Goal: Information Seeking & Learning: Learn about a topic

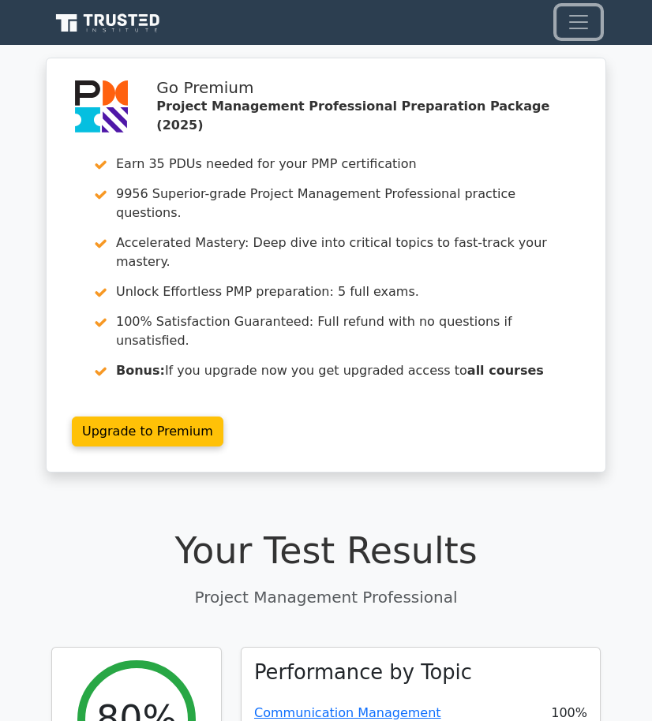
click at [573, 27] on span "Toggle navigation" at bounding box center [579, 22] width 24 height 24
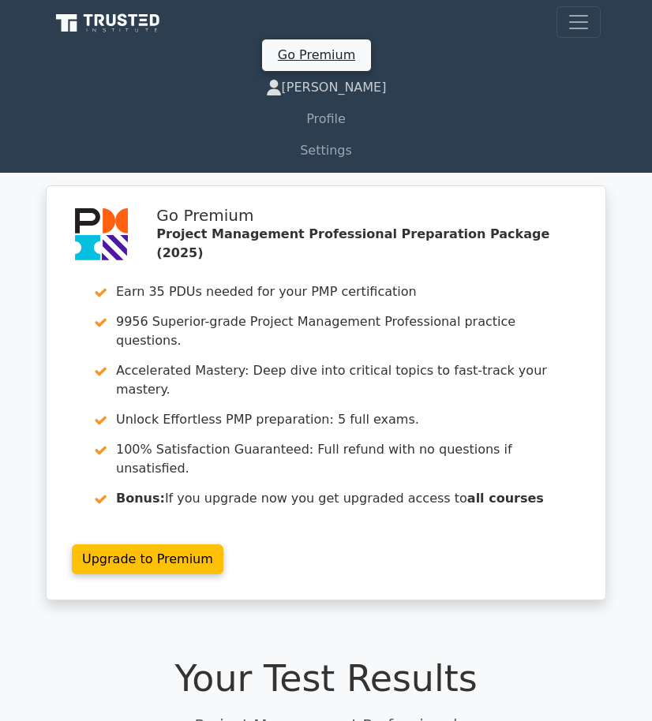
click at [328, 84] on link "[PERSON_NAME]" at bounding box center [325, 88] width 549 height 32
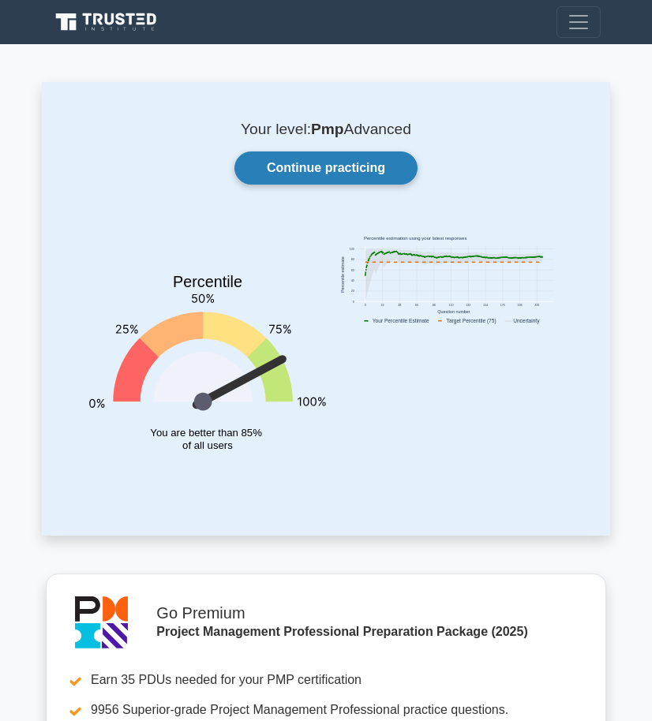
click at [298, 165] on link "Continue practicing" at bounding box center [325, 168] width 183 height 33
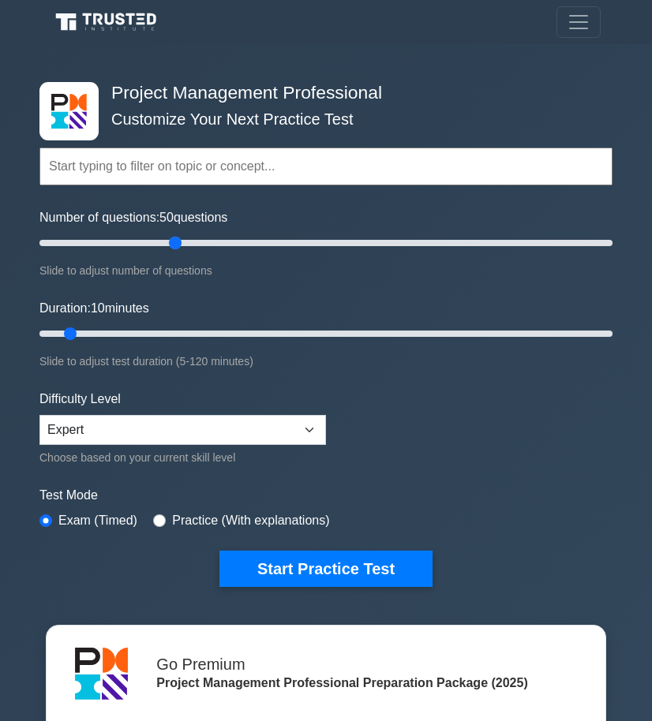
drag, startPoint x: 62, startPoint y: 245, endPoint x: 168, endPoint y: 246, distance: 106.6
type input "50"
click at [168, 246] on input "Number of questions: 50 questions" at bounding box center [325, 243] width 573 height 19
drag, startPoint x: 70, startPoint y: 339, endPoint x: 318, endPoint y: 335, distance: 247.9
type input "60"
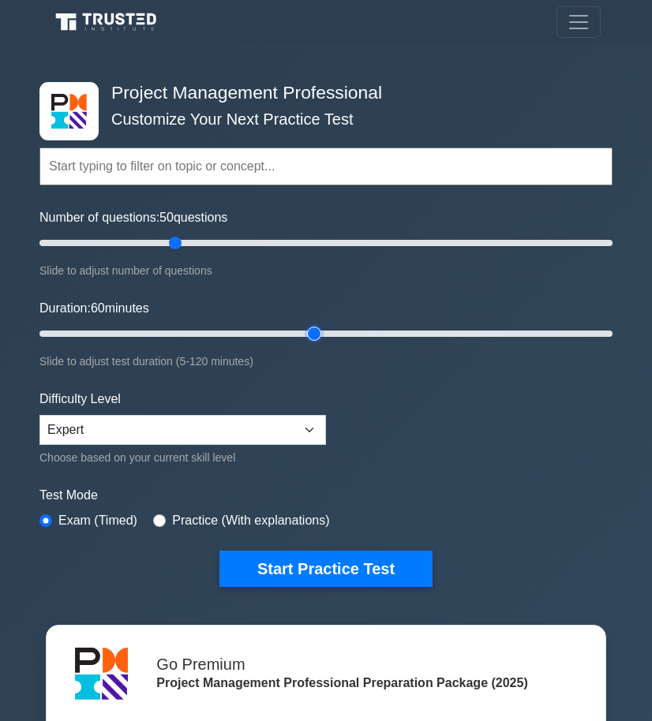
click at [318, 335] on input "Duration: 60 minutes" at bounding box center [325, 333] width 573 height 19
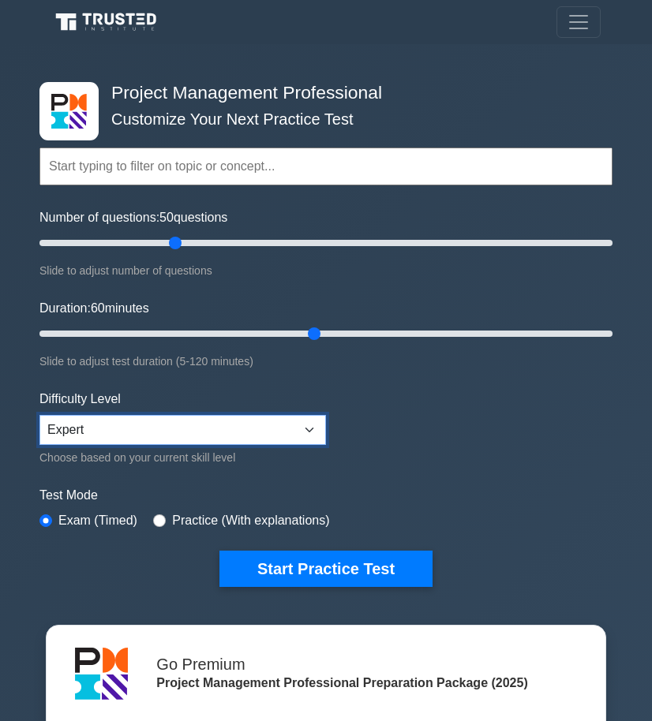
click at [112, 436] on select "Beginner Intermediate Expert" at bounding box center [182, 430] width 287 height 30
click at [39, 415] on select "Beginner Intermediate Expert" at bounding box center [182, 430] width 287 height 30
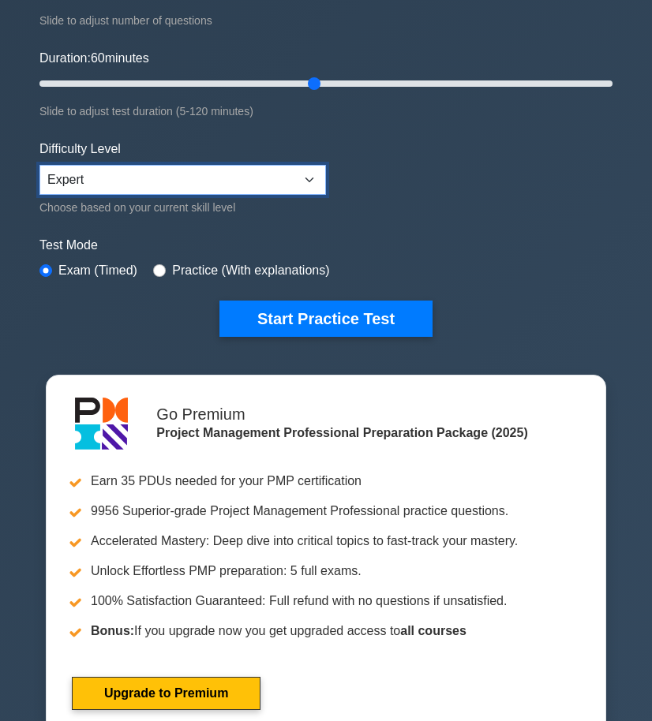
scroll to position [261, 0]
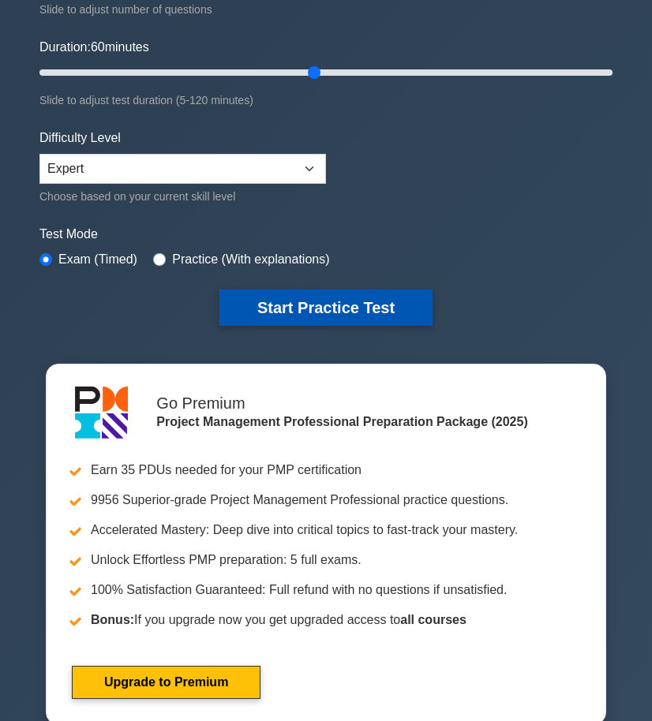
click at [280, 309] on button "Start Practice Test" at bounding box center [325, 308] width 213 height 36
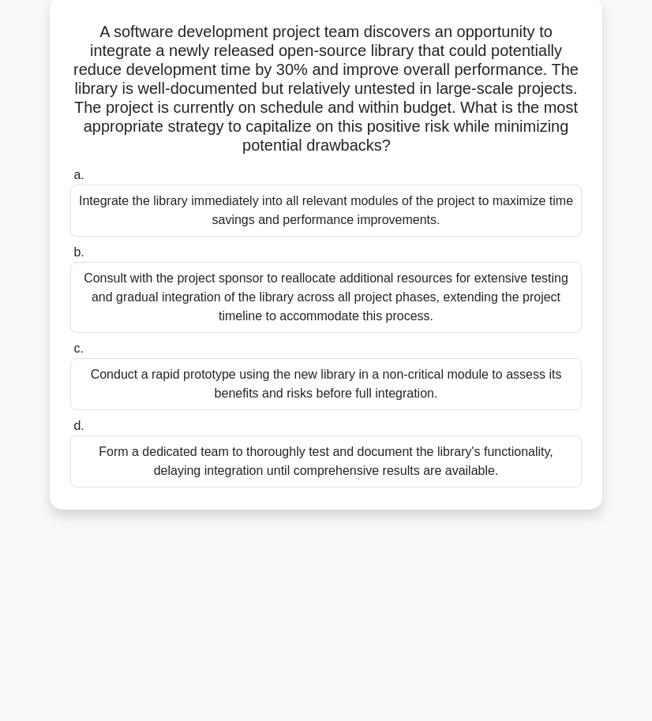
scroll to position [86, 0]
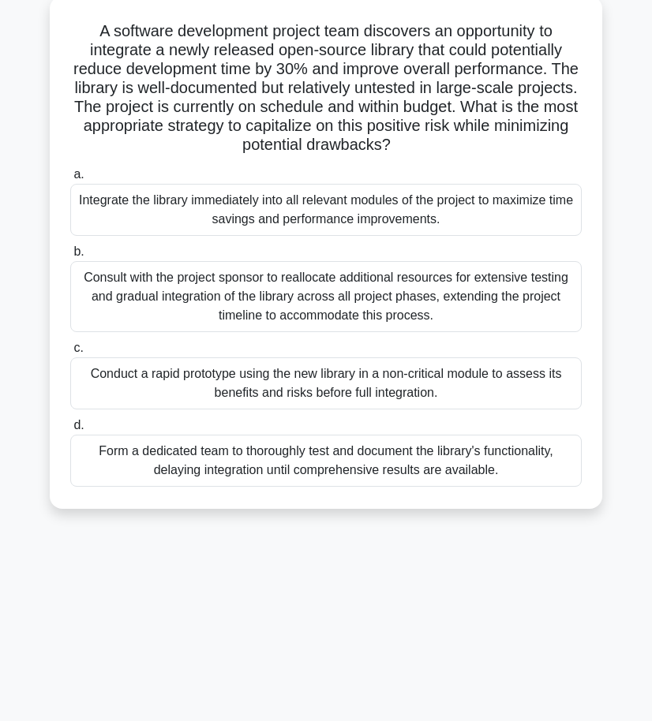
click at [332, 391] on div "Conduct a rapid prototype using the new library in a non-critical module to ass…" at bounding box center [325, 384] width 511 height 52
click at [70, 354] on input "c. Conduct a rapid prototype using the new library in a non-critical module to …" at bounding box center [70, 348] width 0 height 10
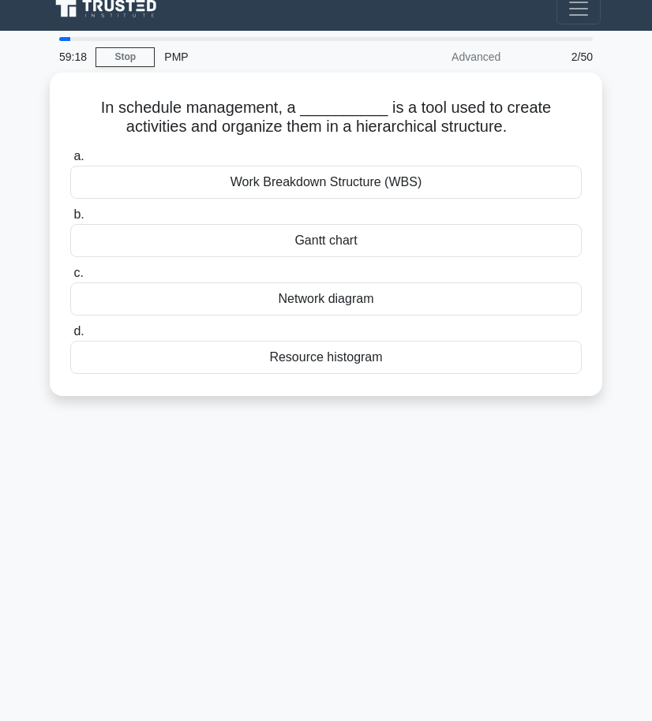
scroll to position [0, 0]
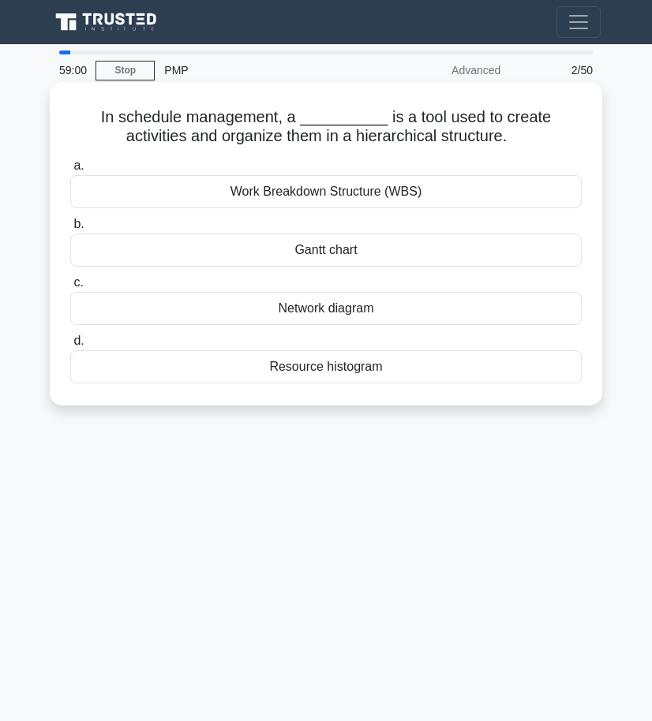
click at [349, 197] on div "Work Breakdown Structure (WBS)" at bounding box center [325, 191] width 511 height 33
click at [70, 171] on input "a. Work Breakdown Structure (WBS)" at bounding box center [70, 166] width 0 height 10
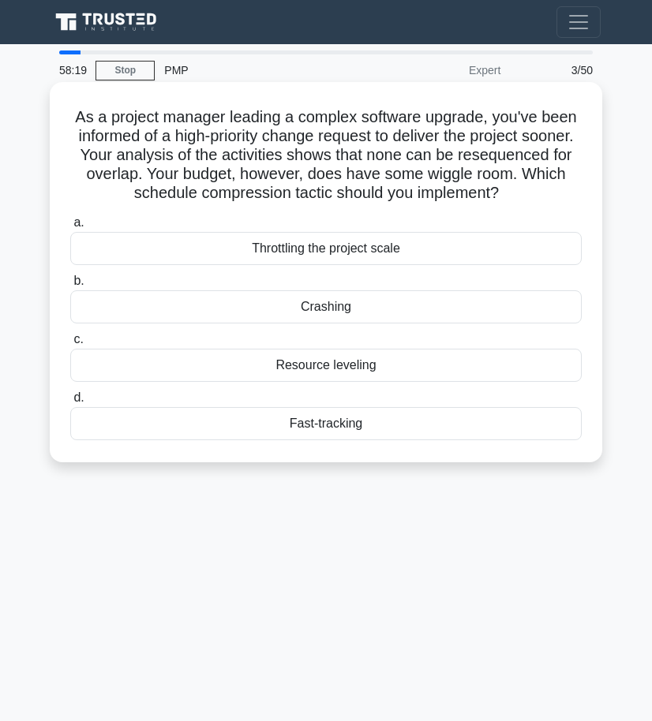
click at [327, 428] on div "Fast-tracking" at bounding box center [325, 423] width 511 height 33
click at [70, 403] on input "d. Fast-tracking" at bounding box center [70, 398] width 0 height 10
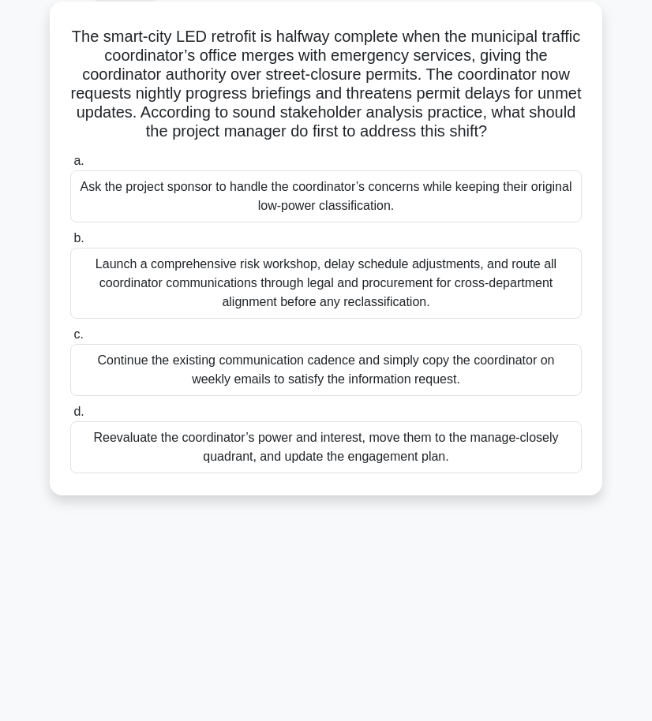
scroll to position [80, 0]
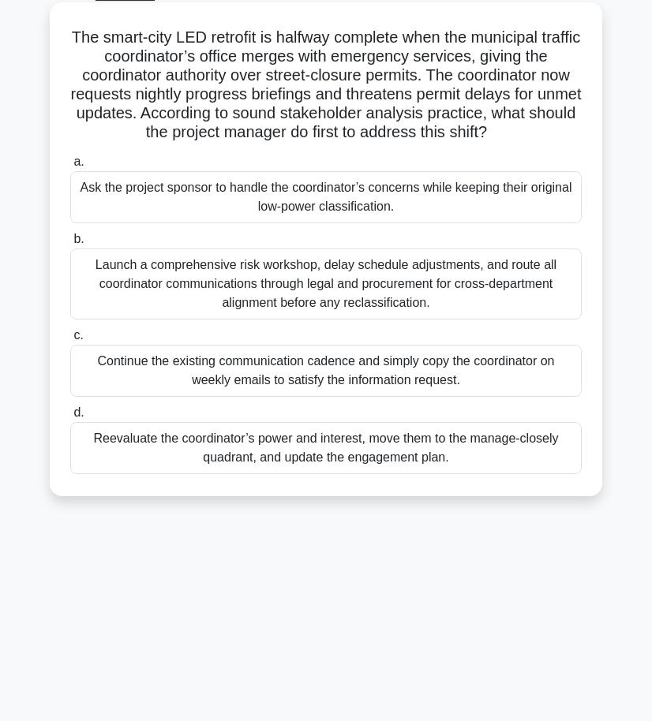
click at [253, 466] on div "Reevaluate the coordinator’s power and interest, move them to the manage-closel…" at bounding box center [325, 448] width 511 height 52
click at [70, 418] on input "d. Reevaluate the coordinator’s power and interest, move them to the manage-clo…" at bounding box center [70, 413] width 0 height 10
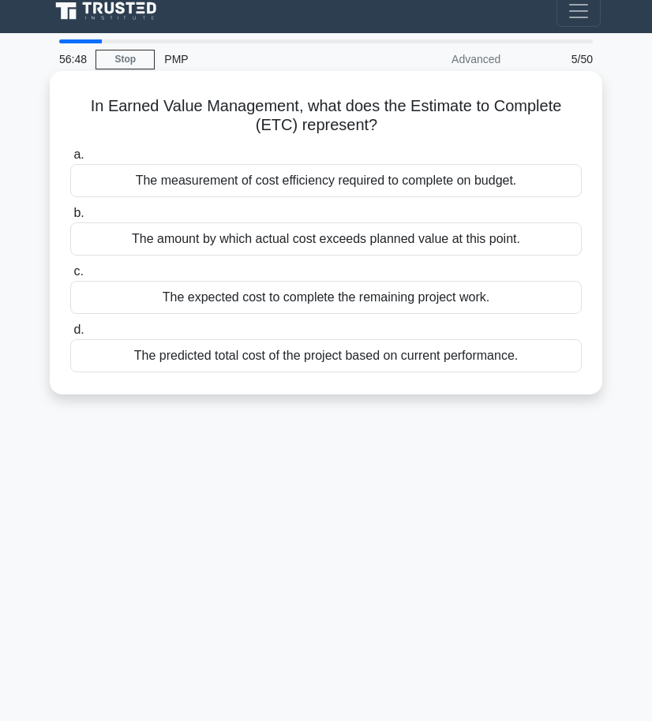
scroll to position [0, 0]
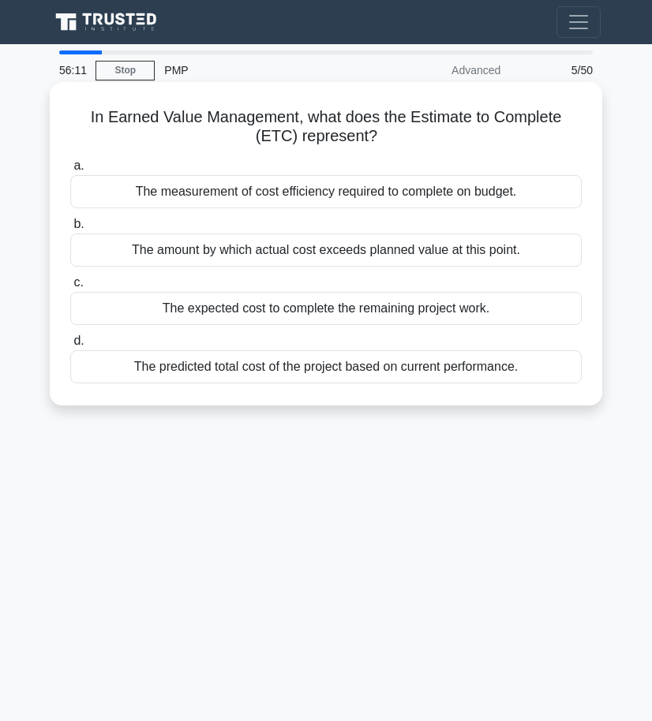
click at [391, 308] on div "The expected cost to complete the remaining project work." at bounding box center [325, 308] width 511 height 33
click at [70, 288] on input "c. The expected cost to complete the remaining project work." at bounding box center [70, 283] width 0 height 10
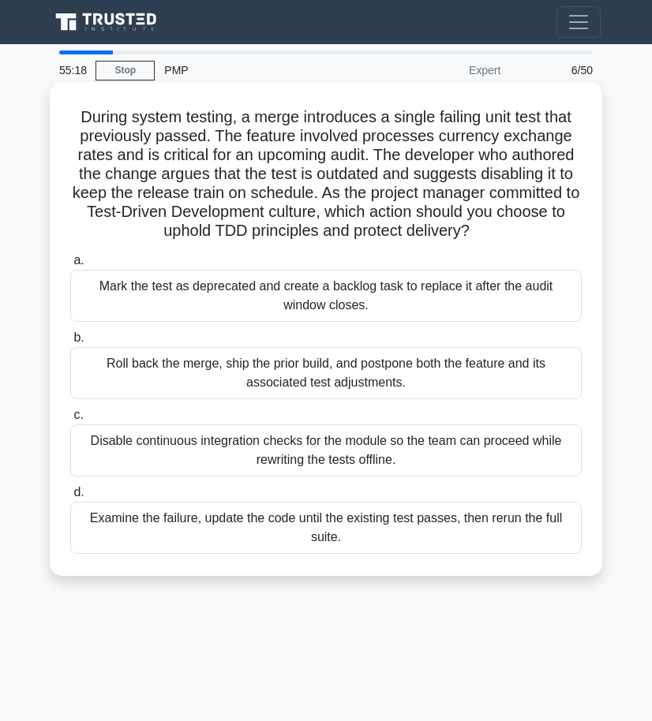
click at [324, 529] on div "Examine the failure, update the code until the existing test passes, then rerun…" at bounding box center [325, 528] width 511 height 52
click at [70, 498] on input "d. Examine the failure, update the code until the existing test passes, then re…" at bounding box center [70, 493] width 0 height 10
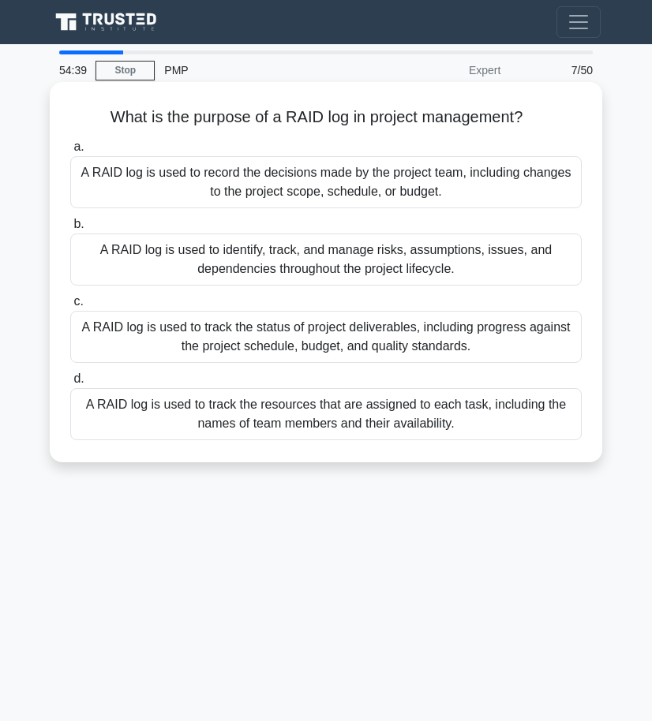
click at [363, 264] on div "A RAID log is used to identify, track, and manage risks, assumptions, issues, a…" at bounding box center [325, 260] width 511 height 52
click at [70, 230] on input "b. A RAID log is used to identify, track, and manage risks, assumptions, issues…" at bounding box center [70, 224] width 0 height 10
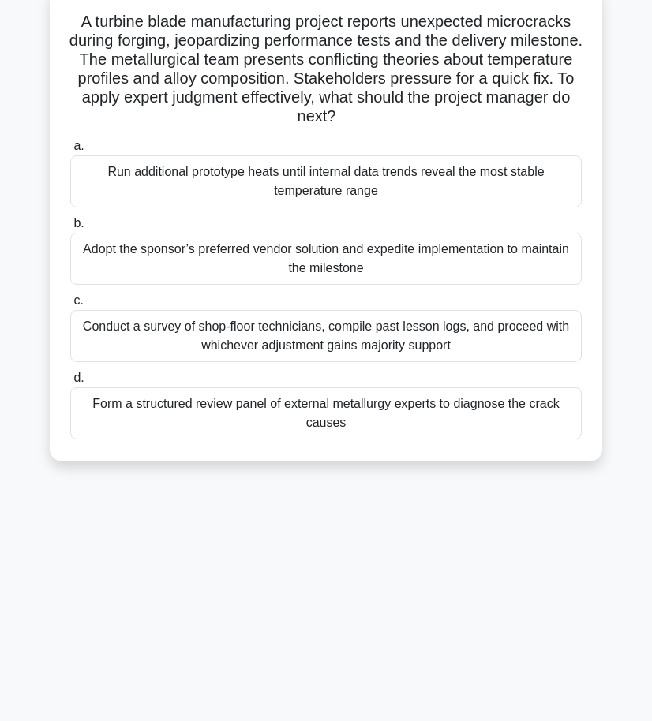
scroll to position [94, 0]
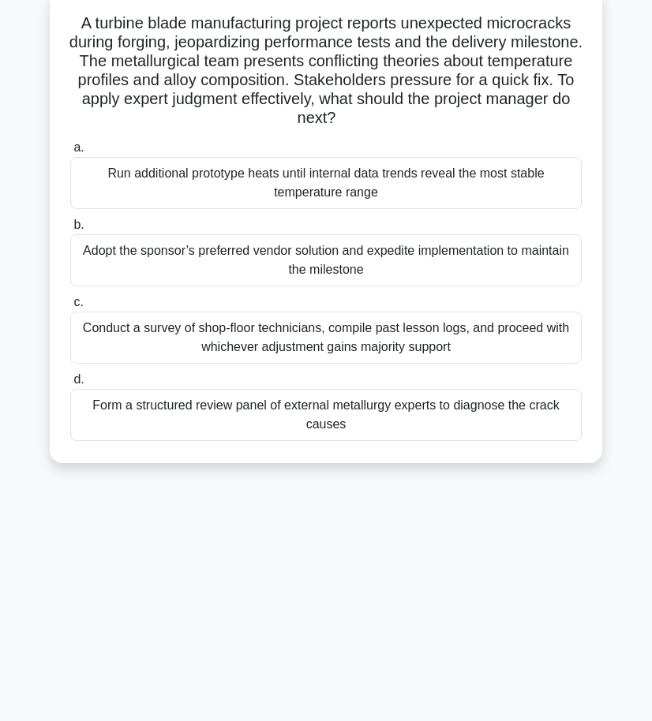
click at [374, 410] on div "Form a structured review panel of external metallurgy experts to diagnose the c…" at bounding box center [325, 415] width 511 height 52
click at [70, 385] on input "d. Form a structured review panel of external metallurgy experts to diagnose th…" at bounding box center [70, 380] width 0 height 10
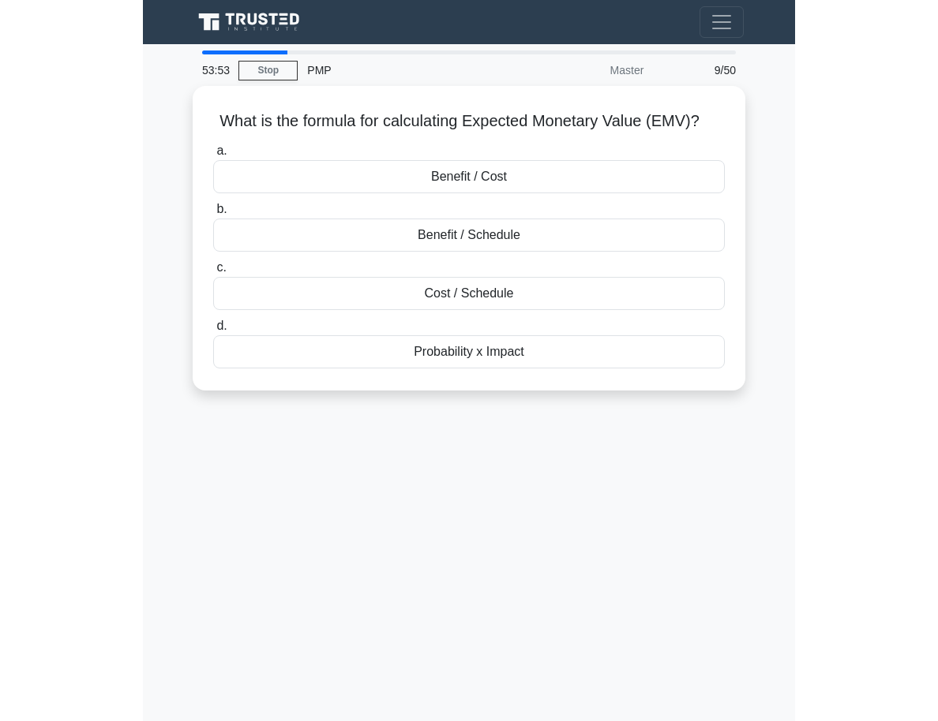
scroll to position [0, 0]
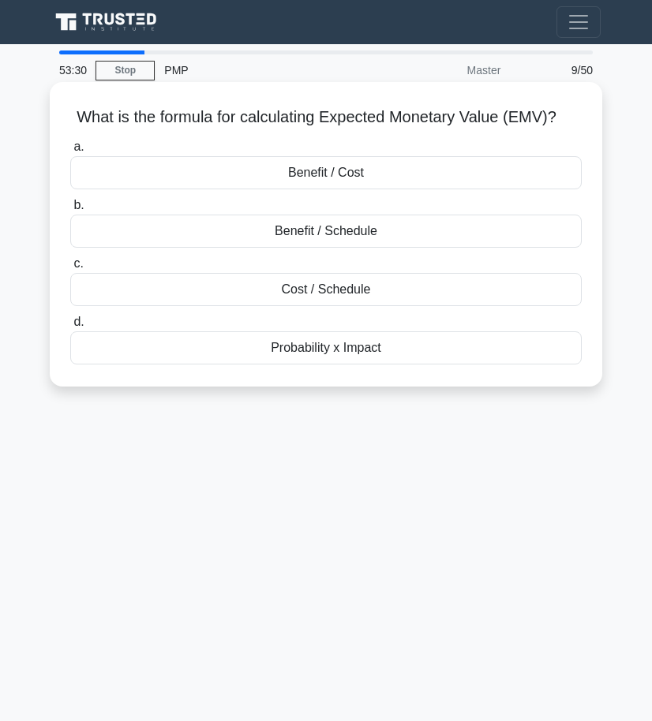
click at [373, 177] on div "Benefit / Cost" at bounding box center [325, 172] width 511 height 33
click at [70, 152] on input "a. Benefit / Cost" at bounding box center [70, 147] width 0 height 10
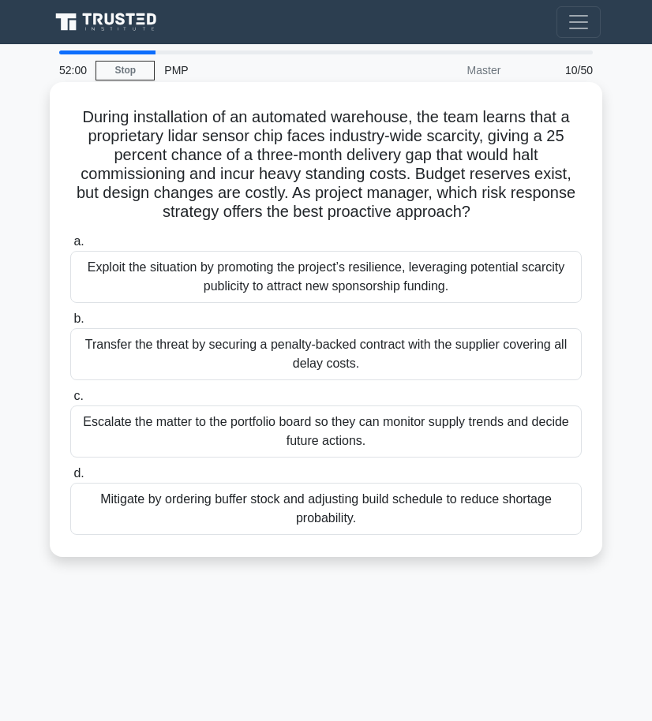
click at [308, 511] on div "Mitigate by ordering buffer stock and adjusting build schedule to reduce shorta…" at bounding box center [325, 509] width 511 height 52
click at [70, 479] on input "d. Mitigate by ordering buffer stock and adjusting build schedule to reduce sho…" at bounding box center [70, 474] width 0 height 10
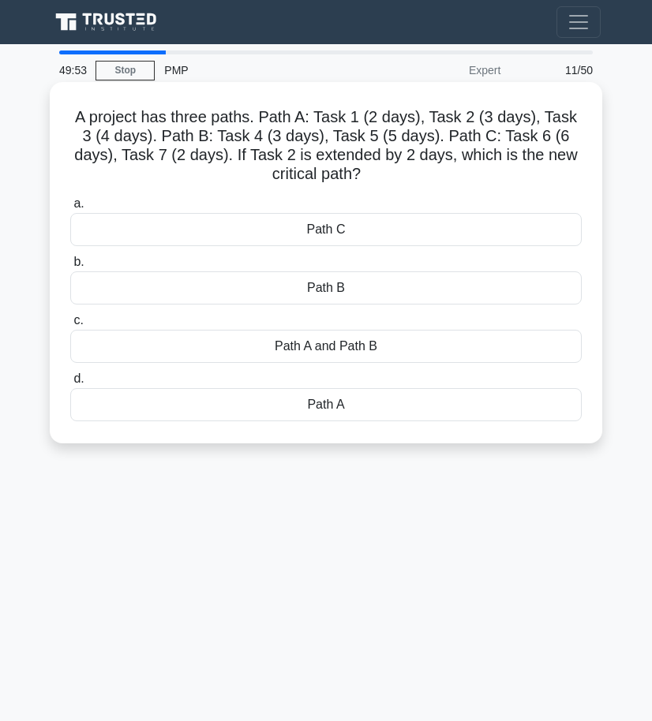
click at [324, 411] on div "Path A" at bounding box center [325, 404] width 511 height 33
click at [70, 384] on input "d. Path A" at bounding box center [70, 379] width 0 height 10
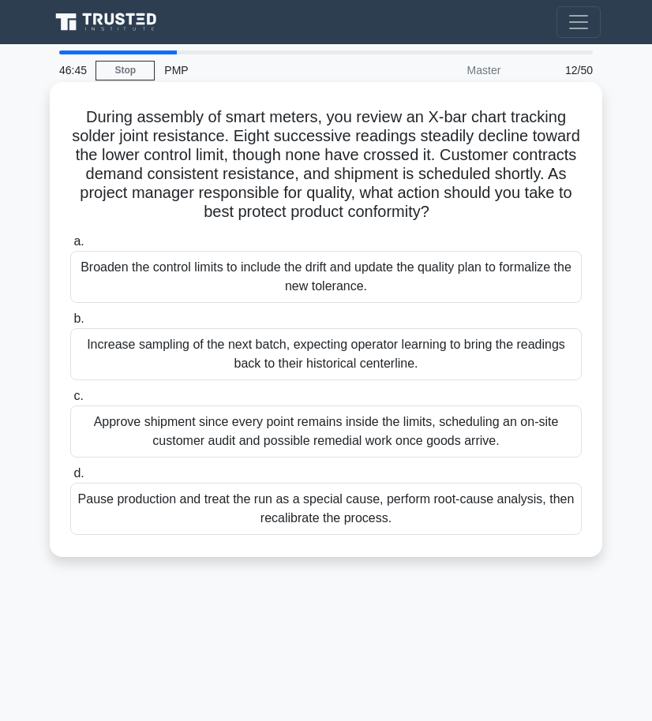
click at [316, 510] on div "Pause production and treat the run as a special cause, perform root-cause analy…" at bounding box center [325, 509] width 511 height 52
click at [70, 479] on input "d. Pause production and treat the run as a special cause, perform root-cause an…" at bounding box center [70, 474] width 0 height 10
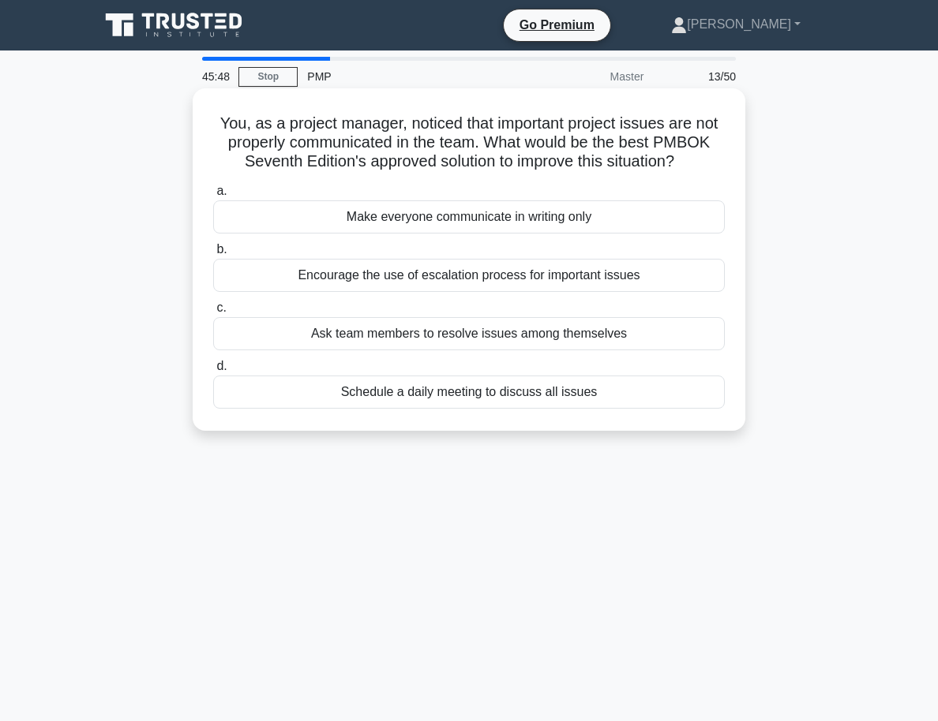
click at [468, 276] on div "Encourage the use of escalation process for important issues" at bounding box center [468, 275] width 511 height 33
click at [213, 255] on input "b. Encourage the use of escalation process for important issues" at bounding box center [213, 250] width 0 height 10
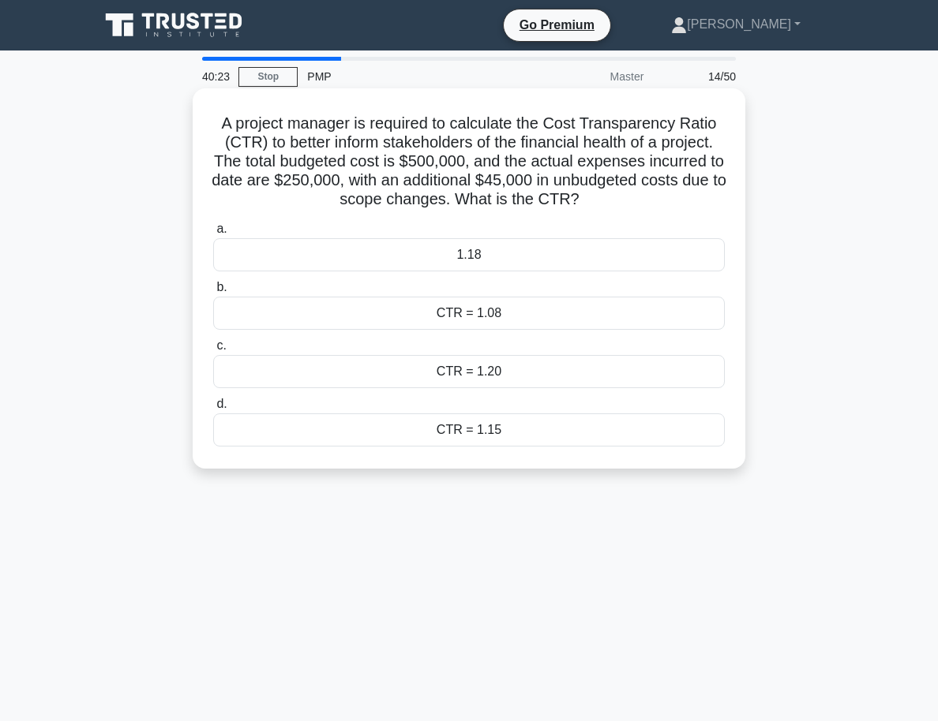
click at [239, 309] on div "CTR = 1.08" at bounding box center [468, 313] width 511 height 33
click at [213, 293] on input "b. CTR = 1.08" at bounding box center [213, 288] width 0 height 10
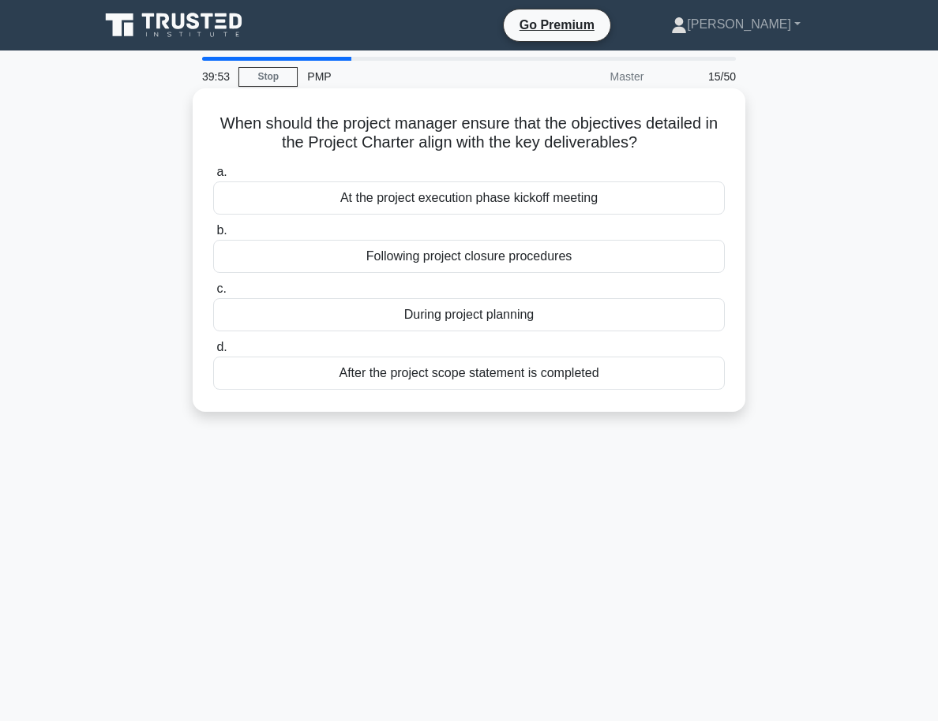
click at [471, 378] on div "After the project scope statement is completed" at bounding box center [468, 373] width 511 height 33
click at [213, 353] on input "d. After the project scope statement is completed" at bounding box center [213, 348] width 0 height 10
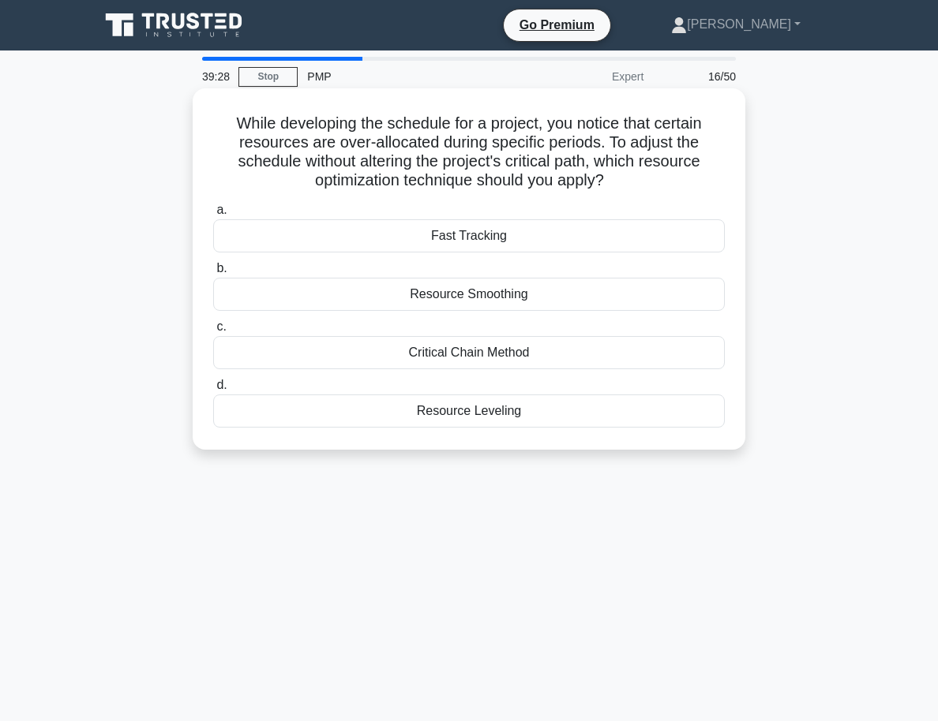
click at [498, 410] on div "Resource Leveling" at bounding box center [468, 411] width 511 height 33
click at [213, 391] on input "d. Resource Leveling" at bounding box center [213, 385] width 0 height 10
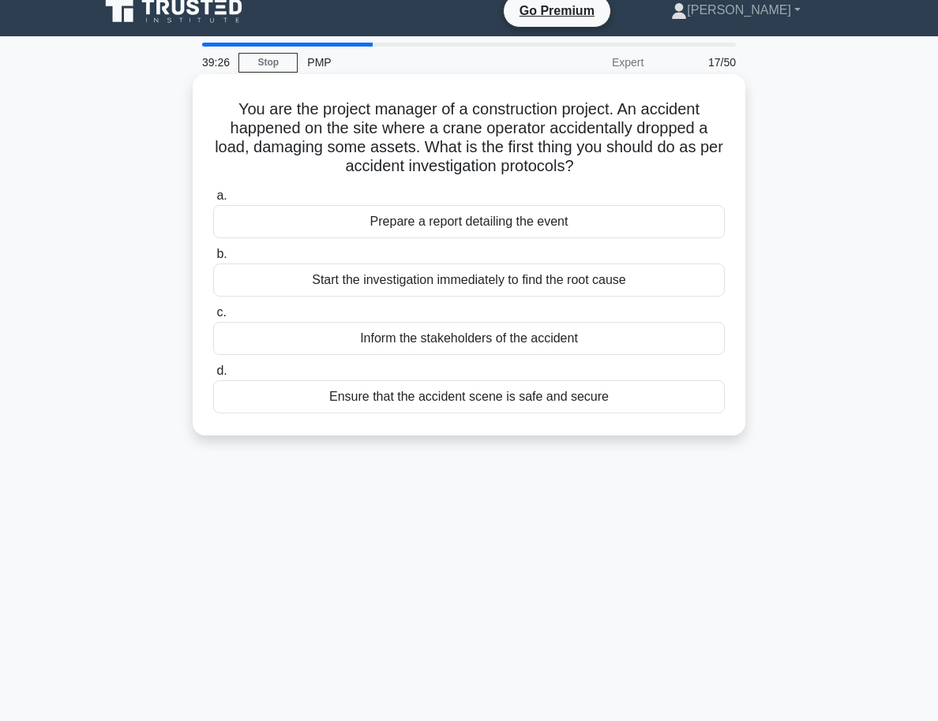
scroll to position [17, 0]
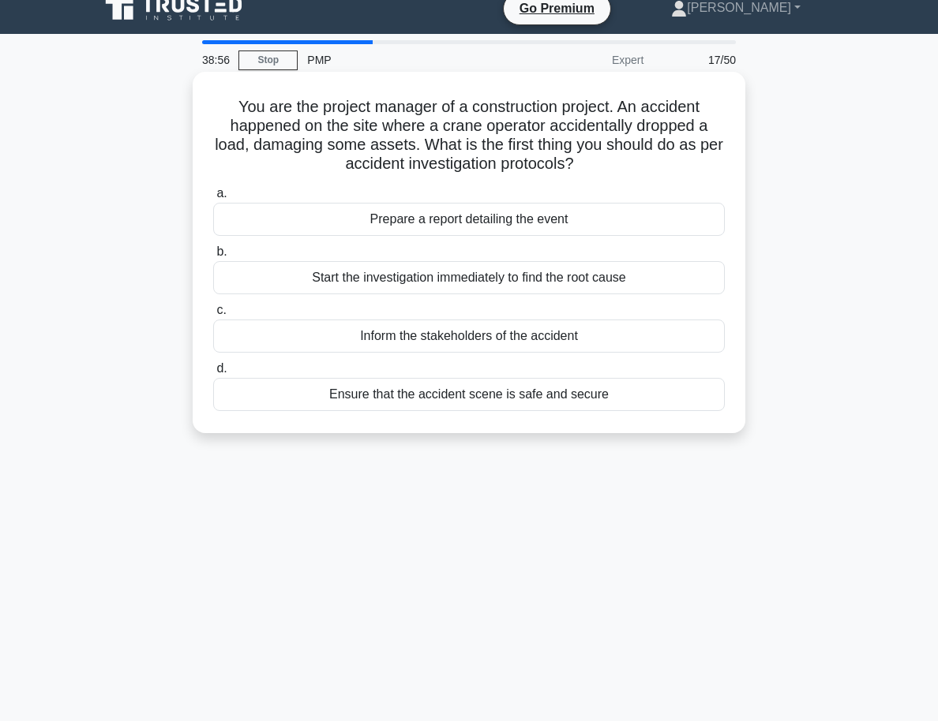
click at [521, 398] on div "Ensure that the accident scene is safe and secure" at bounding box center [468, 394] width 511 height 33
click at [213, 374] on input "d. Ensure that the accident scene is safe and secure" at bounding box center [213, 369] width 0 height 10
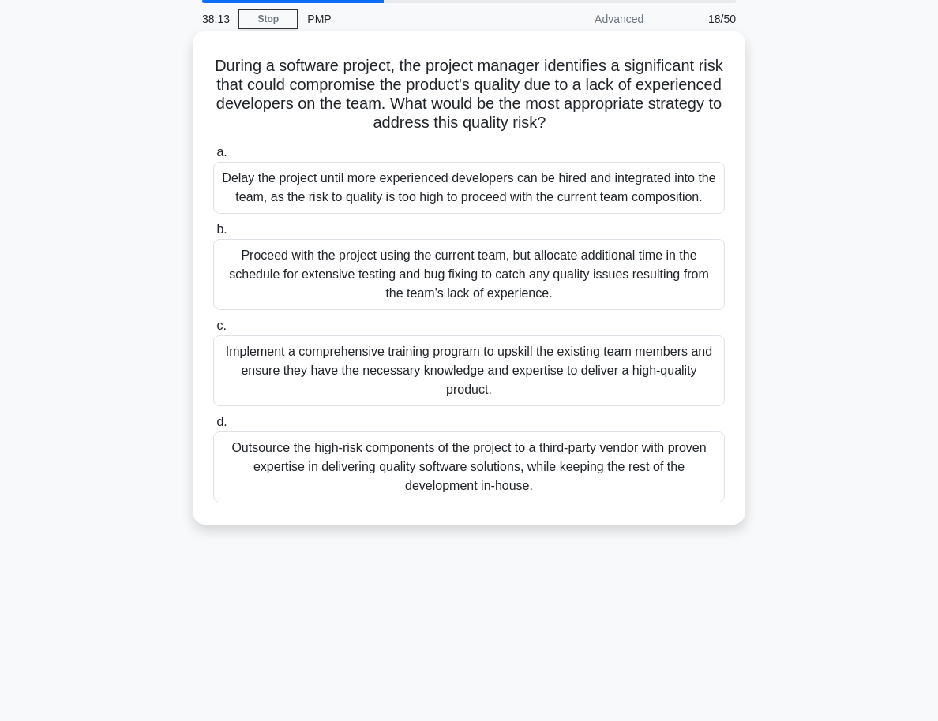
scroll to position [57, 0]
click at [476, 275] on div "Proceed with the project using the current team, but allocate additional time i…" at bounding box center [468, 275] width 511 height 71
click at [213, 236] on input "b. Proceed with the project using the current team, but allocate additional tim…" at bounding box center [213, 231] width 0 height 10
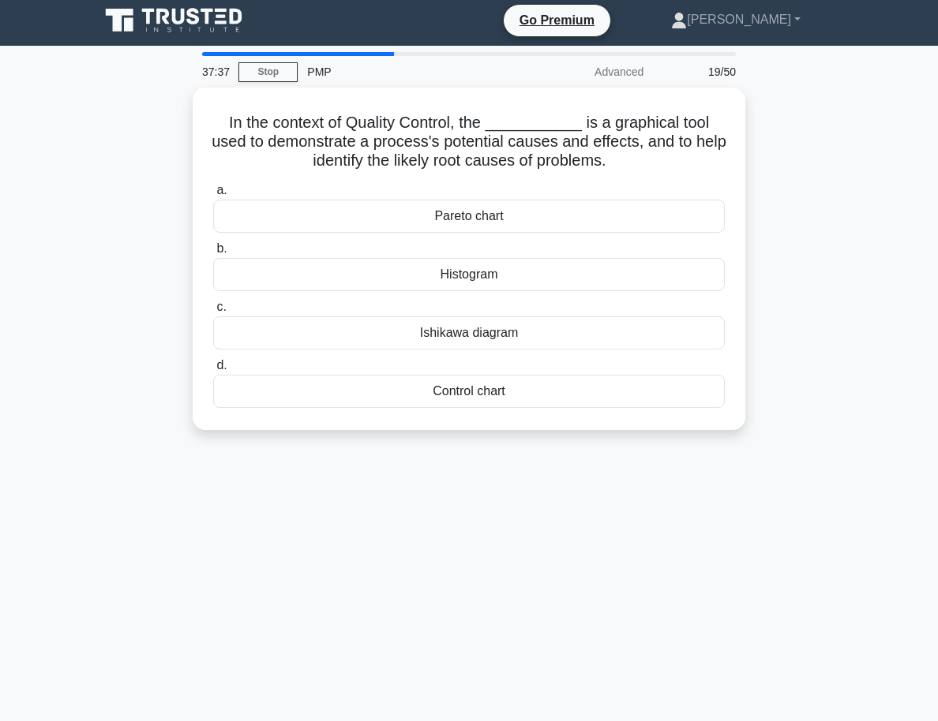
scroll to position [0, 0]
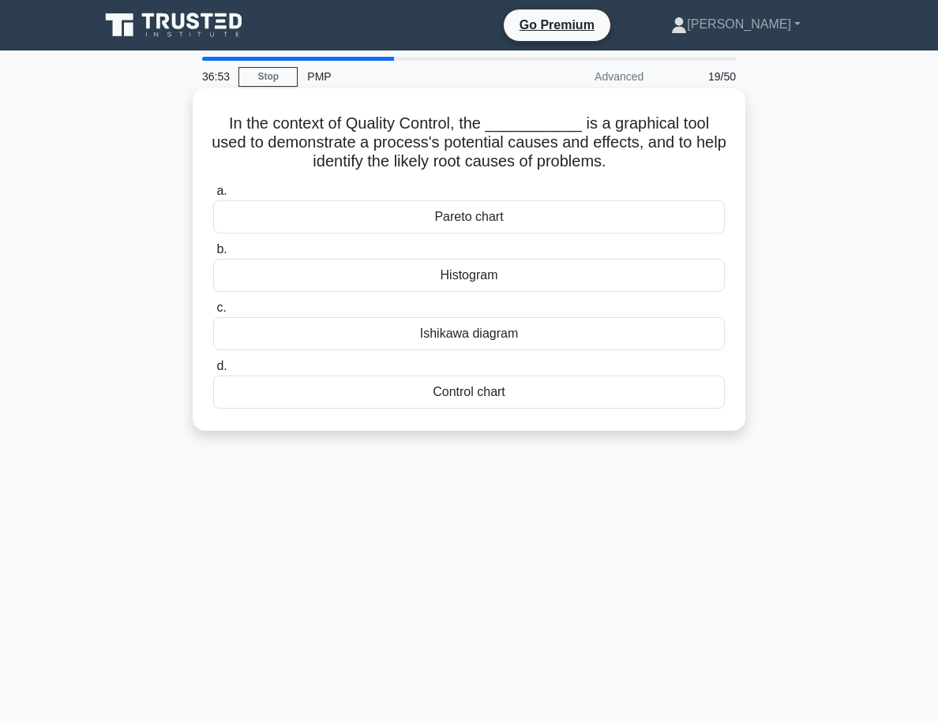
click at [470, 392] on div "Control chart" at bounding box center [468, 392] width 511 height 33
click at [213, 372] on input "d. Control chart" at bounding box center [213, 367] width 0 height 10
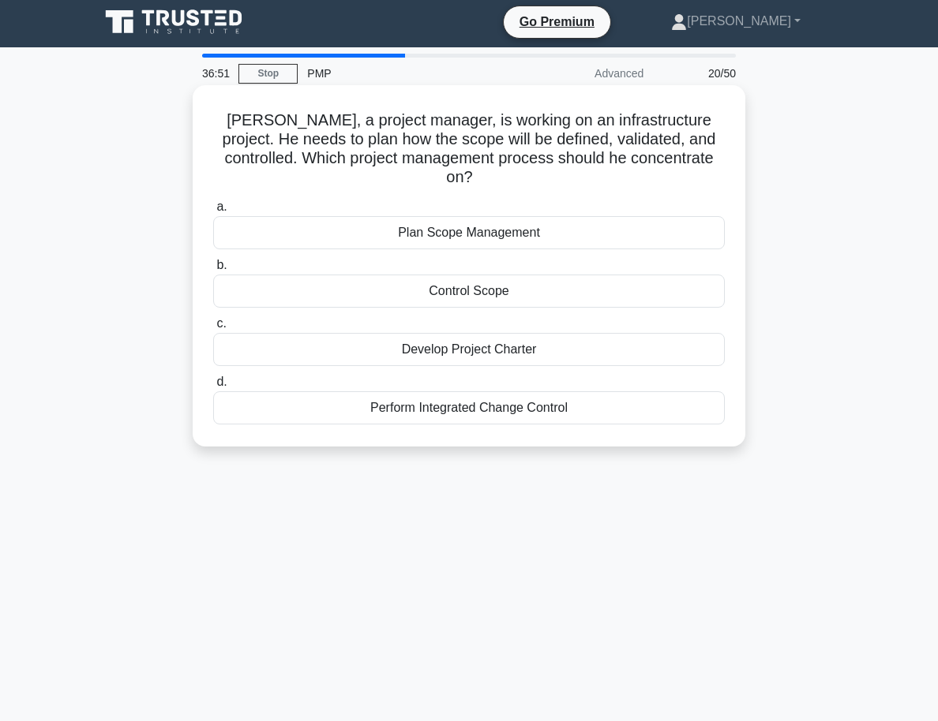
scroll to position [2, 0]
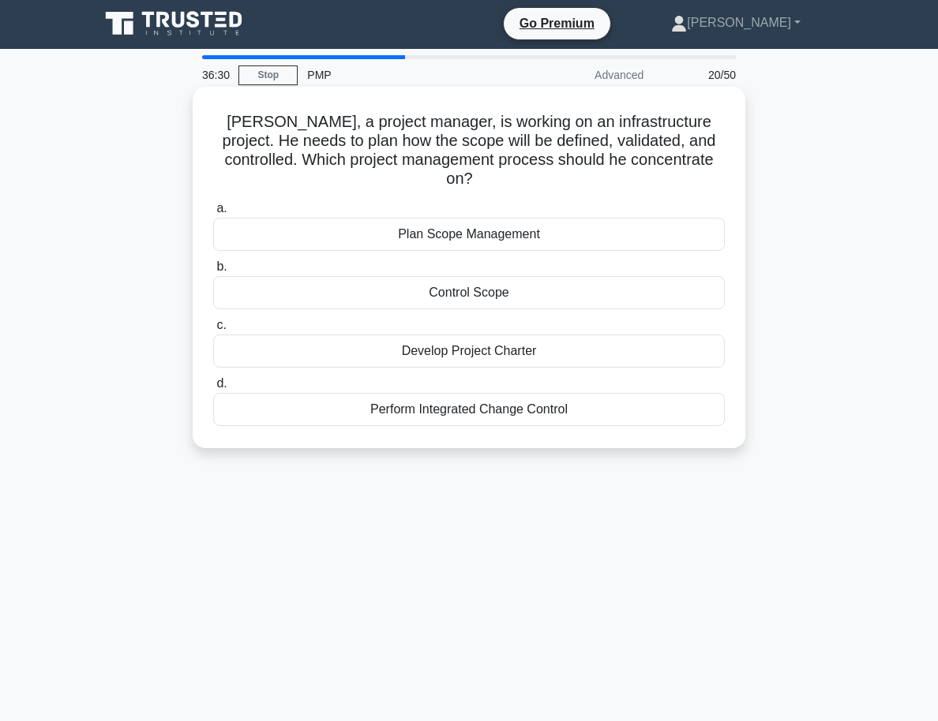
click at [461, 218] on div "Plan Scope Management" at bounding box center [468, 234] width 511 height 33
click at [213, 214] on input "a. Plan Scope Management" at bounding box center [213, 209] width 0 height 10
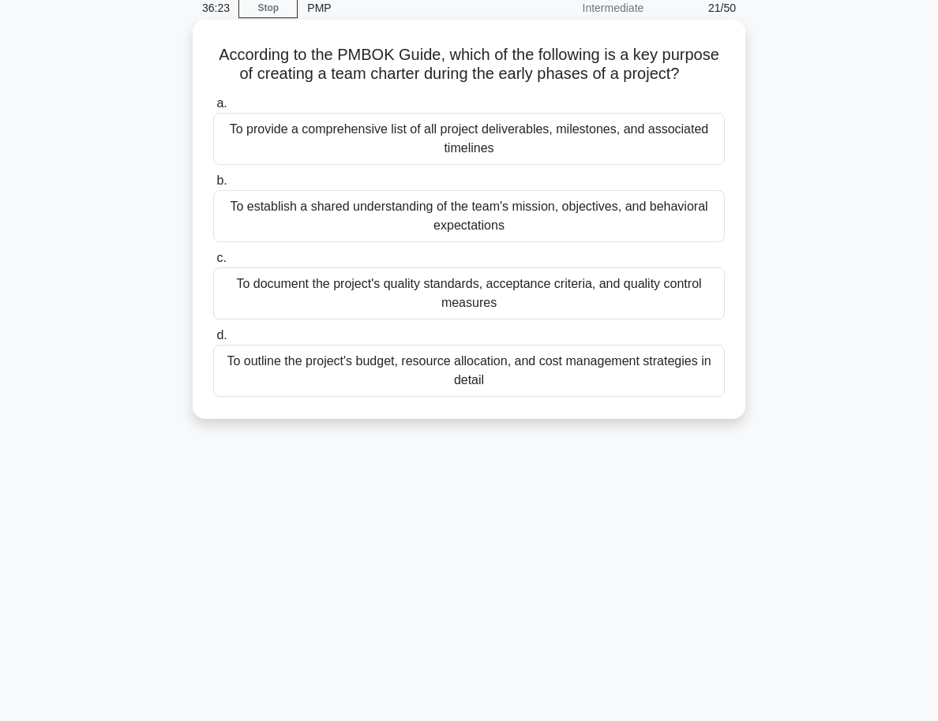
scroll to position [69, 0]
click at [410, 221] on div "To establish a shared understanding of the team's mission, objectives, and beha…" at bounding box center [468, 215] width 511 height 52
click at [213, 185] on input "b. To establish a shared understanding of the team's mission, objectives, and b…" at bounding box center [213, 180] width 0 height 10
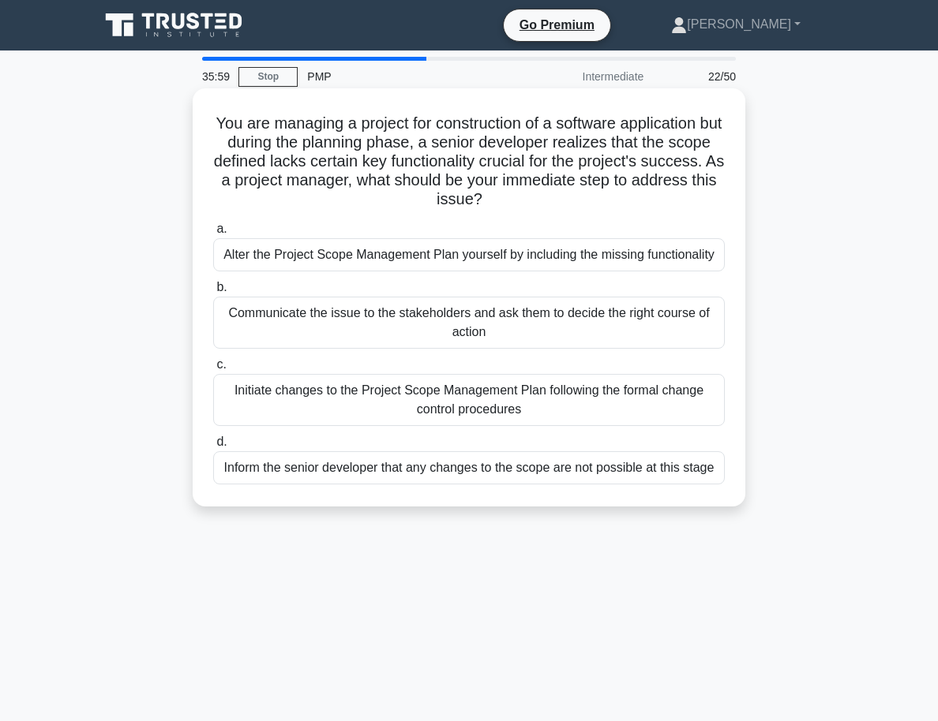
scroll to position [0, 0]
click at [493, 400] on div "Initiate changes to the Project Scope Management Plan following the formal chan…" at bounding box center [468, 400] width 511 height 52
click at [213, 370] on input "c. Initiate changes to the Project Scope Management Plan following the formal c…" at bounding box center [213, 365] width 0 height 10
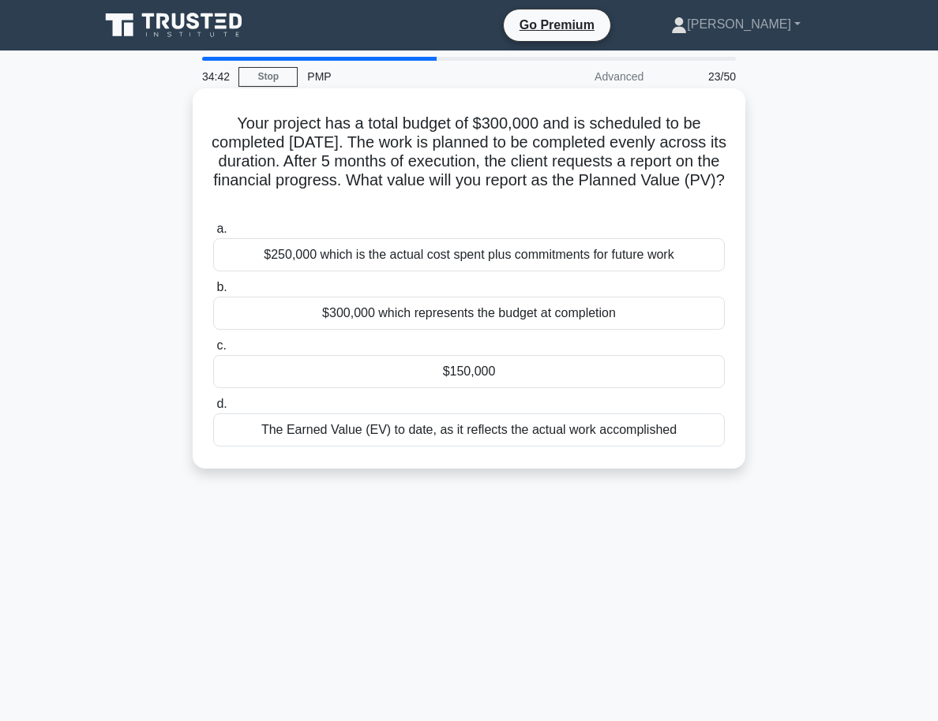
click at [474, 376] on div "$150,000" at bounding box center [468, 371] width 511 height 33
click at [213, 351] on input "c. $150,000" at bounding box center [213, 346] width 0 height 10
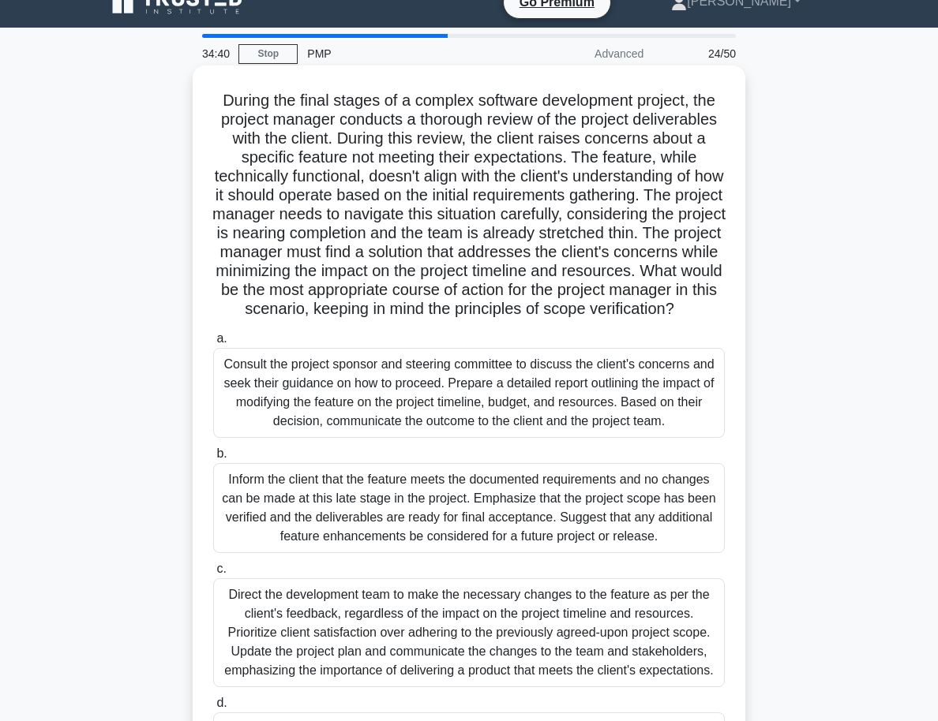
scroll to position [24, 0]
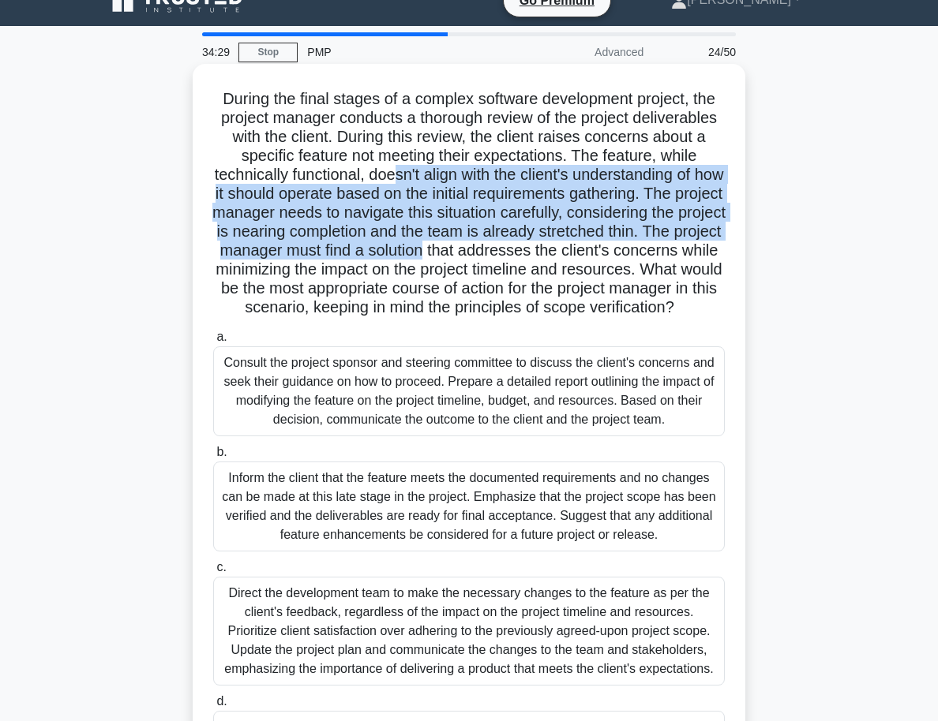
drag, startPoint x: 389, startPoint y: 178, endPoint x: 470, endPoint y: 241, distance: 101.8
click at [470, 241] on h5 "During the final stages of a complex software development project, the project …" at bounding box center [469, 203] width 515 height 229
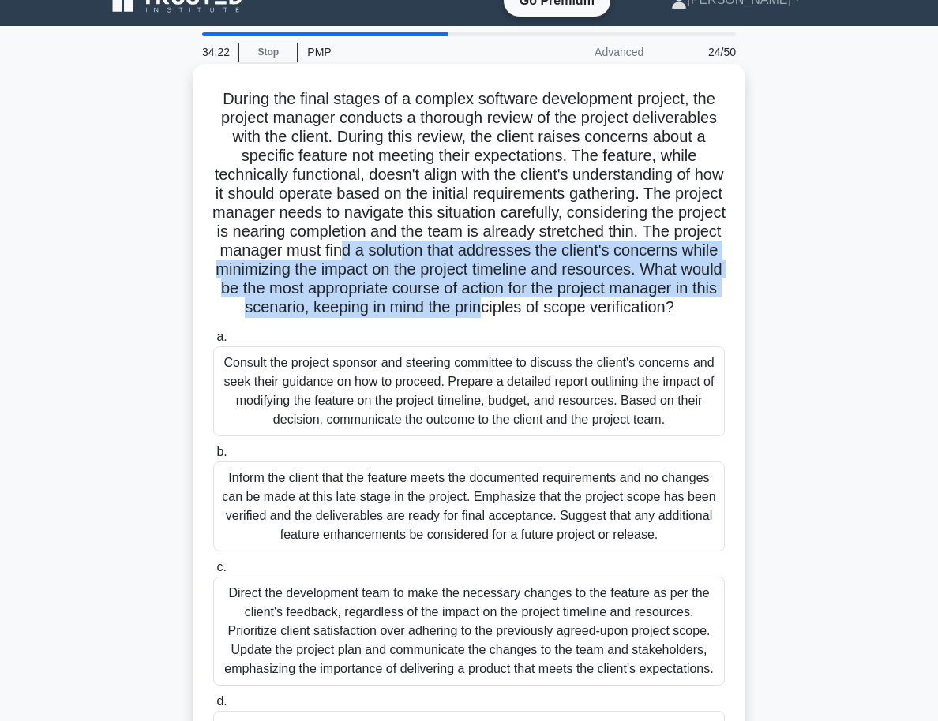
drag, startPoint x: 386, startPoint y: 249, endPoint x: 501, endPoint y: 302, distance: 126.5
click at [501, 302] on h5 "During the final stages of a complex software development project, the project …" at bounding box center [469, 203] width 515 height 229
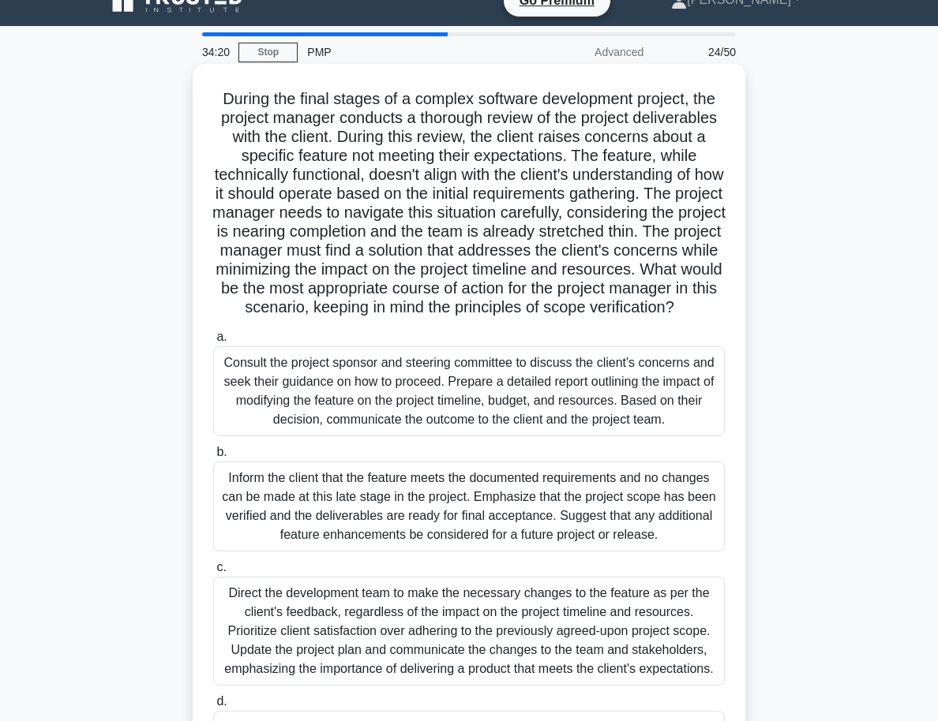
click at [469, 400] on div "Consult the project sponsor and steering committee to discuss the client's conc…" at bounding box center [468, 392] width 511 height 90
click at [213, 343] on input "a. Consult the project sponsor and steering committee to discuss the client's c…" at bounding box center [213, 337] width 0 height 10
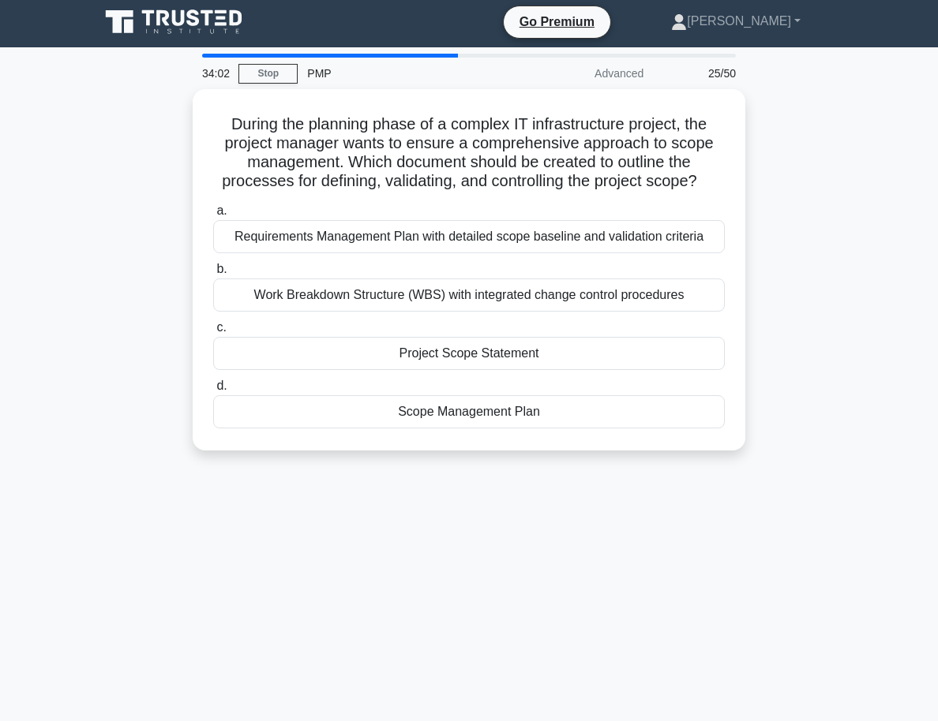
scroll to position [1, 0]
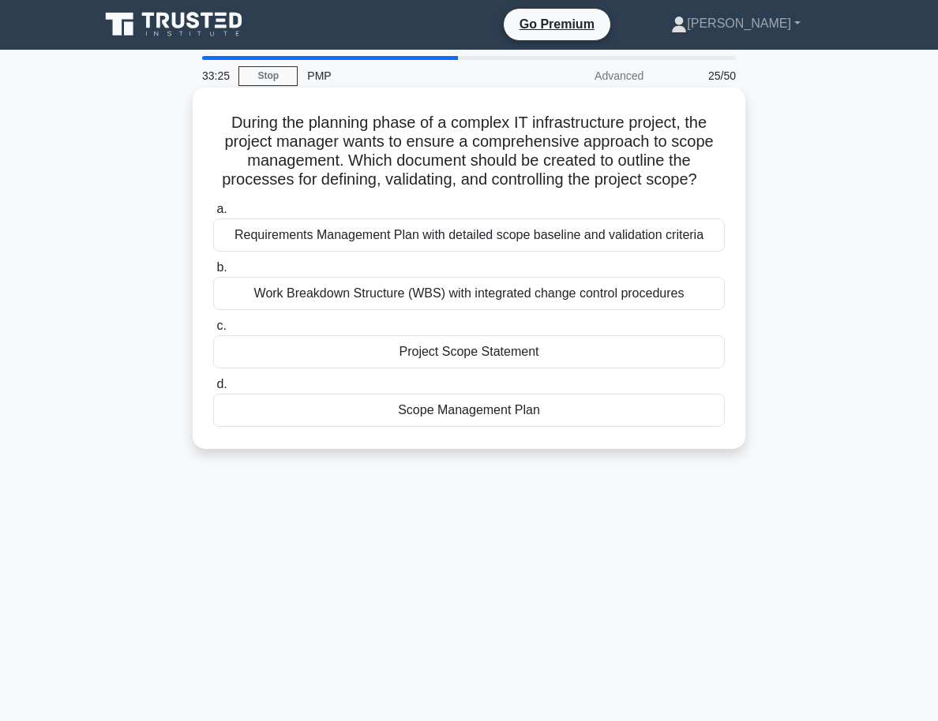
click at [493, 414] on div "Scope Management Plan" at bounding box center [468, 410] width 511 height 33
click at [213, 390] on input "d. Scope Management Plan" at bounding box center [213, 385] width 0 height 10
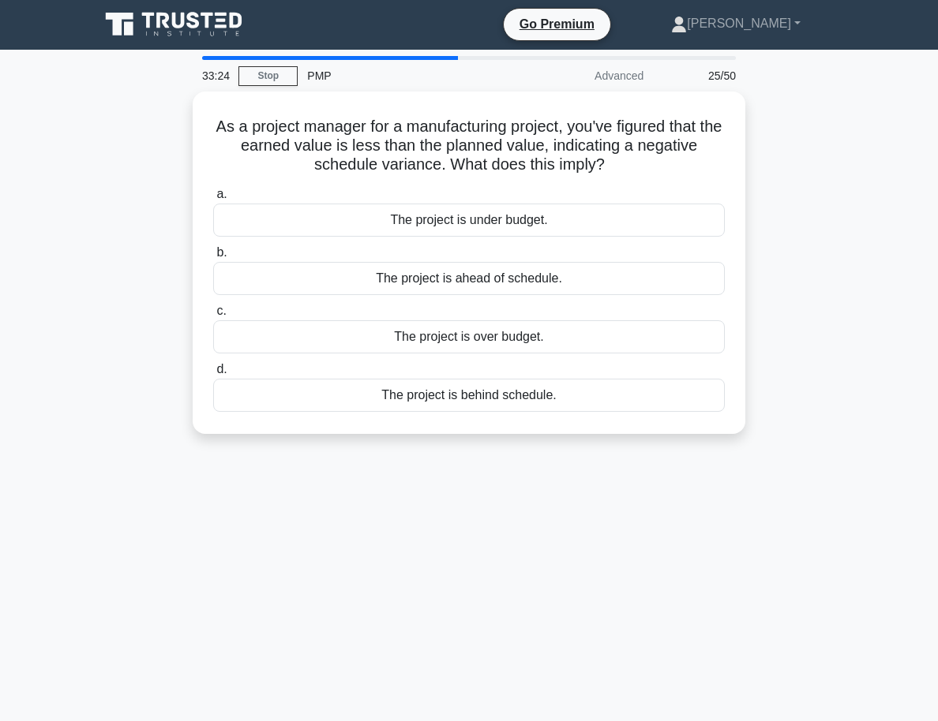
scroll to position [0, 0]
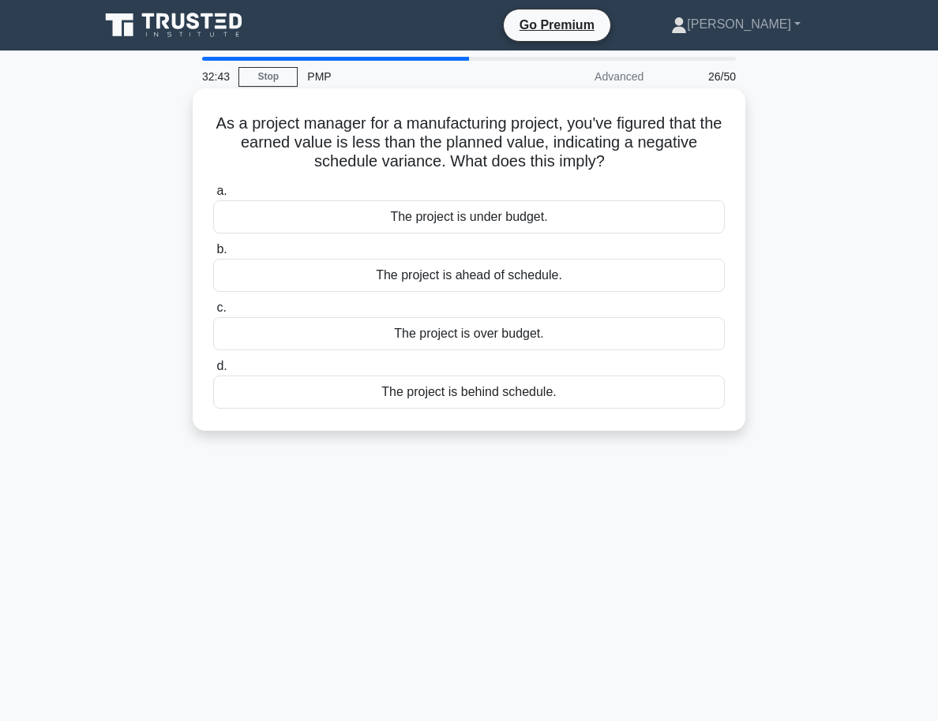
click at [485, 275] on div "The project is ahead of schedule." at bounding box center [468, 275] width 511 height 33
click at [213, 255] on input "b. The project is ahead of schedule." at bounding box center [213, 250] width 0 height 10
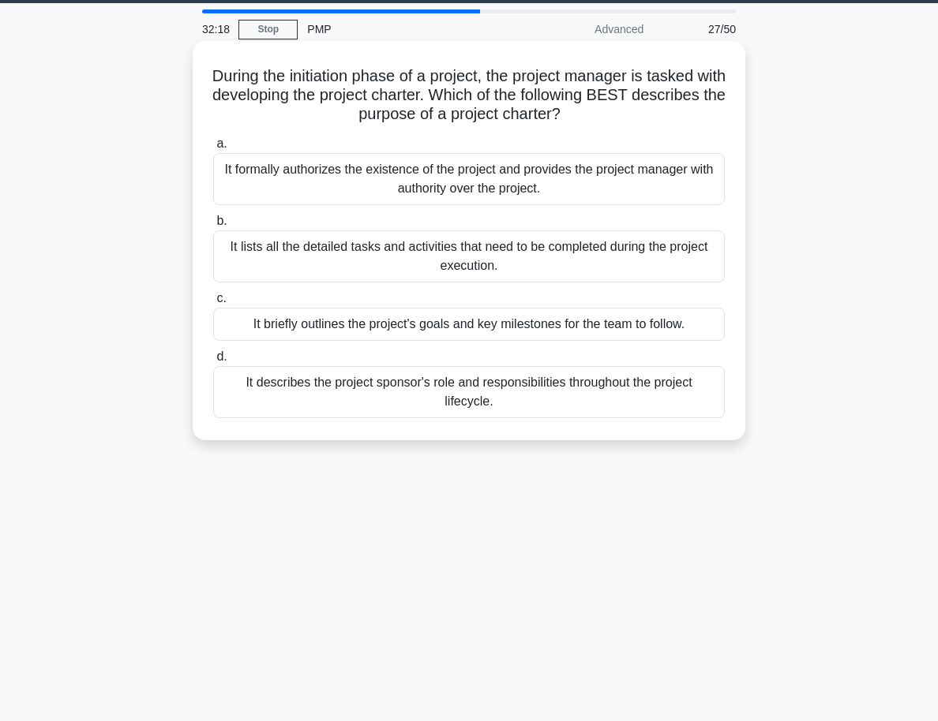
scroll to position [53, 0]
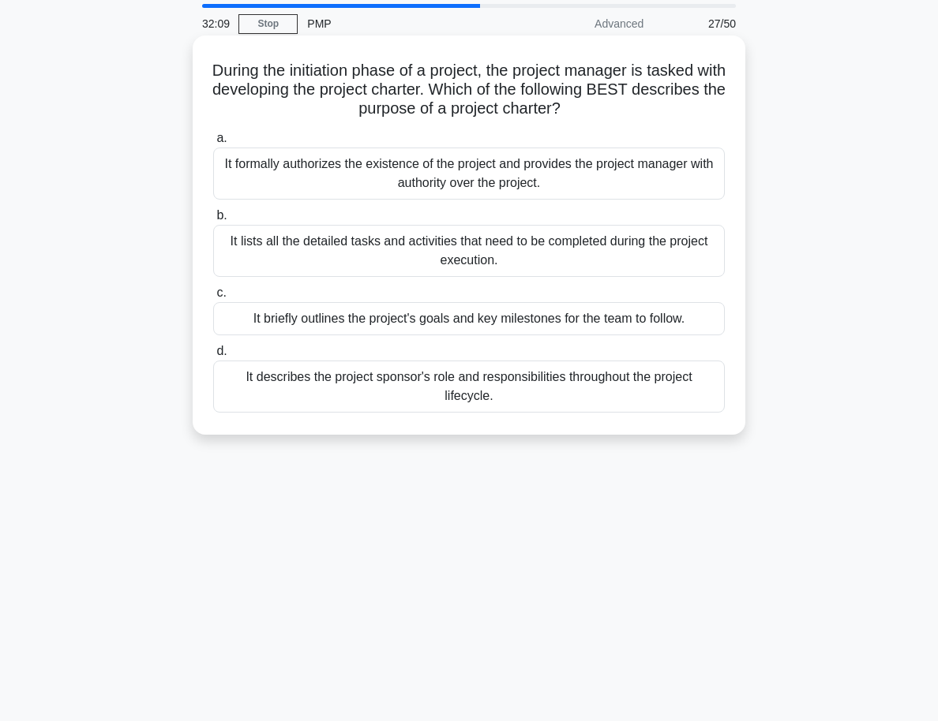
click at [613, 320] on div "It briefly outlines the project's goals and key milestones for the team to foll…" at bounding box center [468, 318] width 511 height 33
click at [213, 298] on input "c. It briefly outlines the project's goals and key milestones for the team to f…" at bounding box center [213, 293] width 0 height 10
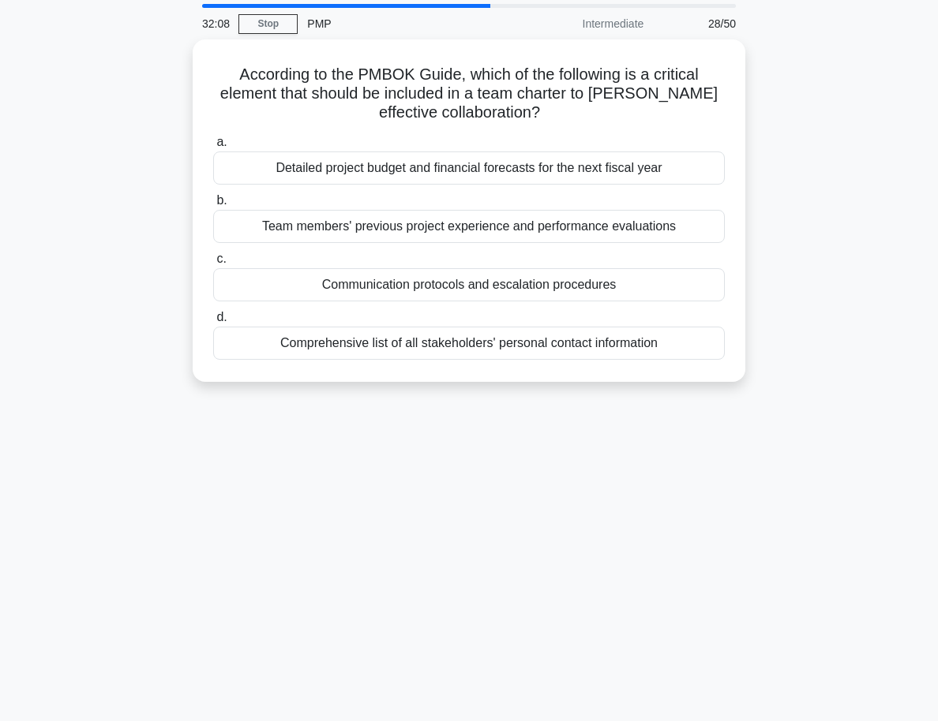
scroll to position [0, 0]
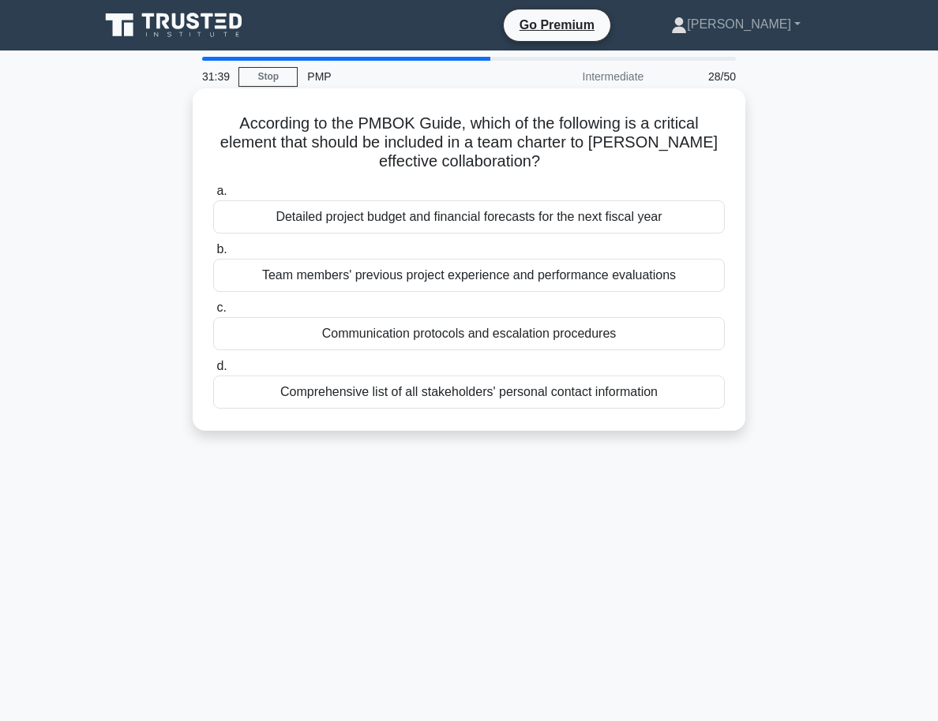
click at [334, 335] on div "Communication protocols and escalation procedures" at bounding box center [468, 333] width 511 height 33
click at [213, 313] on input "c. Communication protocols and escalation procedures" at bounding box center [213, 308] width 0 height 10
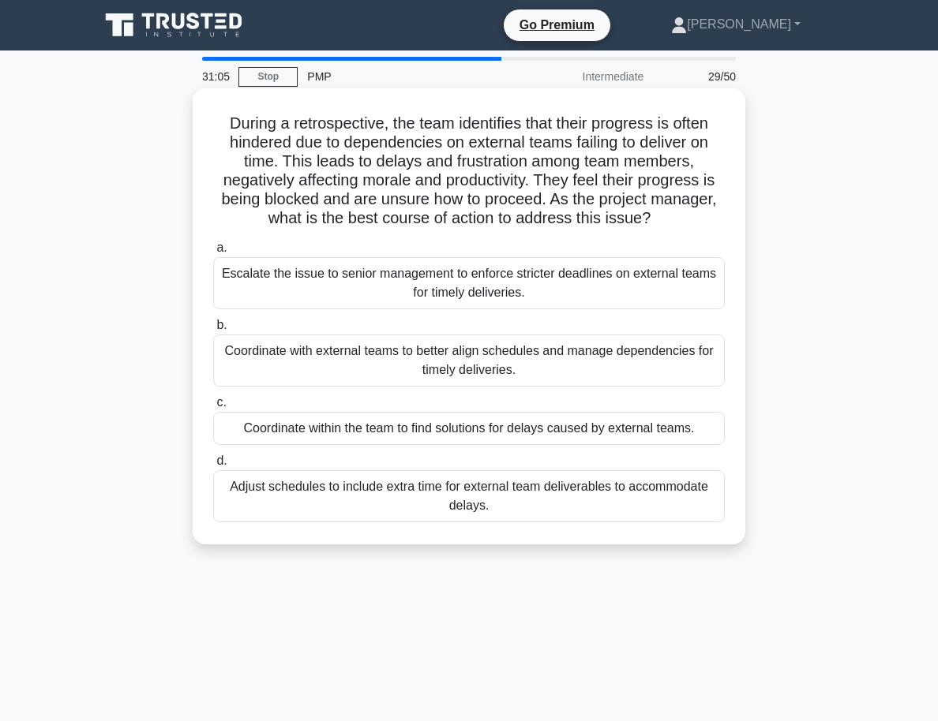
click at [383, 364] on div "Coordinate with external teams to better align schedules and manage dependencie…" at bounding box center [468, 361] width 511 height 52
click at [213, 331] on input "b. Coordinate with external teams to better align schedules and manage dependen…" at bounding box center [213, 325] width 0 height 10
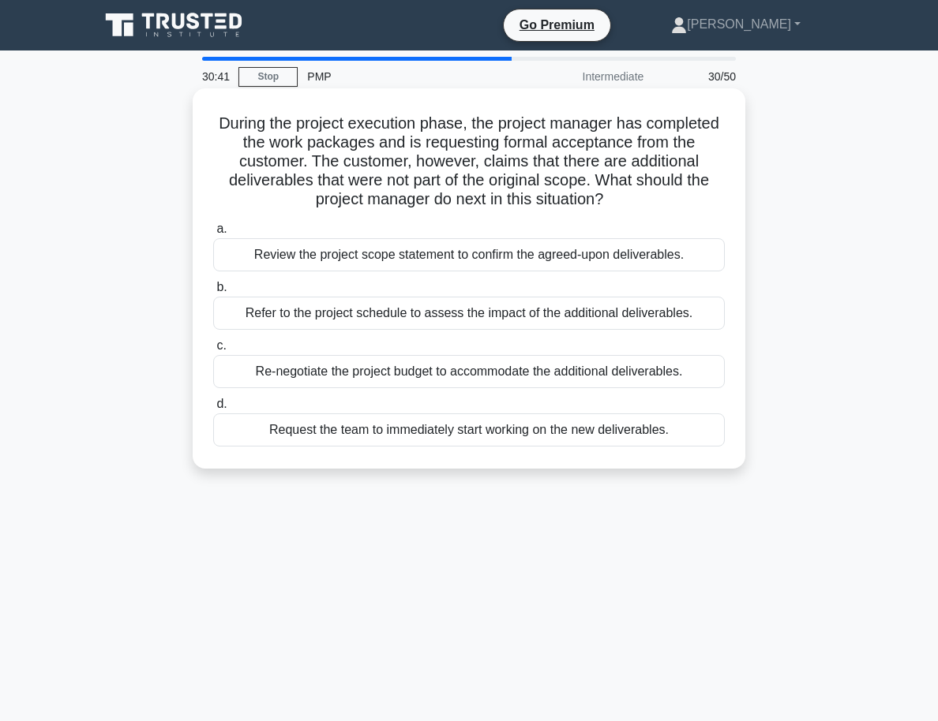
click at [504, 257] on div "Review the project scope statement to confirm the agreed-upon deliverables." at bounding box center [468, 254] width 511 height 33
click at [213, 234] on input "a. Review the project scope statement to confirm the agreed-upon deliverables." at bounding box center [213, 229] width 0 height 10
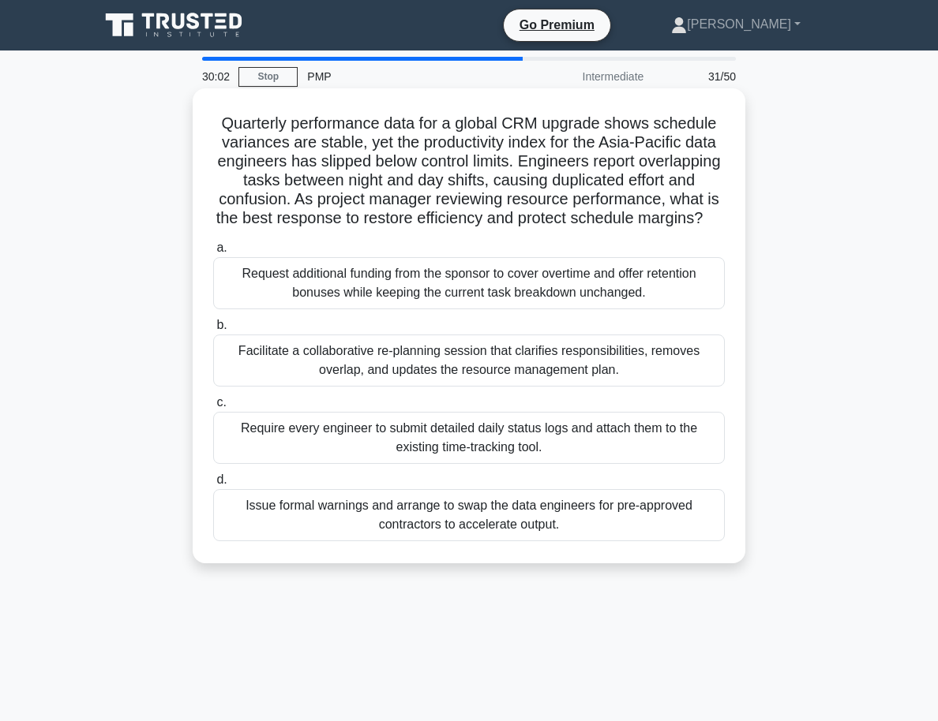
click at [486, 368] on div "Facilitate a collaborative re-planning session that clarifies responsibilities,…" at bounding box center [468, 361] width 511 height 52
click at [213, 331] on input "b. Facilitate a collaborative re-planning session that clarifies responsibiliti…" at bounding box center [213, 325] width 0 height 10
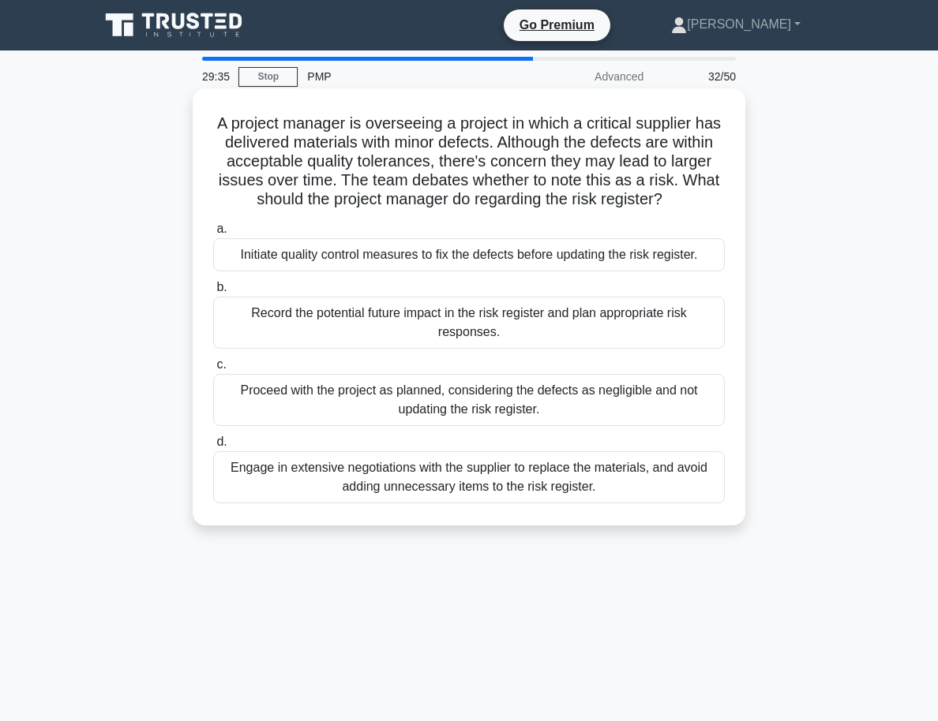
click at [392, 316] on div "Record the potential future impact in the risk register and plan appropriate ri…" at bounding box center [468, 323] width 511 height 52
click at [213, 293] on input "b. Record the potential future impact in the risk register and plan appropriate…" at bounding box center [213, 288] width 0 height 10
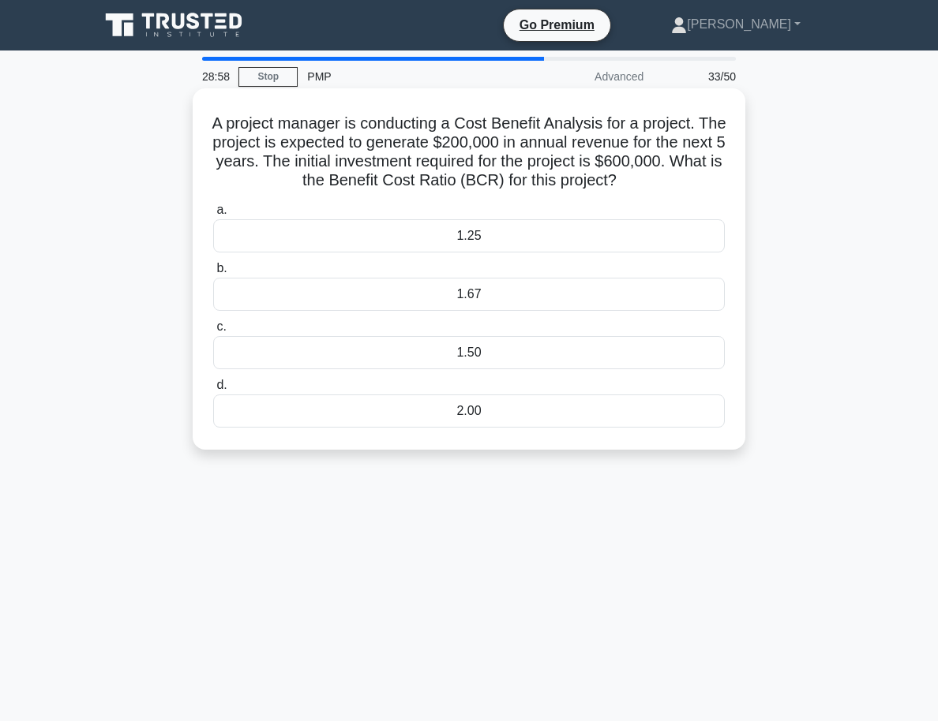
click at [444, 302] on div "1.67" at bounding box center [468, 294] width 511 height 33
click at [213, 274] on input "b. 1.67" at bounding box center [213, 269] width 0 height 10
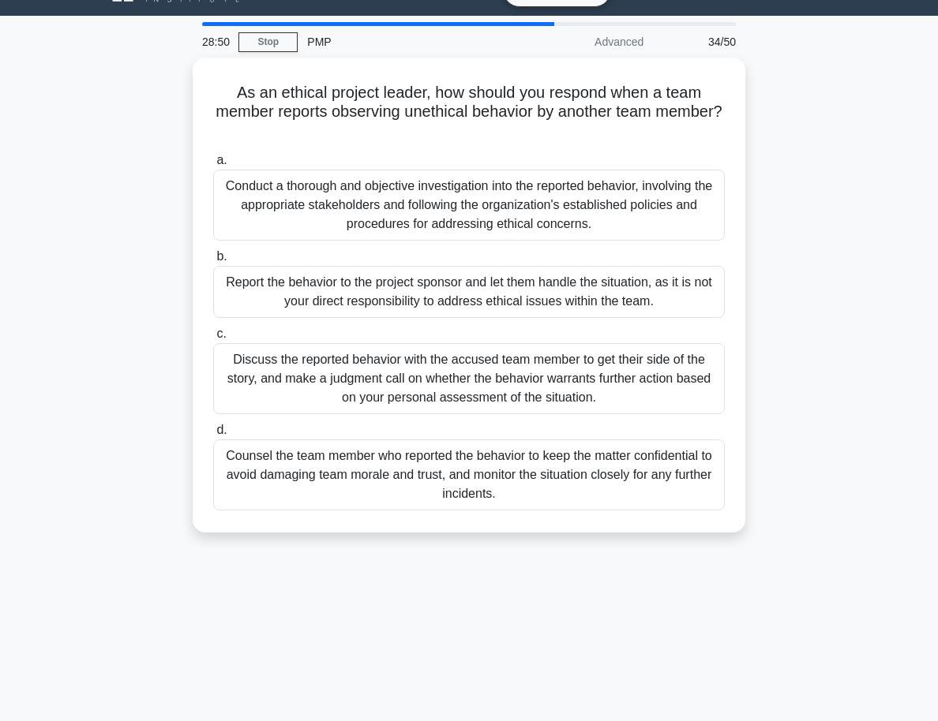
scroll to position [36, 0]
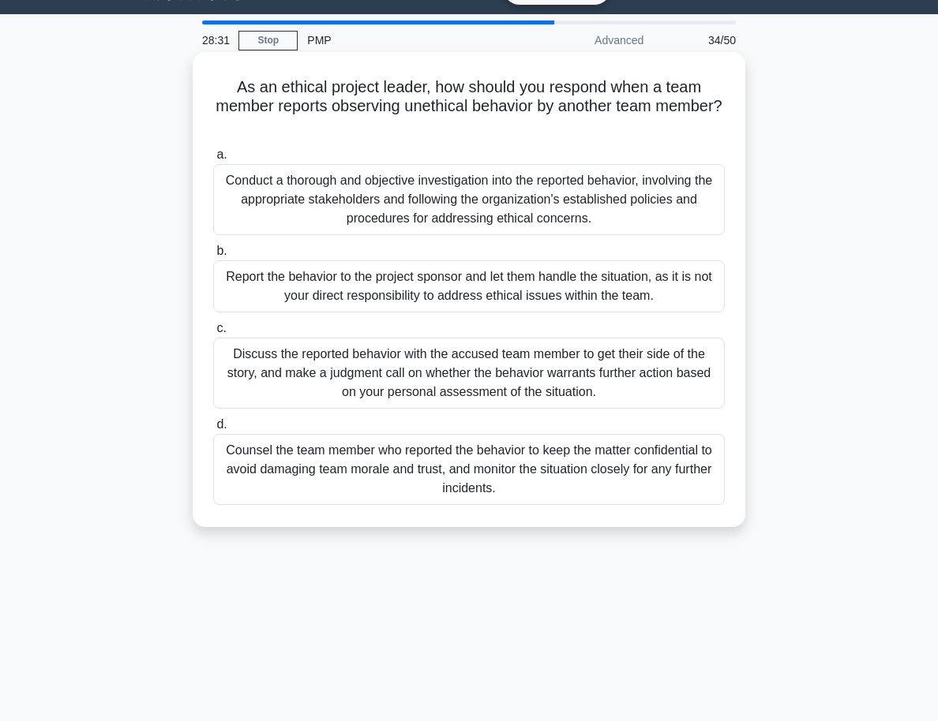
click at [414, 199] on div "Conduct a thorough and objective investigation into the reported behavior, invo…" at bounding box center [468, 199] width 511 height 71
click at [213, 160] on input "a. Conduct a thorough and objective investigation into the reported behavior, i…" at bounding box center [213, 155] width 0 height 10
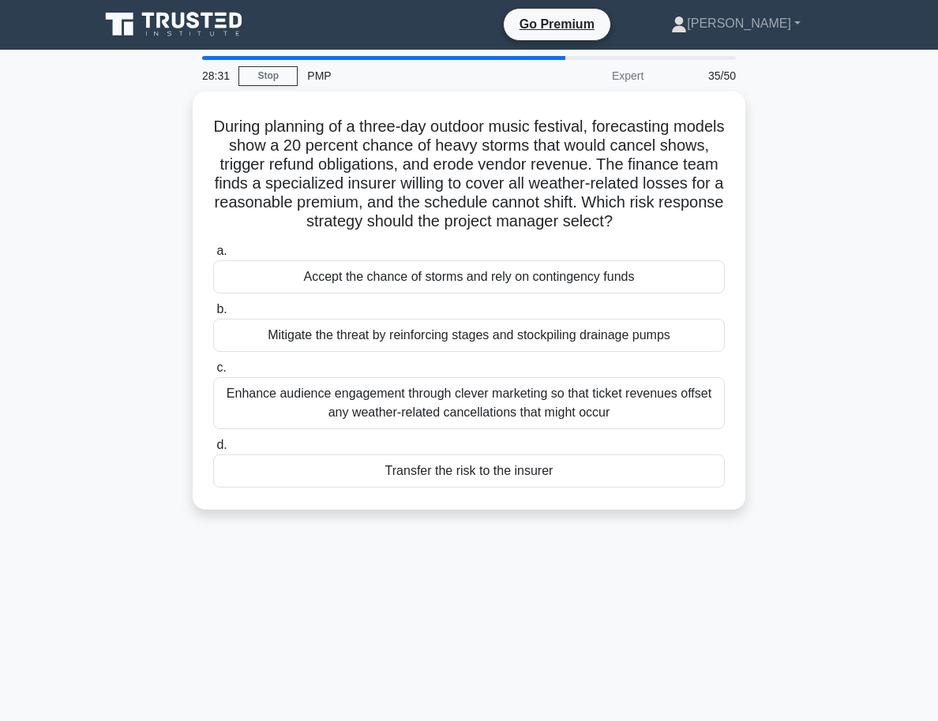
scroll to position [0, 0]
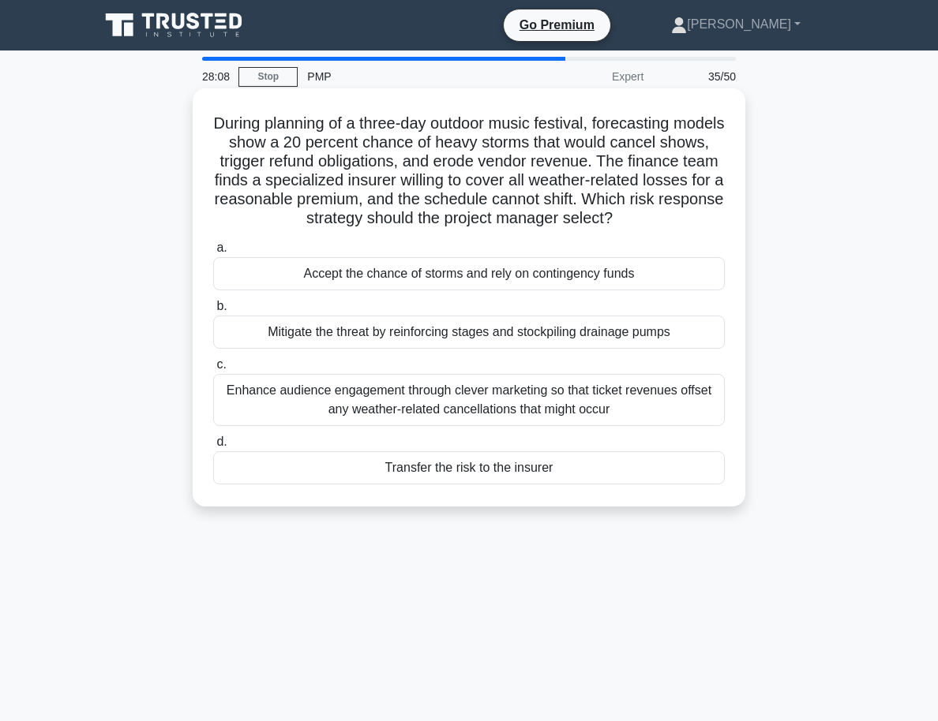
click at [497, 476] on div "Transfer the risk to the insurer" at bounding box center [468, 467] width 511 height 33
click at [213, 448] on input "d. Transfer the risk to the insurer" at bounding box center [213, 442] width 0 height 10
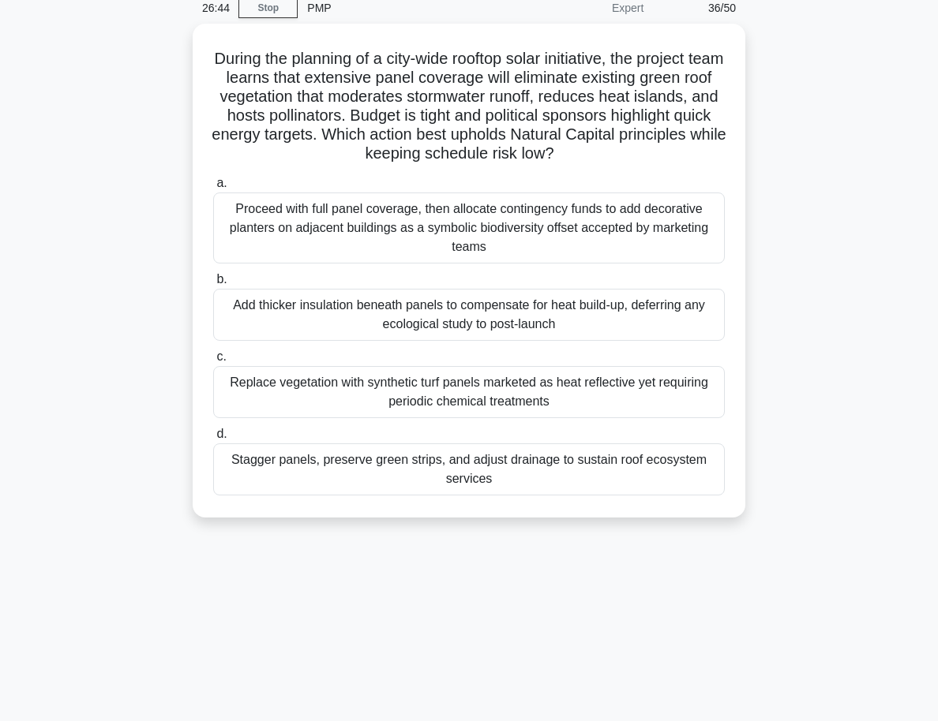
scroll to position [75, 0]
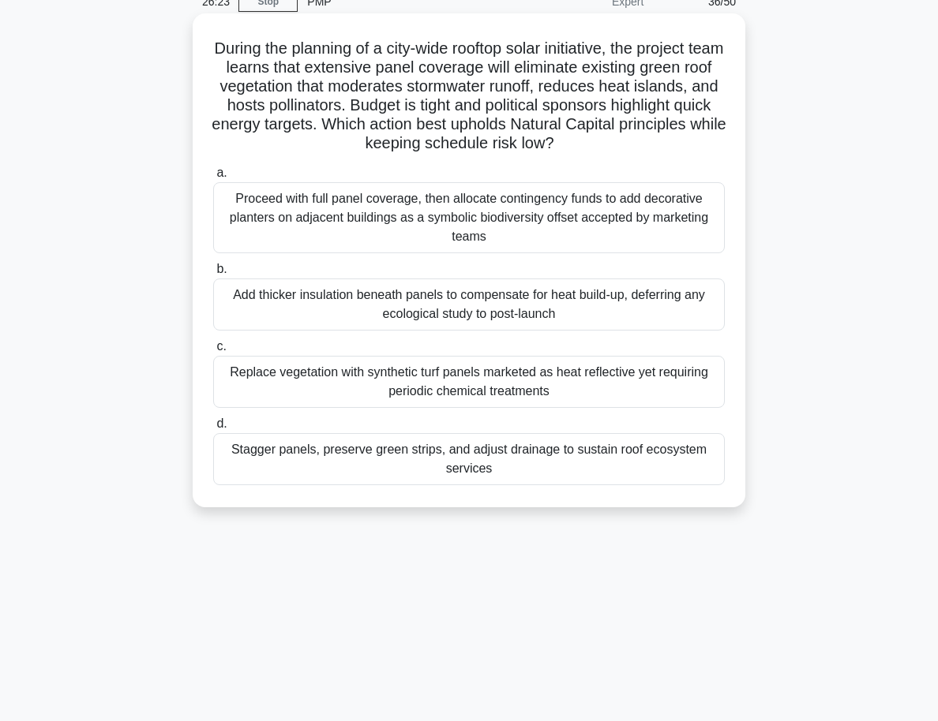
click at [421, 458] on div "Stagger panels, preserve green strips, and adjust drainage to sustain roof ecos…" at bounding box center [468, 459] width 511 height 52
click at [213, 429] on input "d. Stagger panels, preserve green strips, and adjust drainage to sustain roof e…" at bounding box center [213, 424] width 0 height 10
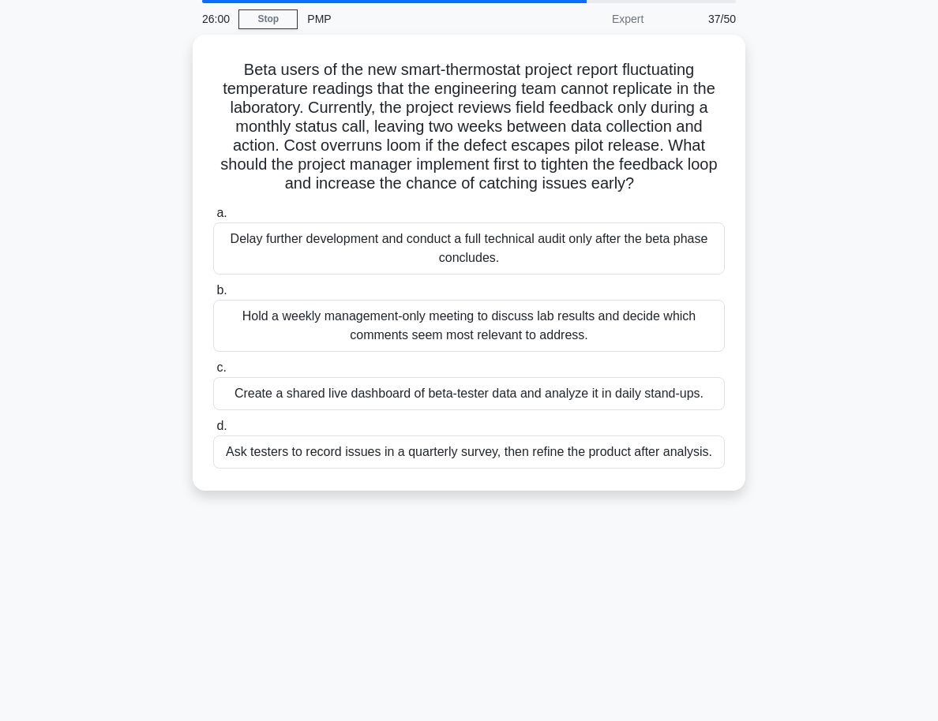
scroll to position [0, 0]
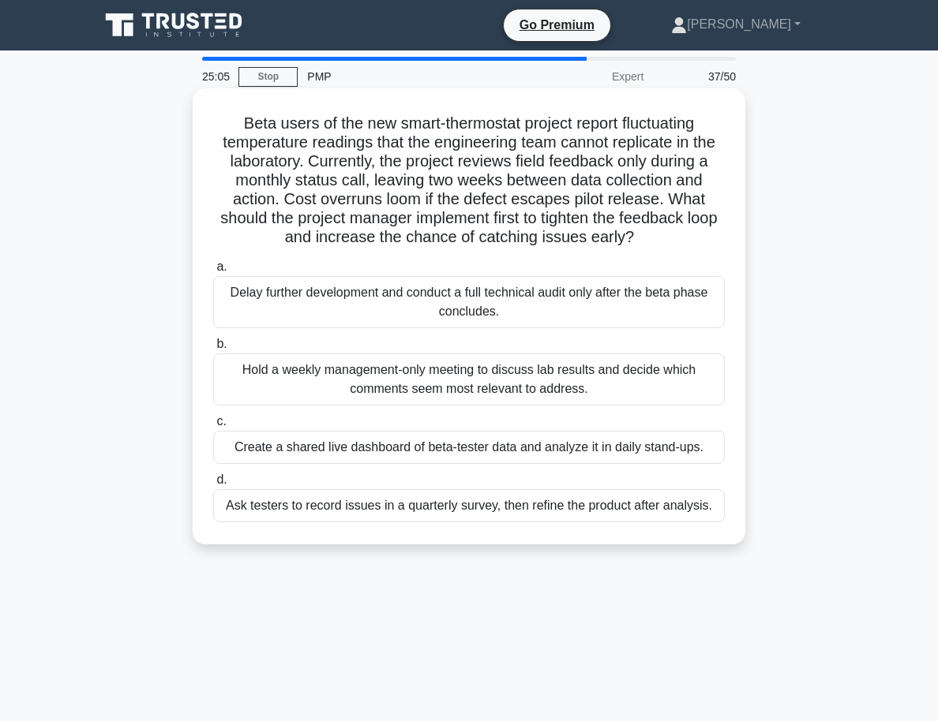
click at [343, 453] on div "Create a shared live dashboard of beta-tester data and analyze it in daily stan…" at bounding box center [468, 447] width 511 height 33
click at [213, 427] on input "c. Create a shared live dashboard of beta-tester data and analyze it in daily s…" at bounding box center [213, 422] width 0 height 10
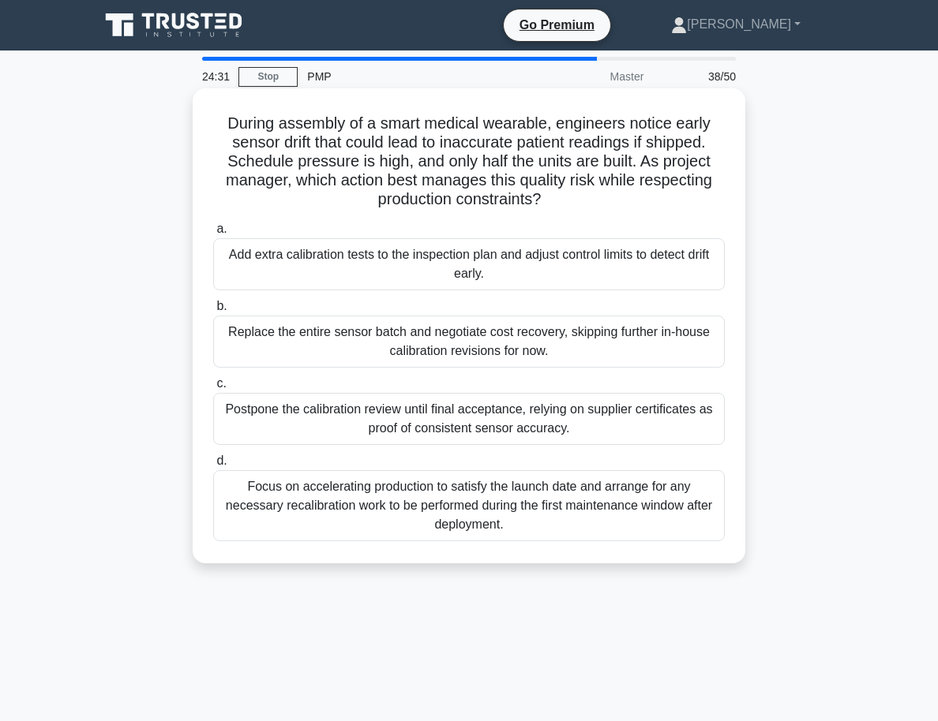
click at [377, 263] on div "Add extra calibration tests to the inspection plan and adjust control limits to…" at bounding box center [468, 264] width 511 height 52
click at [213, 234] on input "a. Add extra calibration tests to the inspection plan and adjust control limits…" at bounding box center [213, 229] width 0 height 10
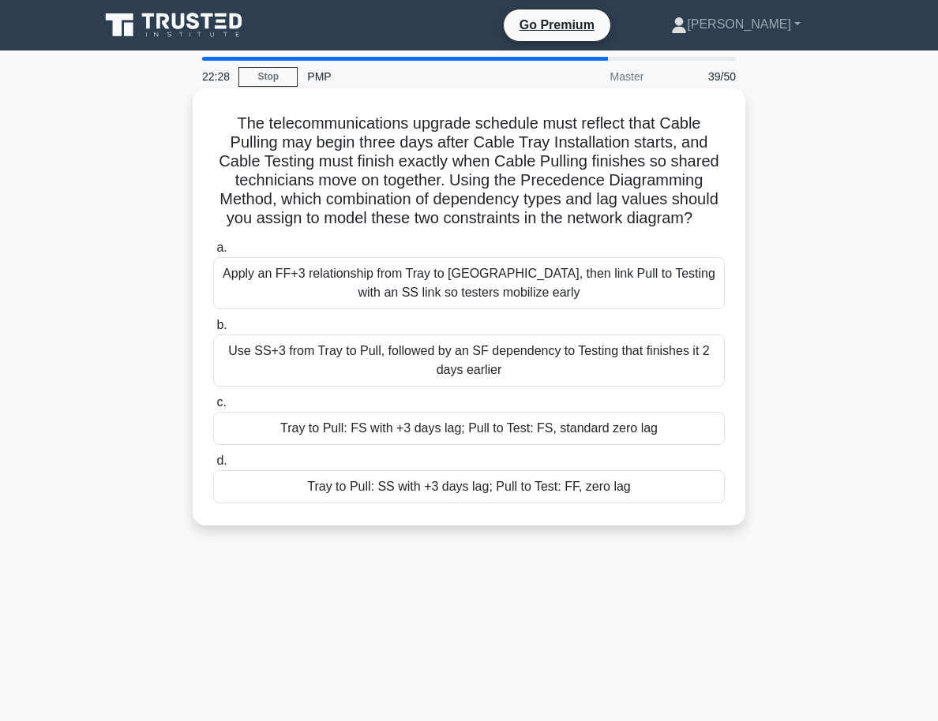
scroll to position [2, 0]
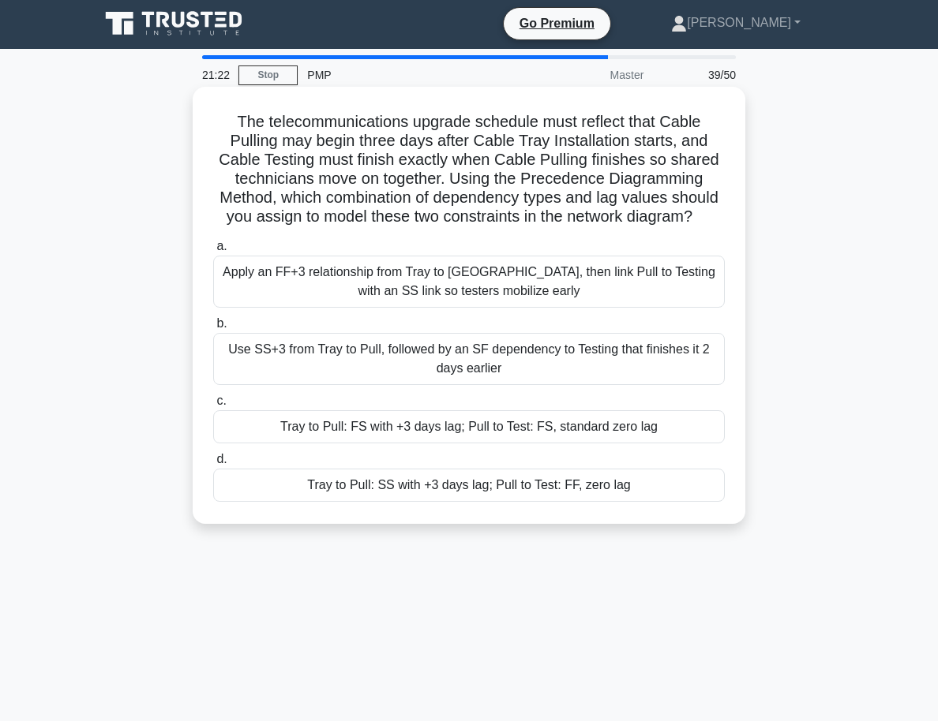
click at [571, 490] on div "Tray to Pull: SS with +3 days lag; Pull to Test: FF, zero lag" at bounding box center [468, 485] width 511 height 33
click at [213, 465] on input "d. Tray to Pull: SS with +3 days lag; Pull to Test: FF, zero lag" at bounding box center [213, 460] width 0 height 10
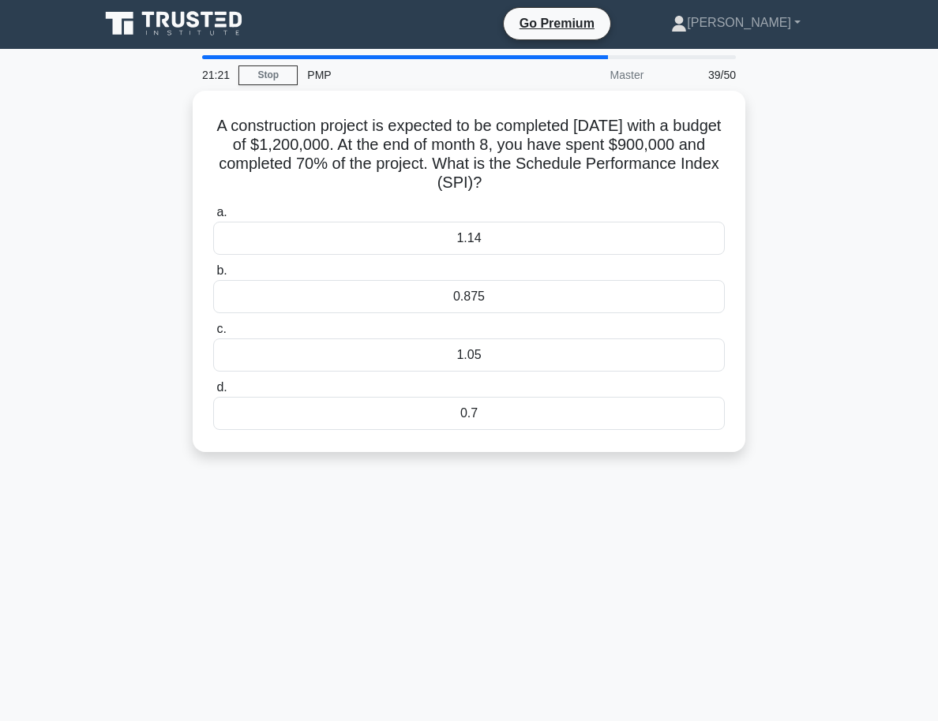
scroll to position [0, 0]
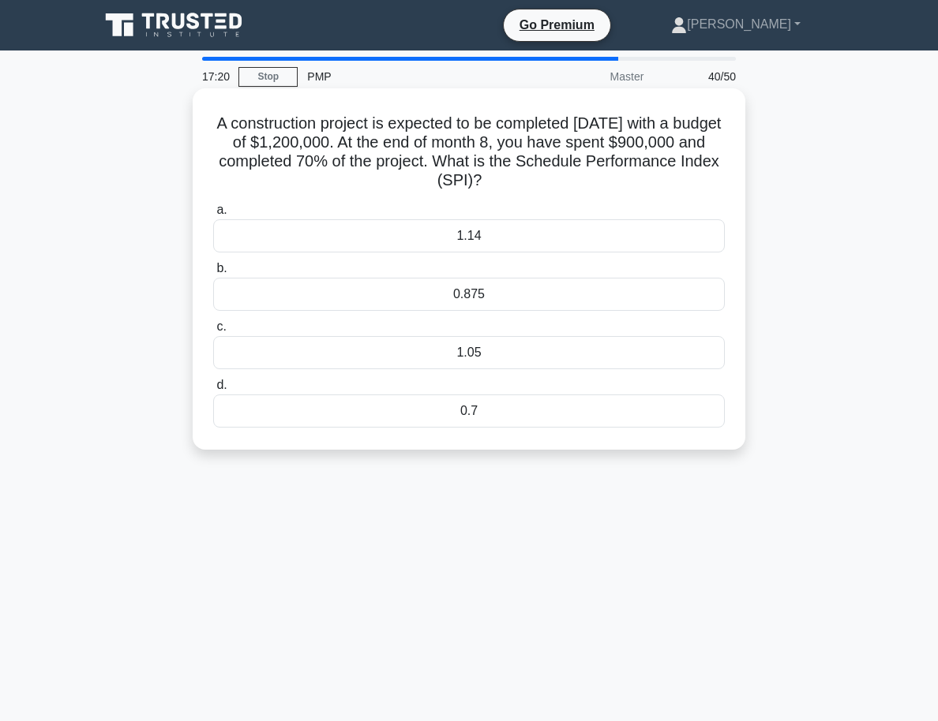
click at [472, 239] on div "1.14" at bounding box center [468, 235] width 511 height 33
click at [213, 215] on input "a. 1.14" at bounding box center [213, 210] width 0 height 10
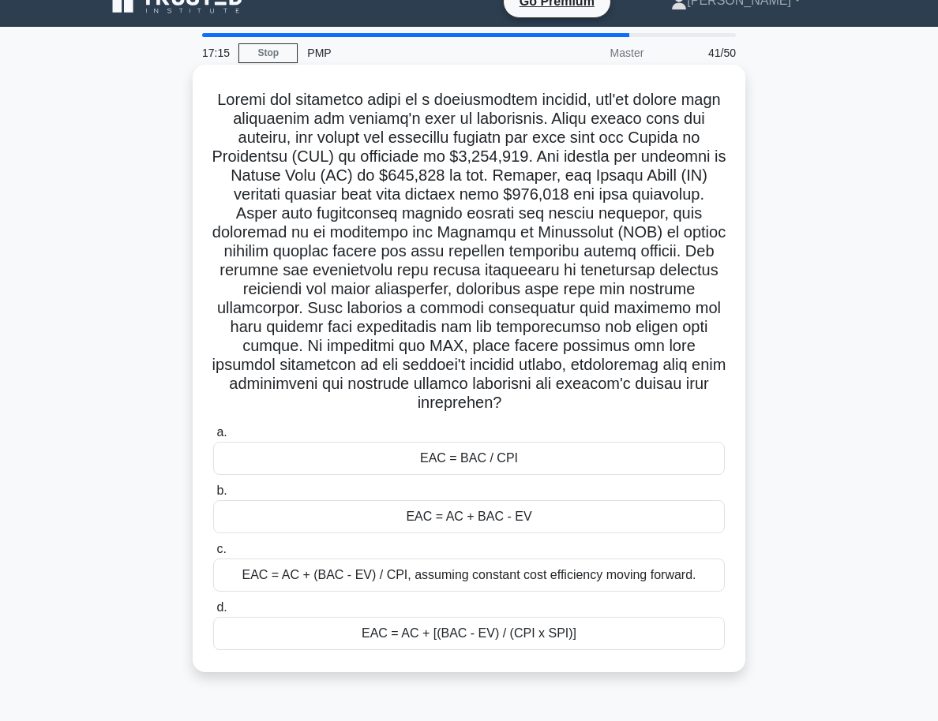
scroll to position [4, 0]
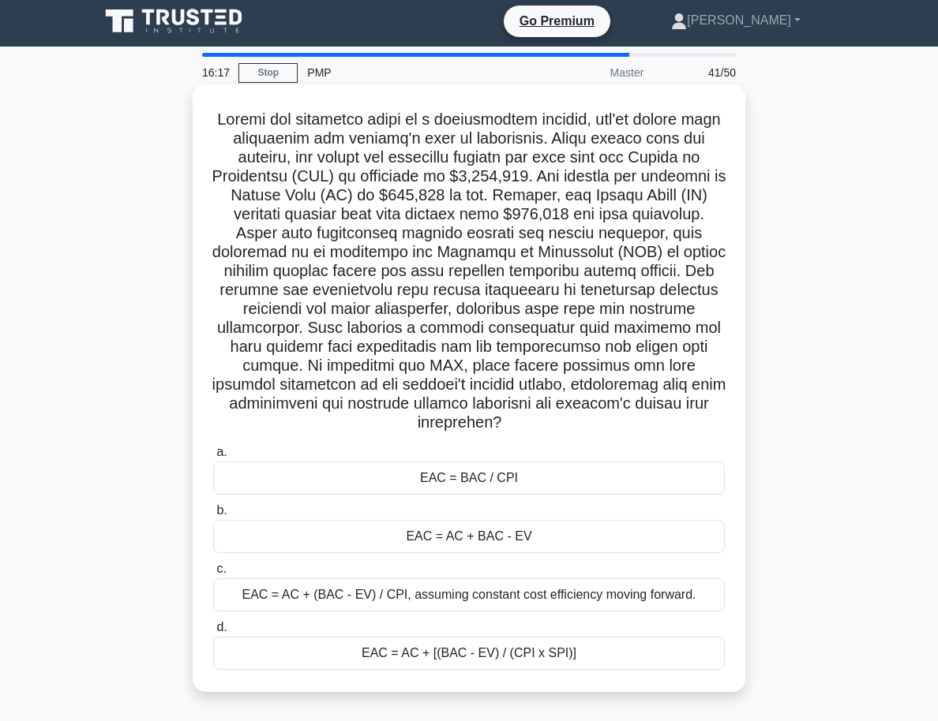
click at [510, 462] on div "EAC = BAC / CPI" at bounding box center [468, 478] width 511 height 33
click at [213, 458] on input "a. EAC = BAC / CPI" at bounding box center [213, 453] width 0 height 10
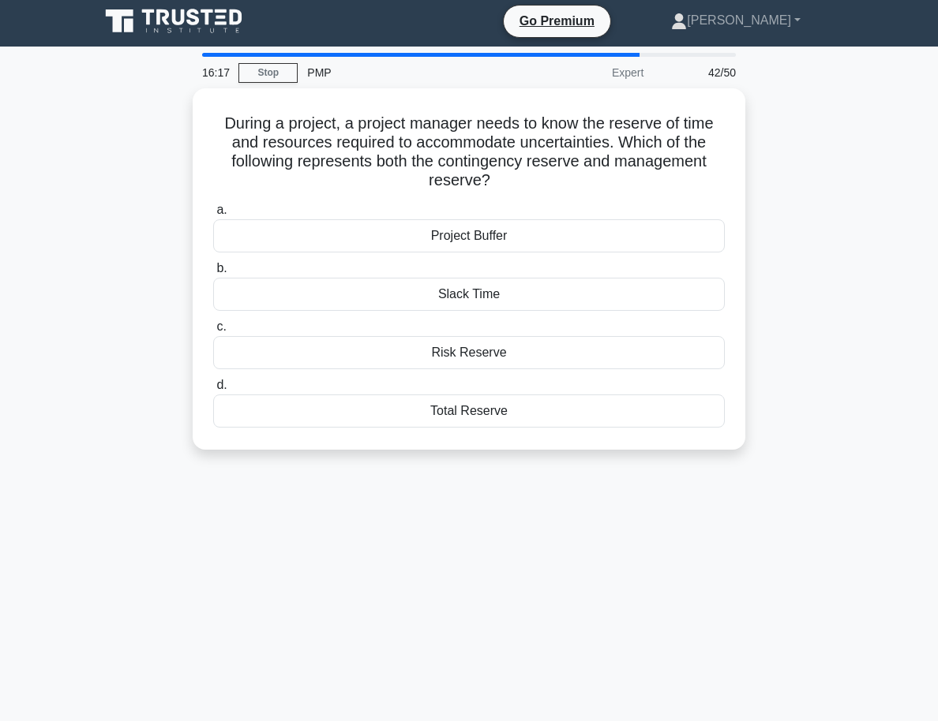
scroll to position [0, 0]
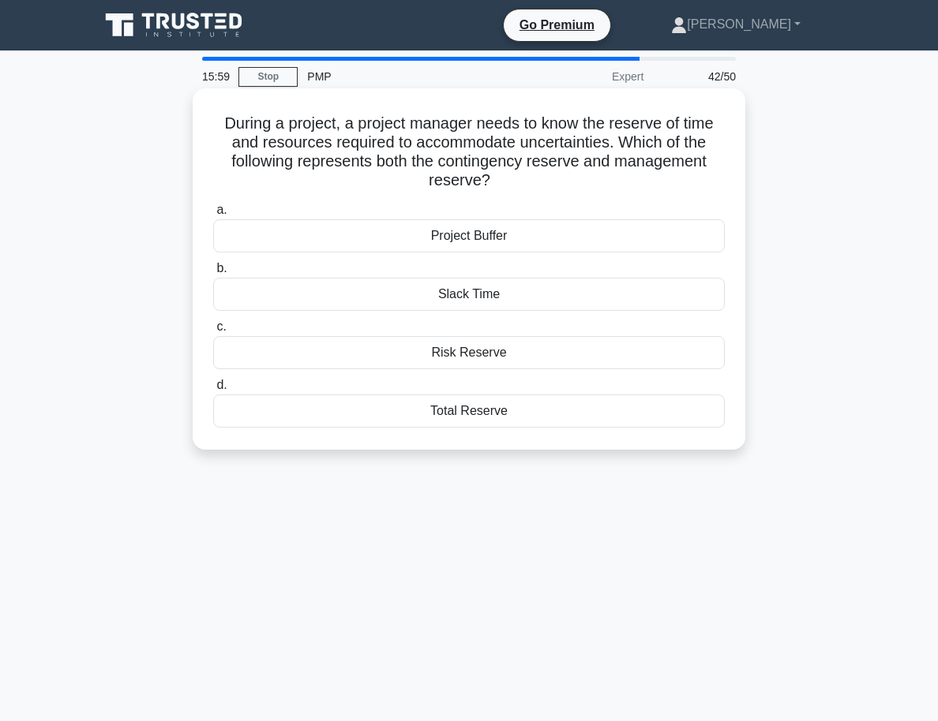
click at [478, 408] on div "Total Reserve" at bounding box center [468, 411] width 511 height 33
click at [213, 391] on input "d. Total Reserve" at bounding box center [213, 385] width 0 height 10
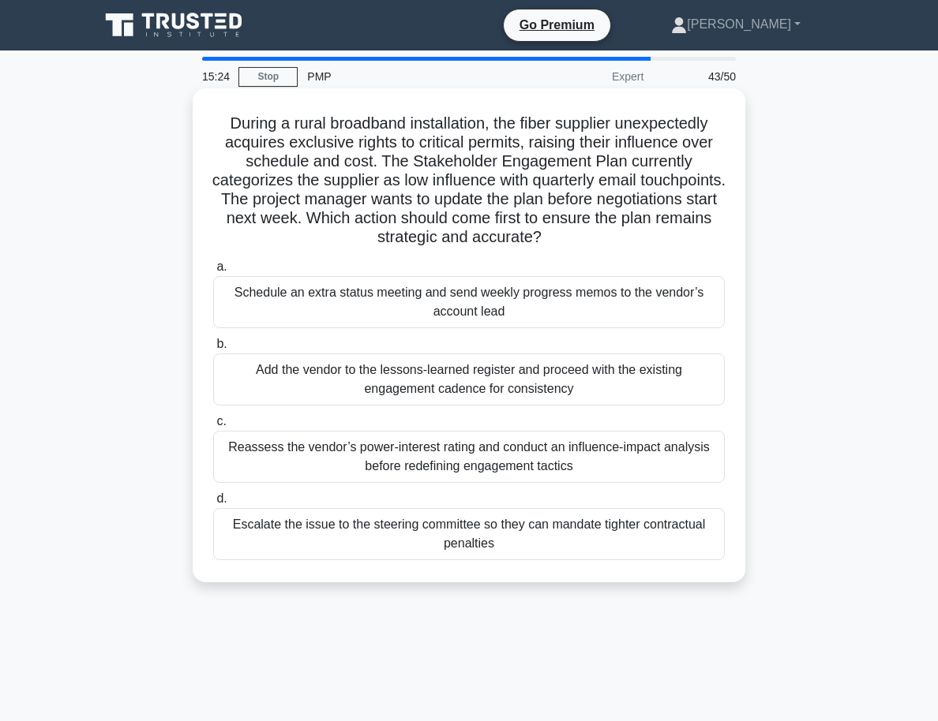
click at [470, 464] on div "Reassess the vendor’s power-interest rating and conduct an influence-impact ana…" at bounding box center [468, 457] width 511 height 52
click at [213, 427] on input "c. Reassess the vendor’s power-interest rating and conduct an influence-impact …" at bounding box center [213, 422] width 0 height 10
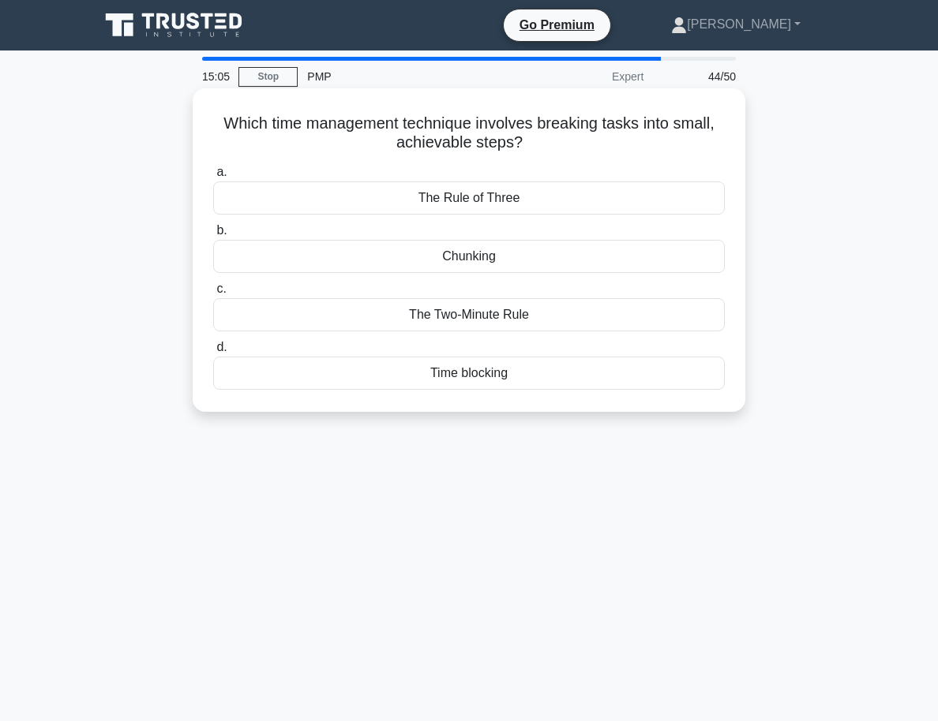
click at [506, 246] on div "Chunking" at bounding box center [468, 256] width 511 height 33
click at [213, 236] on input "b. Chunking" at bounding box center [213, 231] width 0 height 10
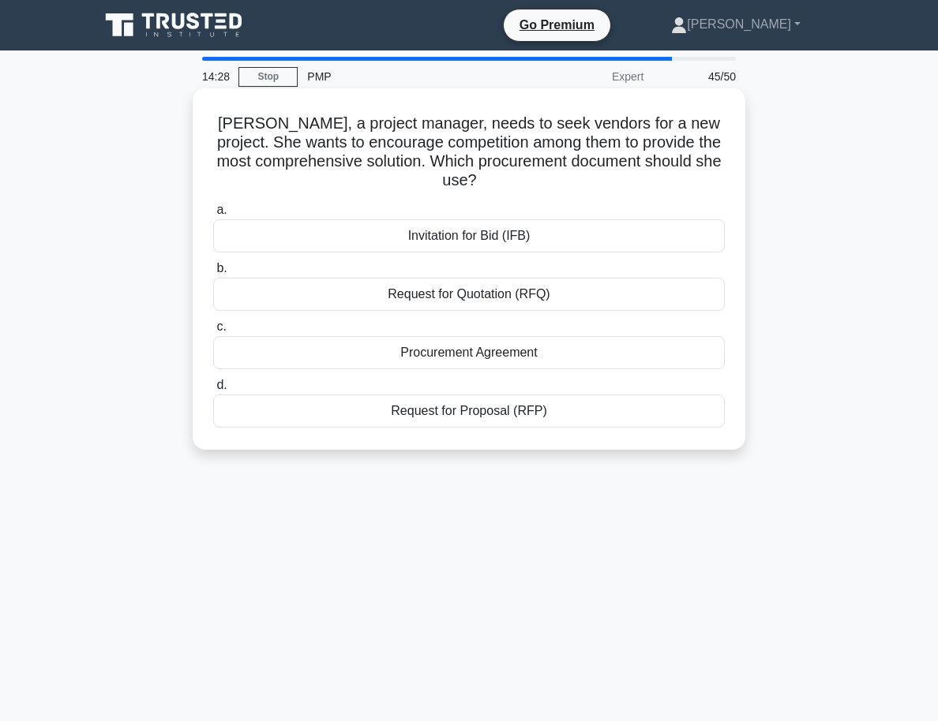
click at [467, 410] on div "Request for Proposal (RFP)" at bounding box center [468, 411] width 511 height 33
click at [213, 391] on input "d. Request for Proposal (RFP)" at bounding box center [213, 385] width 0 height 10
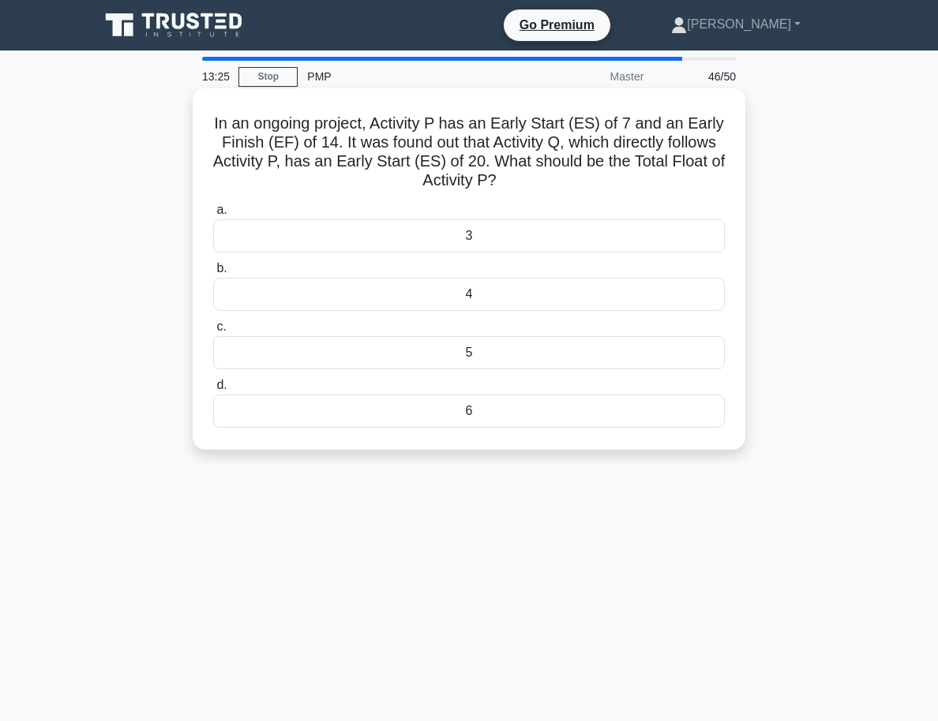
click at [470, 416] on div "6" at bounding box center [468, 411] width 511 height 33
click at [213, 391] on input "d. 6" at bounding box center [213, 385] width 0 height 10
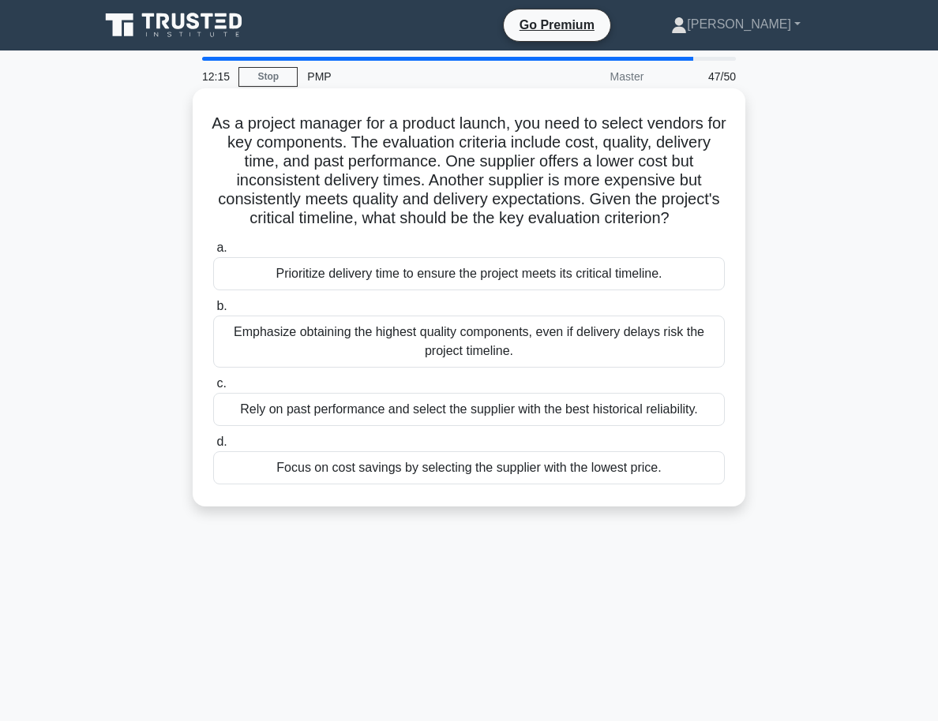
click at [470, 275] on div "Prioritize delivery time to ensure the project meets its critical timeline." at bounding box center [468, 273] width 511 height 33
click at [213, 253] on input "a. Prioritize delivery time to ensure the project meets its critical timeline." at bounding box center [213, 248] width 0 height 10
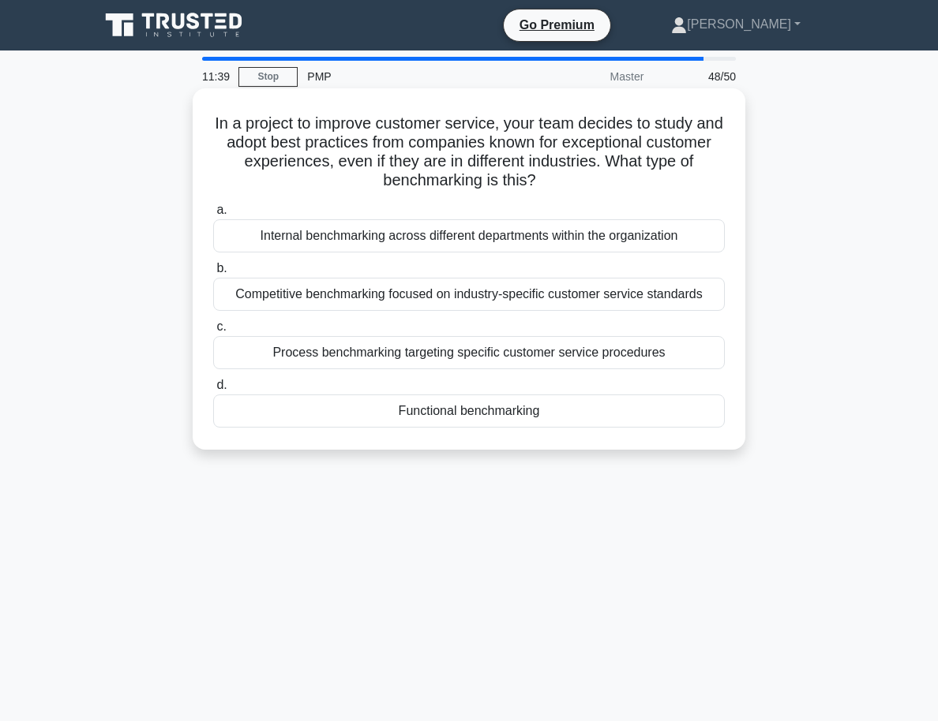
click at [517, 357] on div "Process benchmarking targeting specific customer service procedures" at bounding box center [468, 352] width 511 height 33
click at [213, 332] on input "c. Process benchmarking targeting specific customer service procedures" at bounding box center [213, 327] width 0 height 10
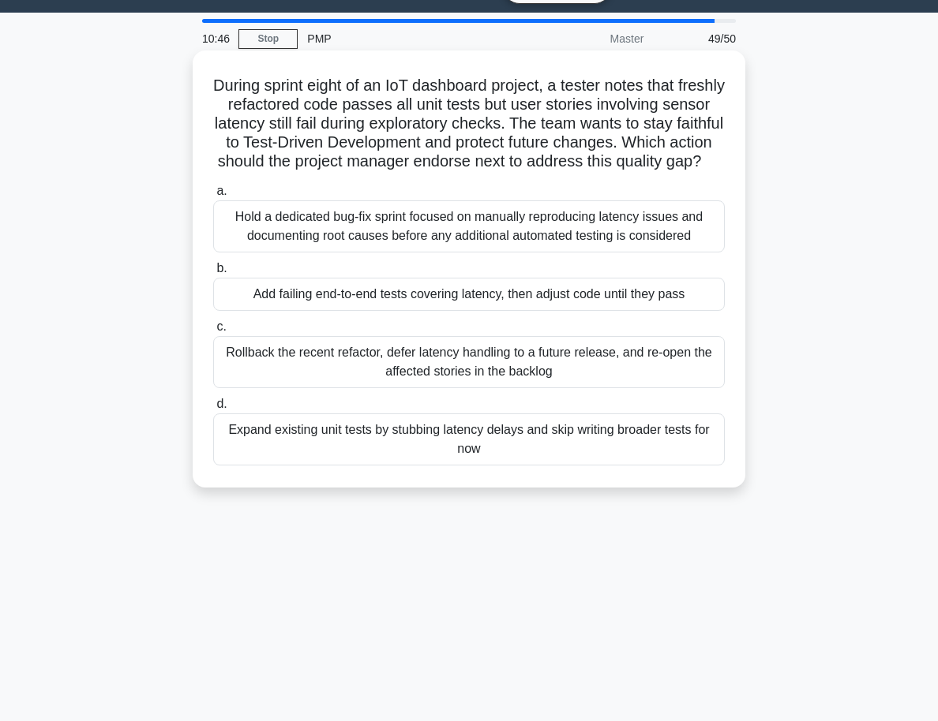
scroll to position [36, 0]
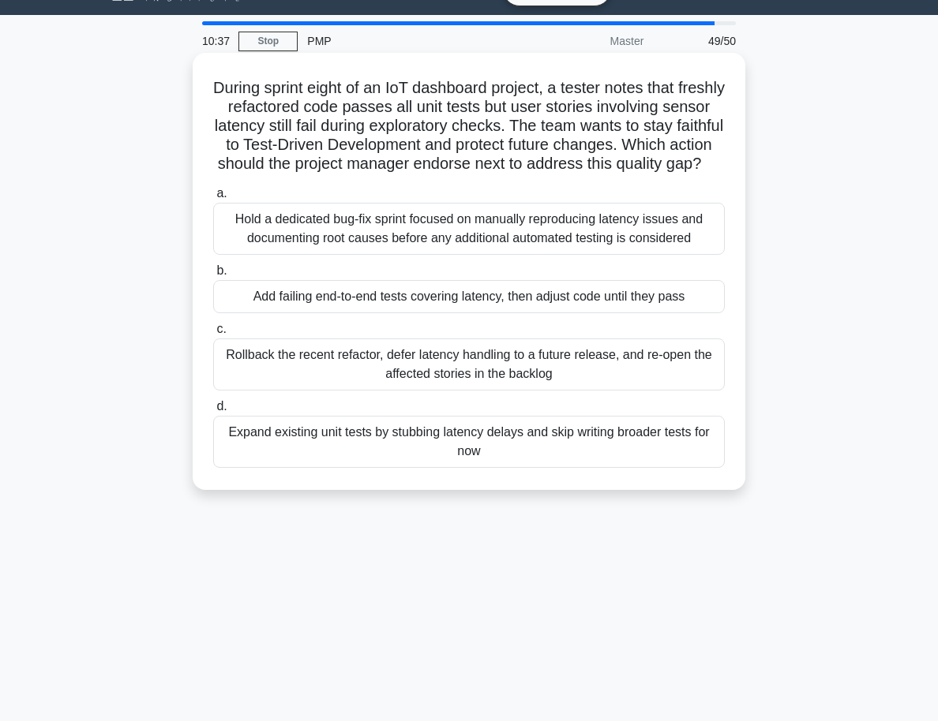
click at [444, 313] on div "Add failing end-to-end tests covering latency, then adjust code until they pass" at bounding box center [468, 296] width 511 height 33
click at [213, 276] on input "b. Add failing end-to-end tests covering latency, then adjust code until they p…" at bounding box center [213, 271] width 0 height 10
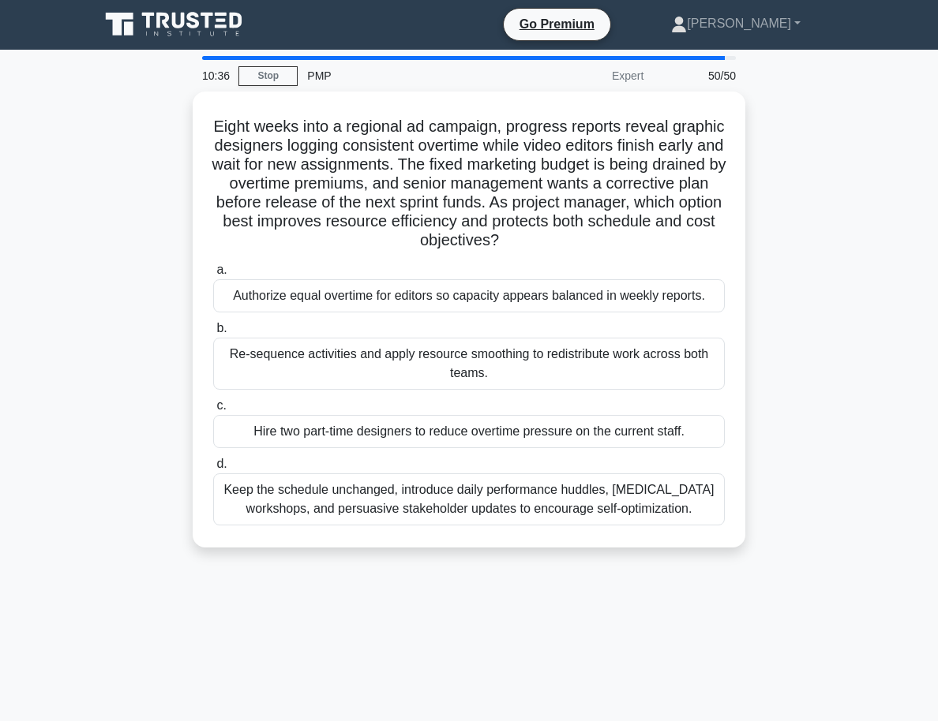
scroll to position [0, 0]
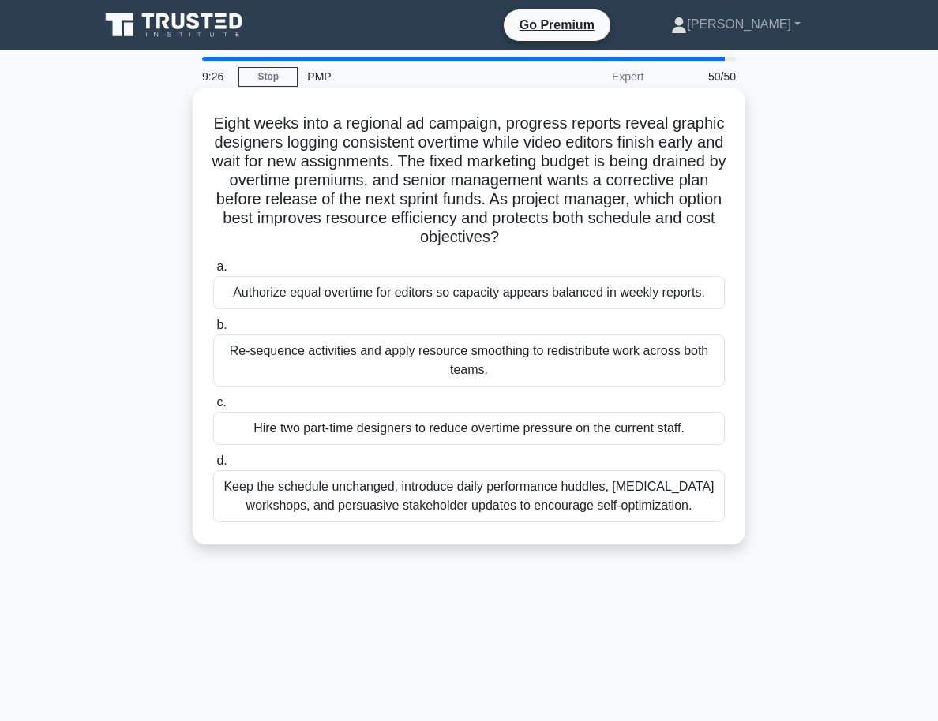
click at [307, 356] on div "Re-sequence activities and apply resource smoothing to redistribute work across…" at bounding box center [468, 361] width 511 height 52
click at [213, 331] on input "b. Re-sequence activities and apply resource smoothing to redistribute work acr…" at bounding box center [213, 325] width 0 height 10
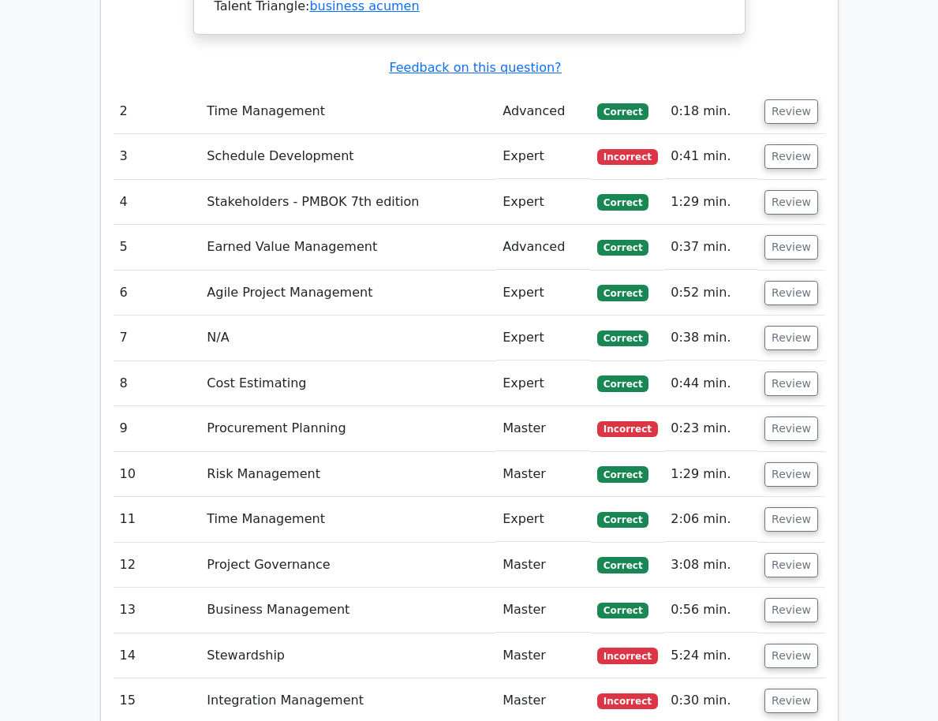
scroll to position [3375, 0]
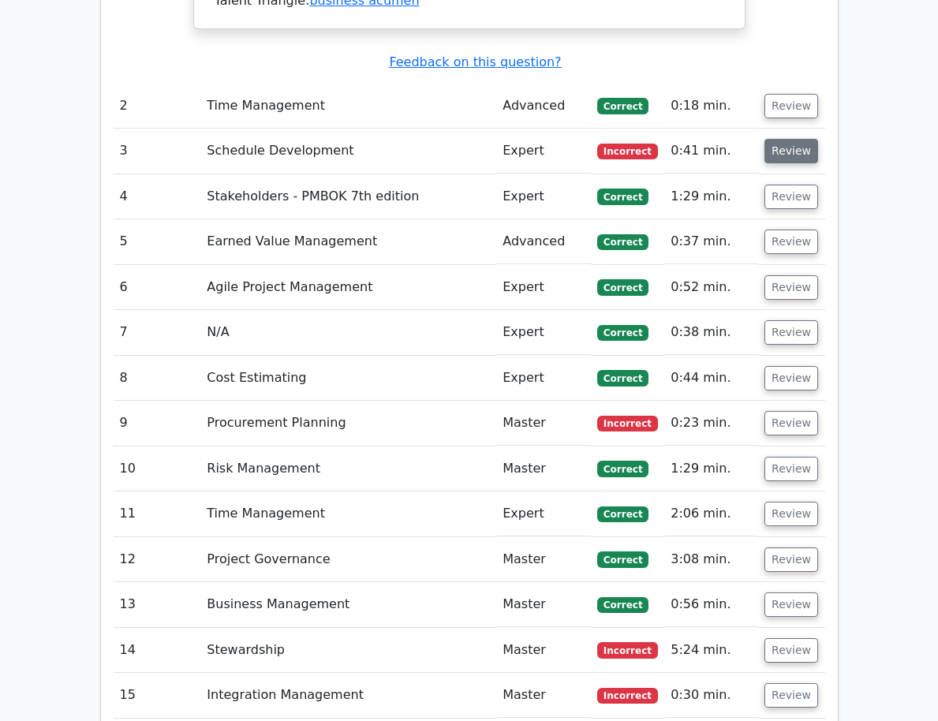
click at [785, 139] on button "Review" at bounding box center [792, 151] width 54 height 24
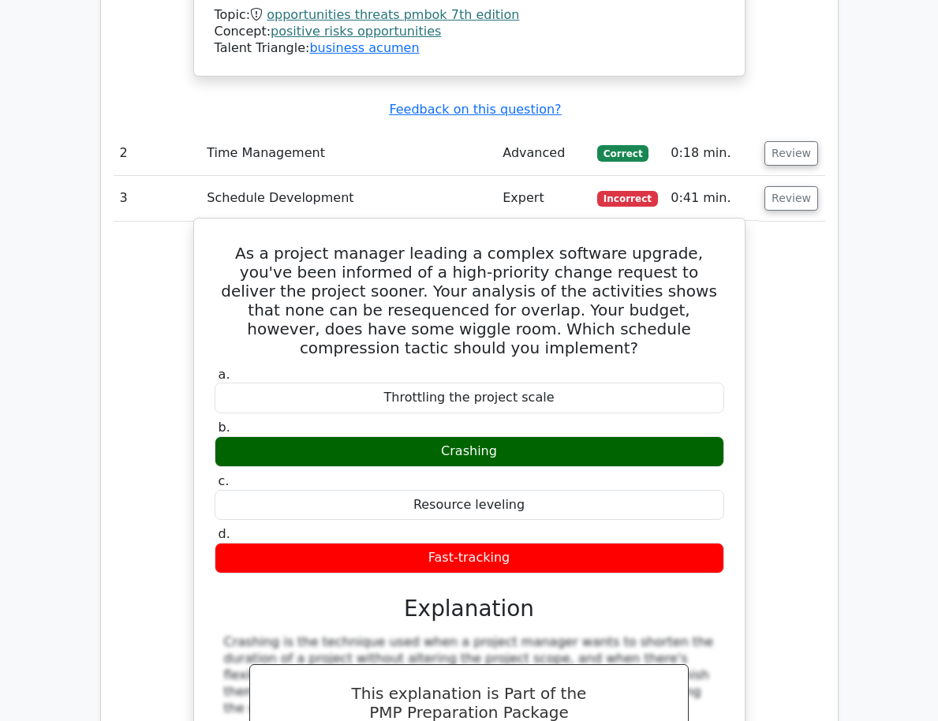
scroll to position [3332, 0]
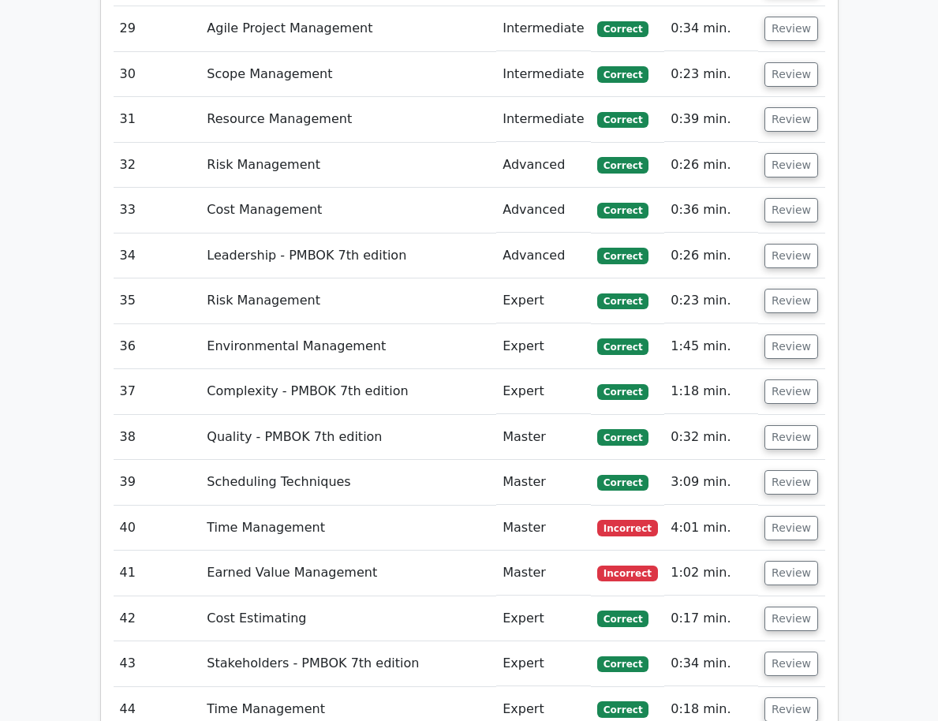
scroll to position [4678, 0]
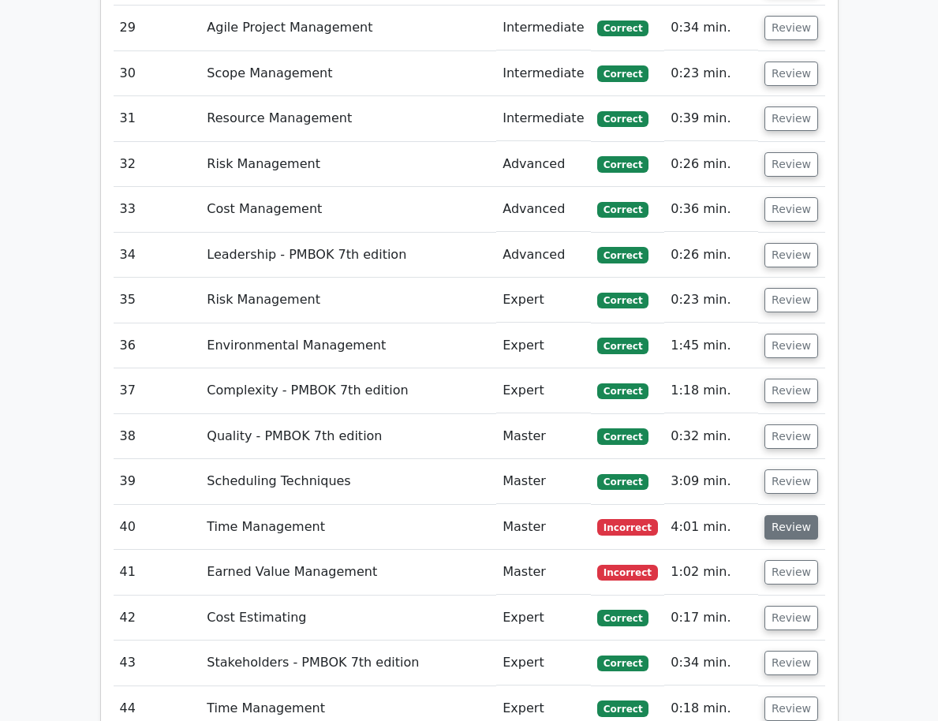
click at [800, 515] on button "Review" at bounding box center [792, 527] width 54 height 24
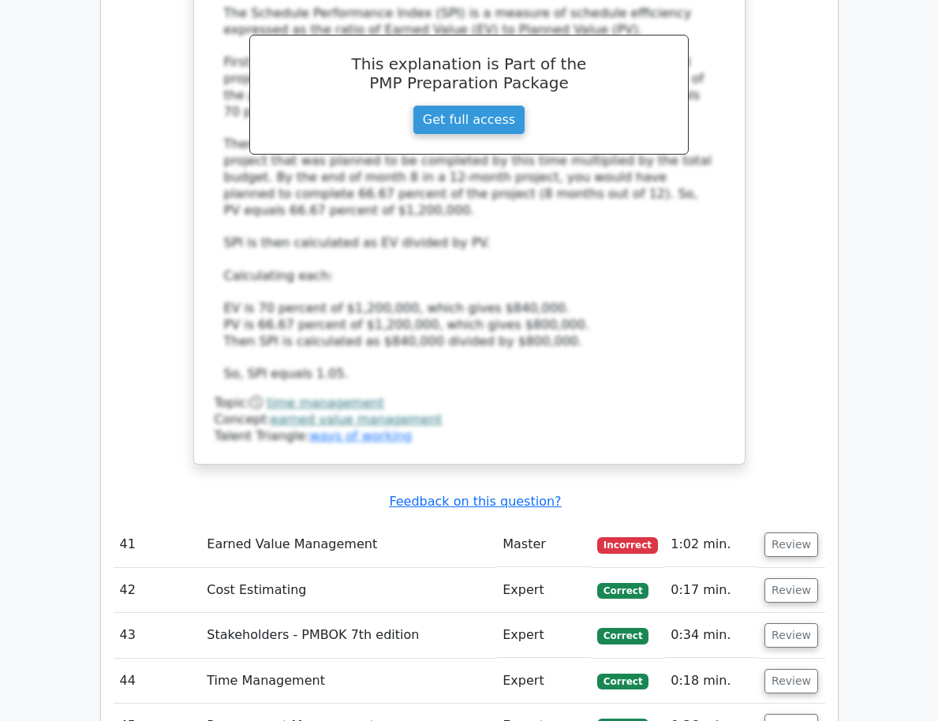
scroll to position [5614, 0]
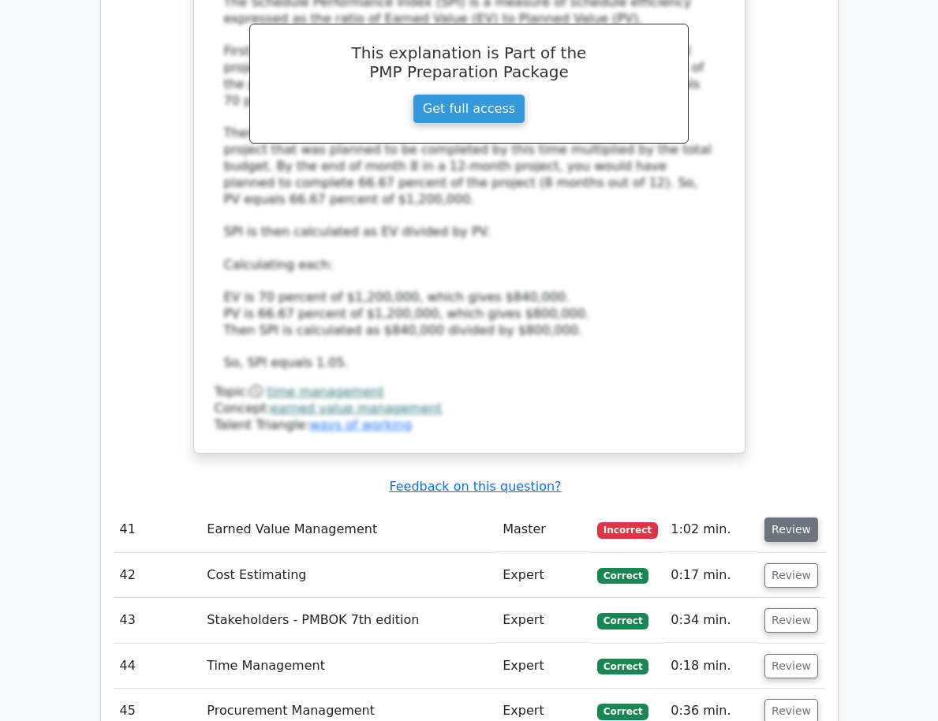
click at [784, 518] on button "Review" at bounding box center [792, 530] width 54 height 24
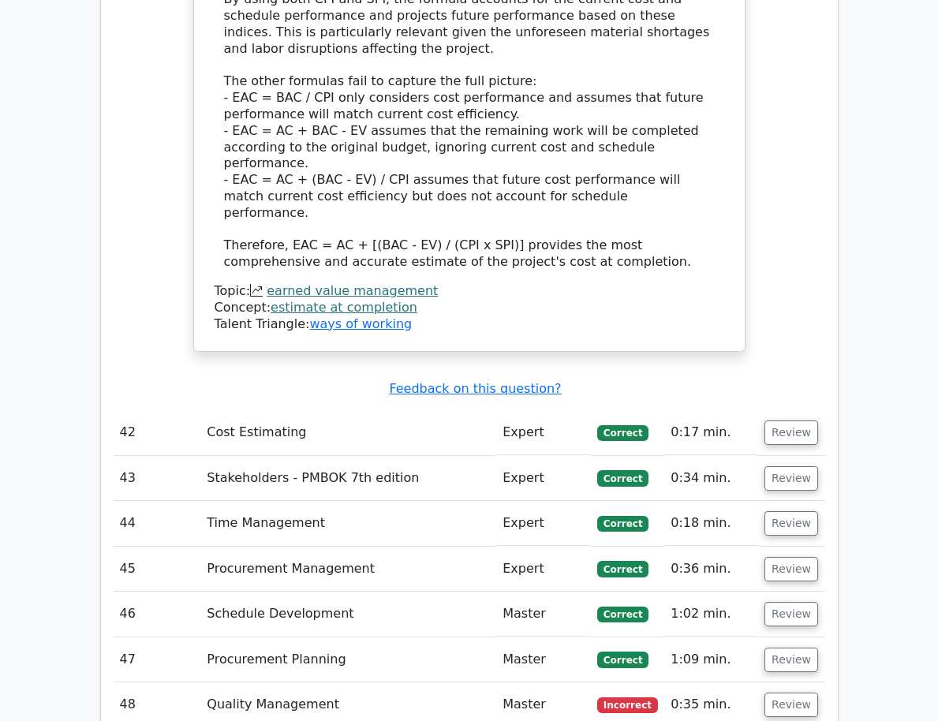
scroll to position [7111, 0]
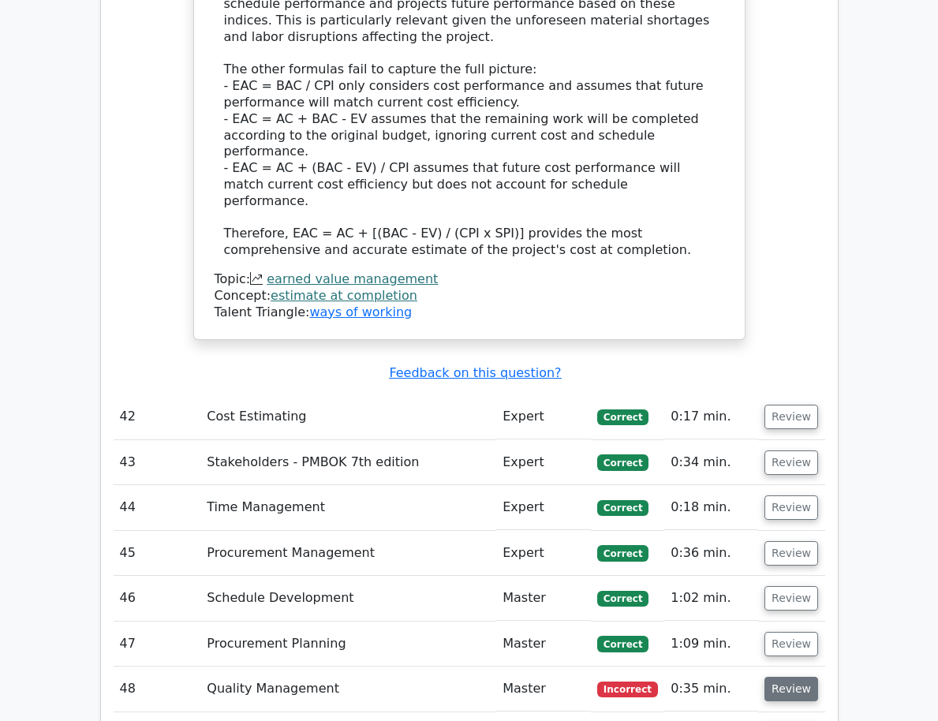
click at [784, 677] on button "Review" at bounding box center [792, 689] width 54 height 24
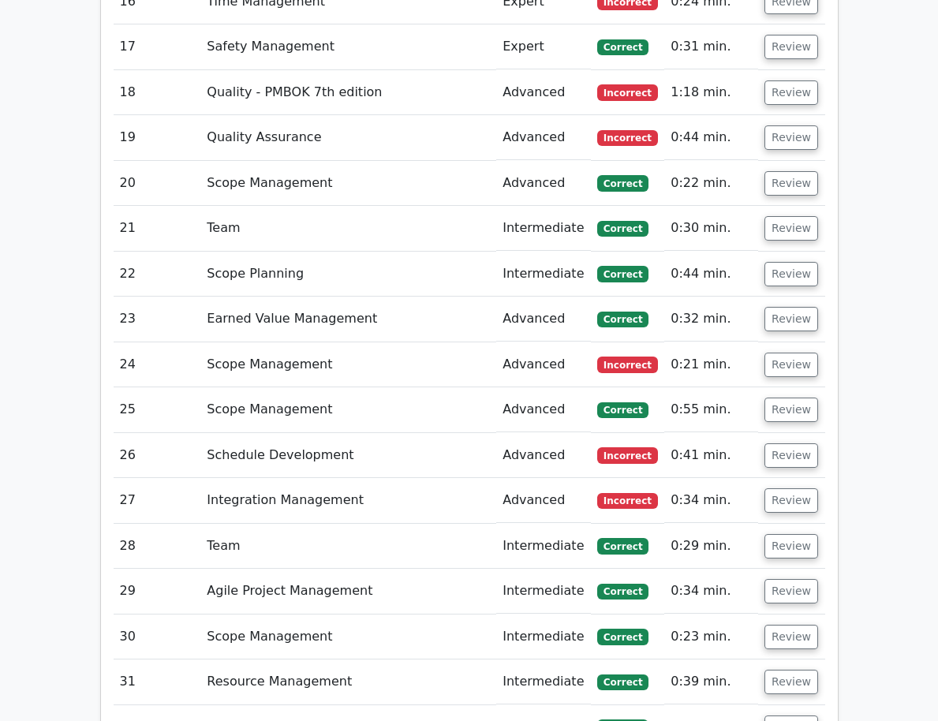
scroll to position [4100, 0]
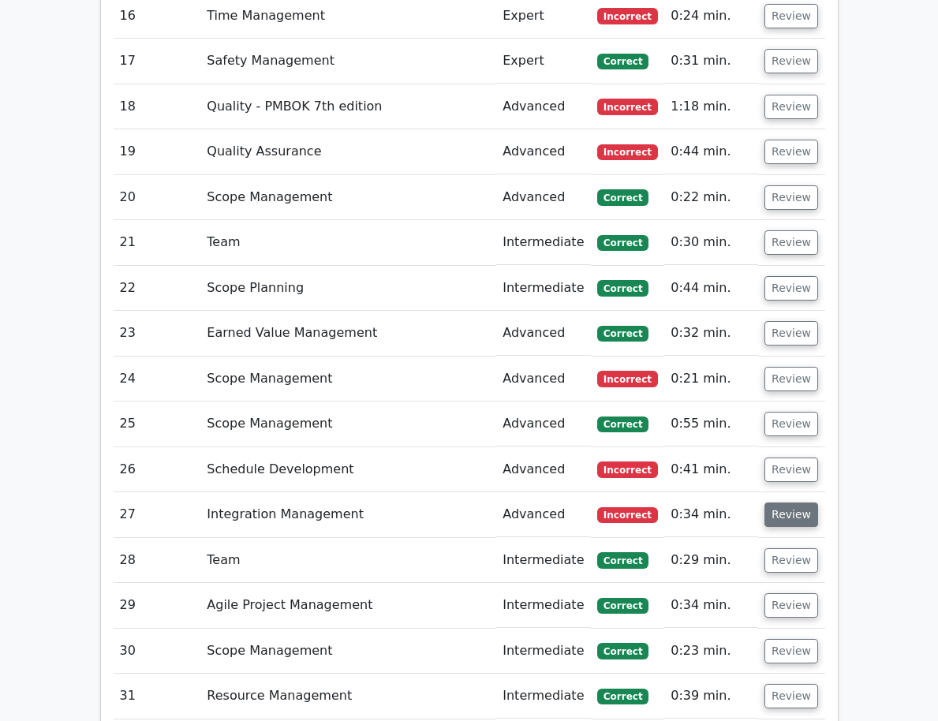
click at [783, 503] on button "Review" at bounding box center [792, 515] width 54 height 24
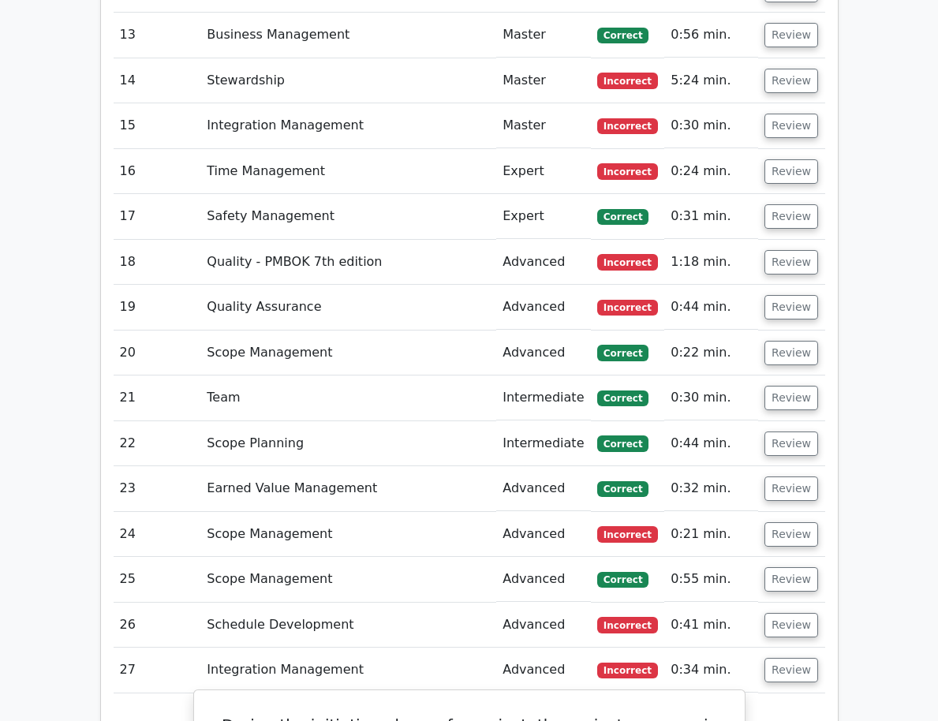
scroll to position [3934, 0]
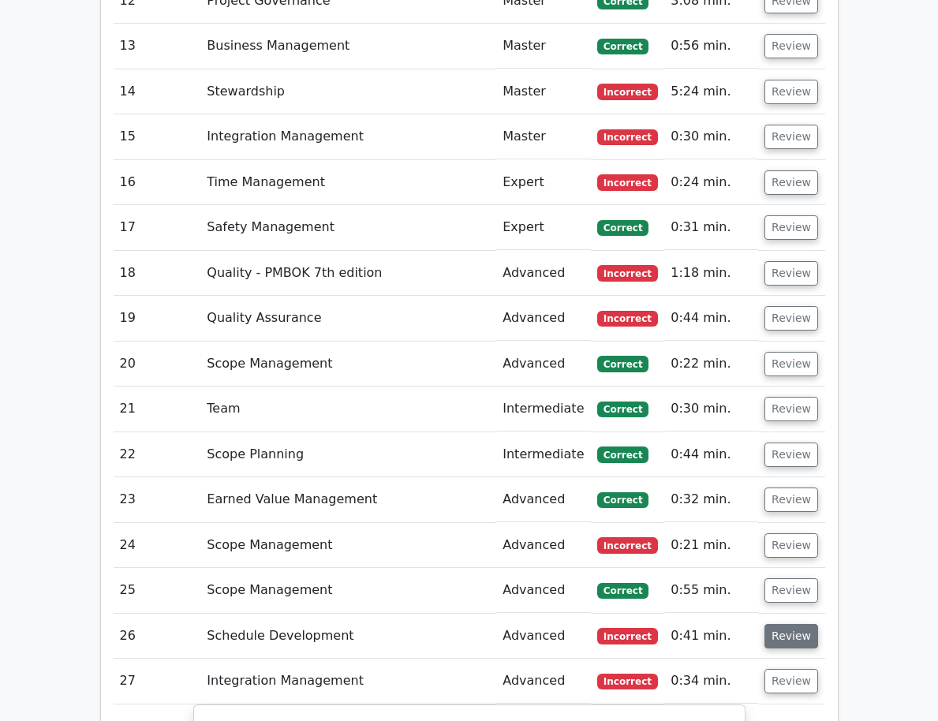
click at [796, 624] on button "Review" at bounding box center [792, 636] width 54 height 24
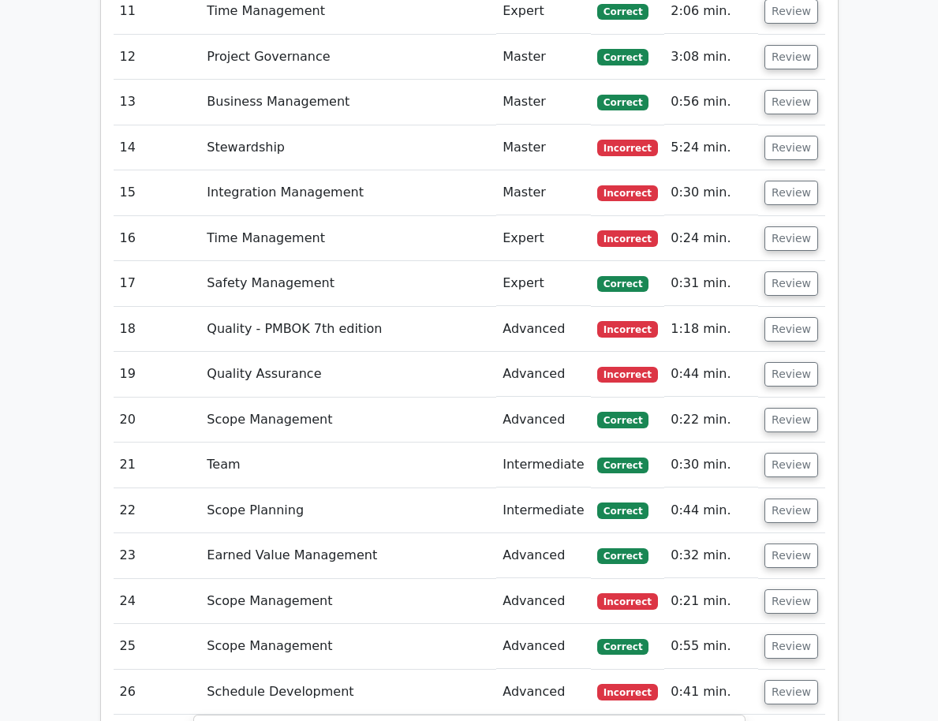
scroll to position [3881, 0]
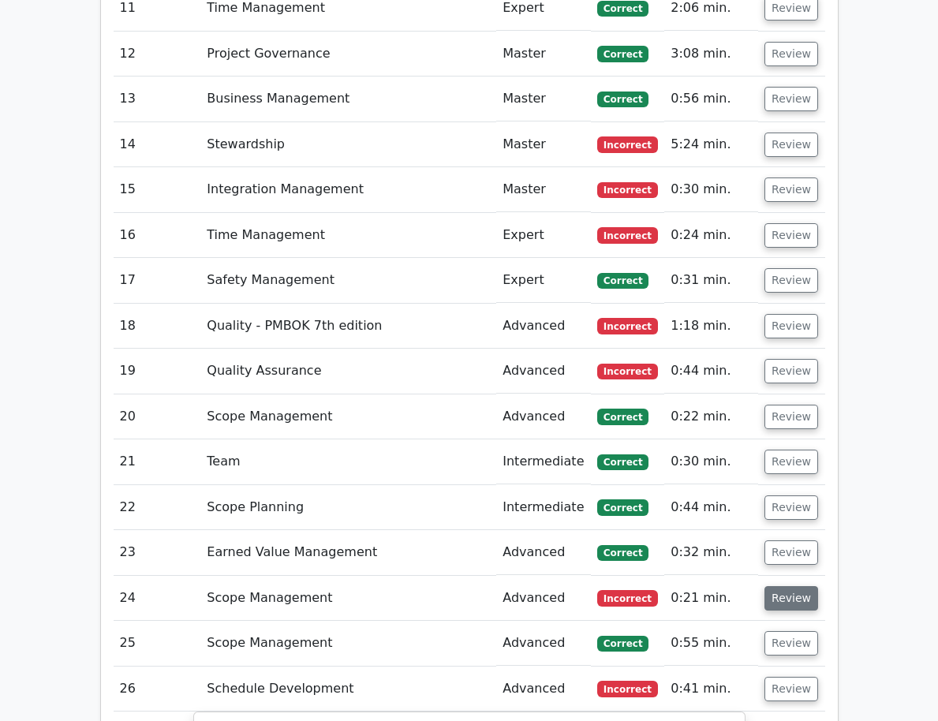
click at [781, 586] on button "Review" at bounding box center [792, 598] width 54 height 24
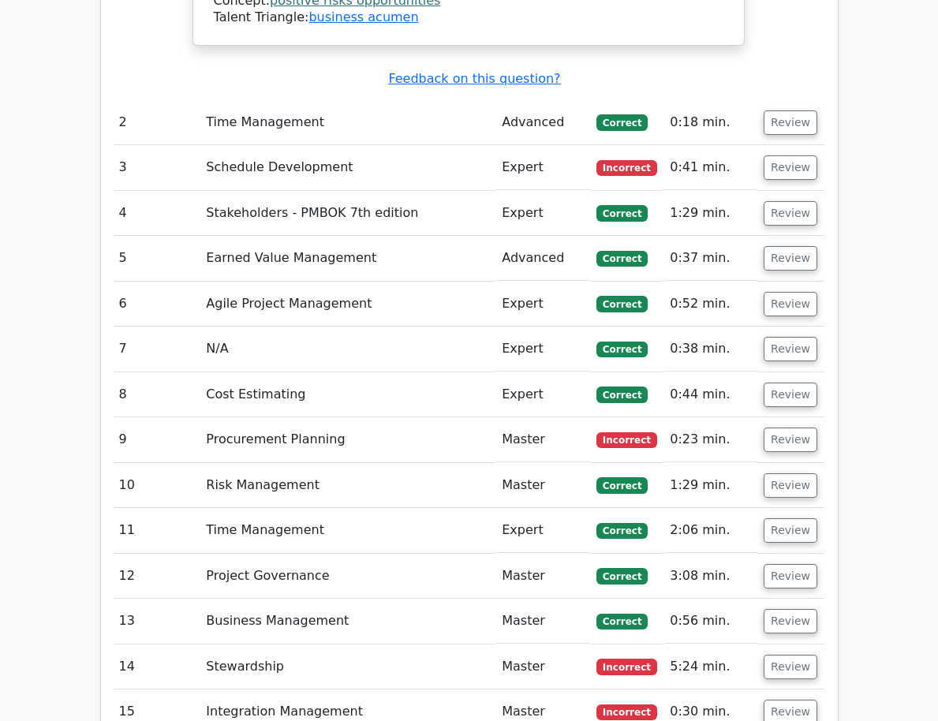
scroll to position [3351, 0]
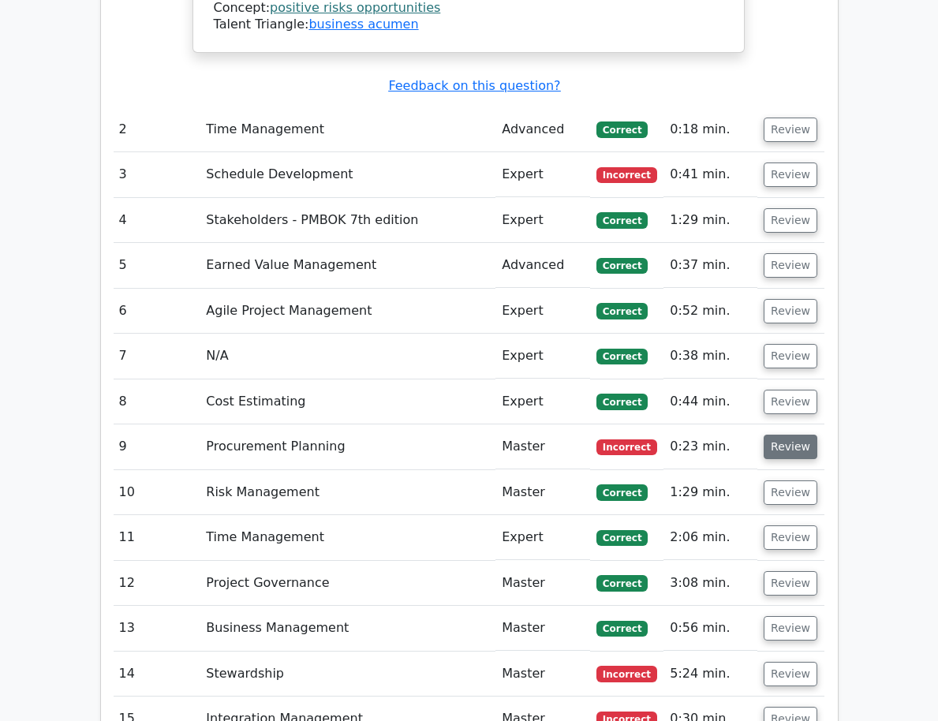
click at [778, 435] on button "Review" at bounding box center [791, 447] width 54 height 24
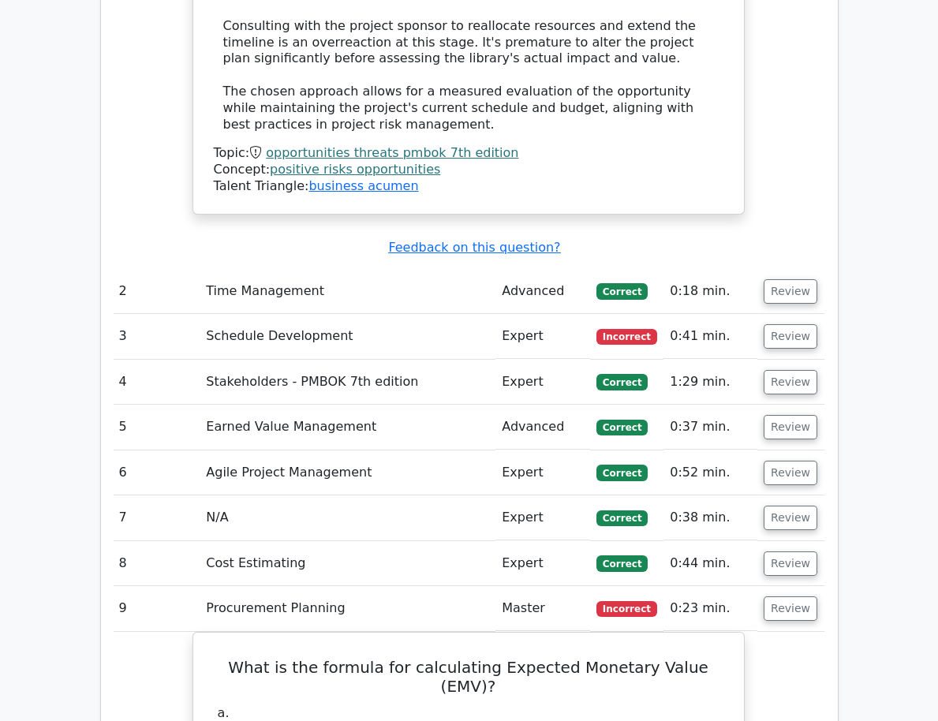
scroll to position [3176, 0]
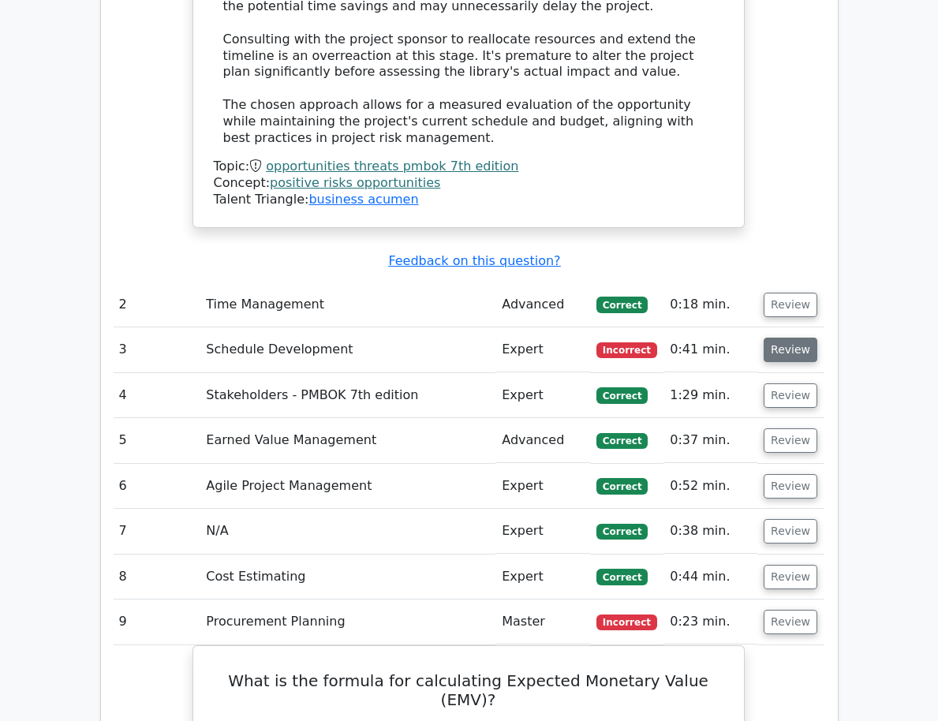
click at [780, 338] on button "Review" at bounding box center [791, 350] width 54 height 24
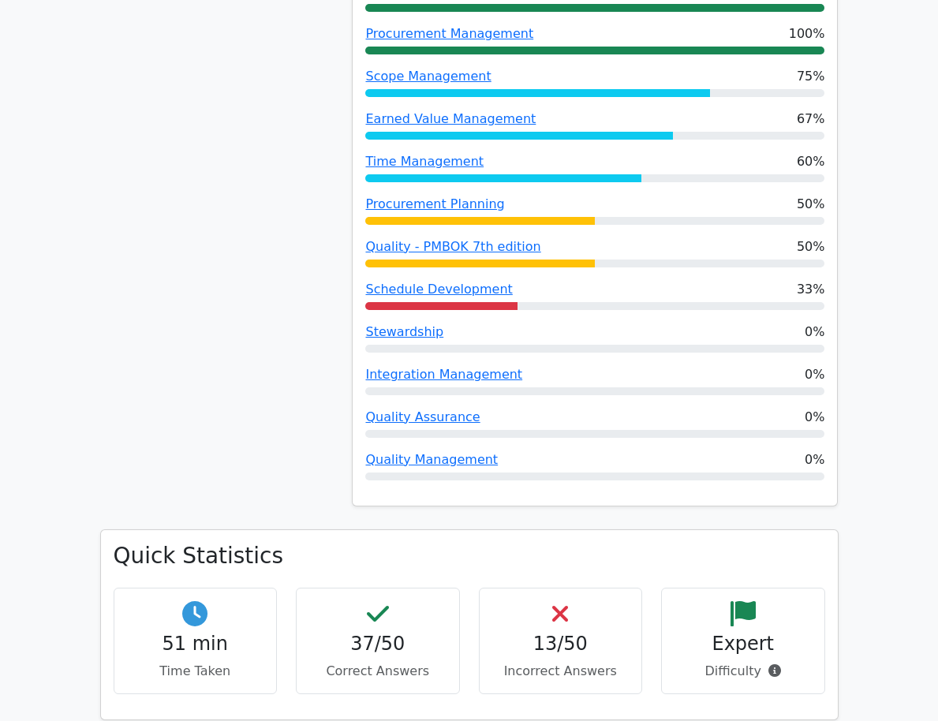
scroll to position [1369, 0]
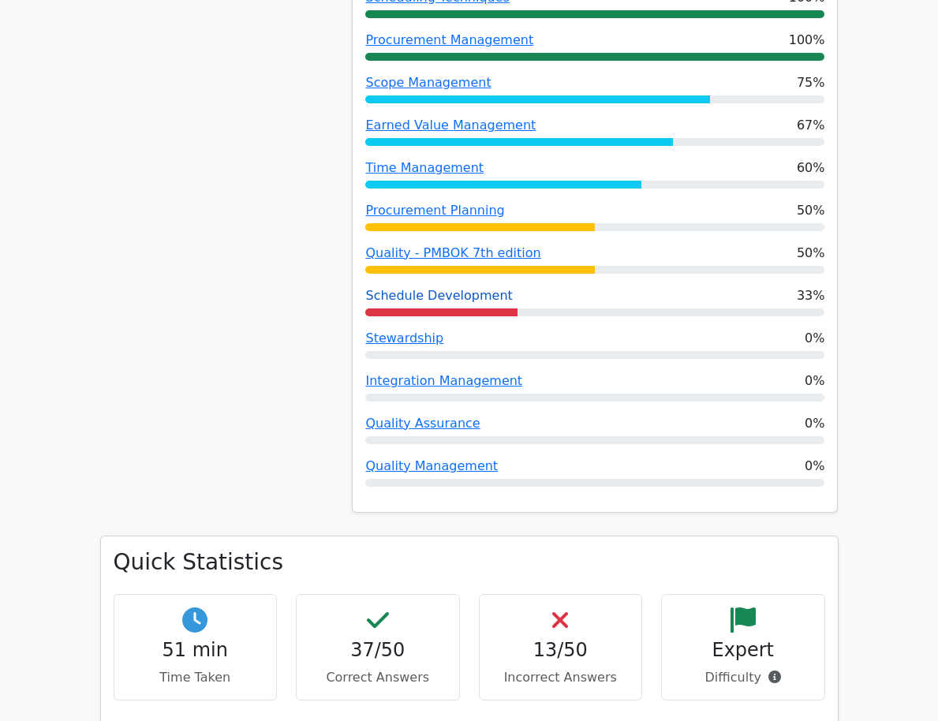
click at [475, 288] on link "Schedule Development" at bounding box center [438, 295] width 147 height 15
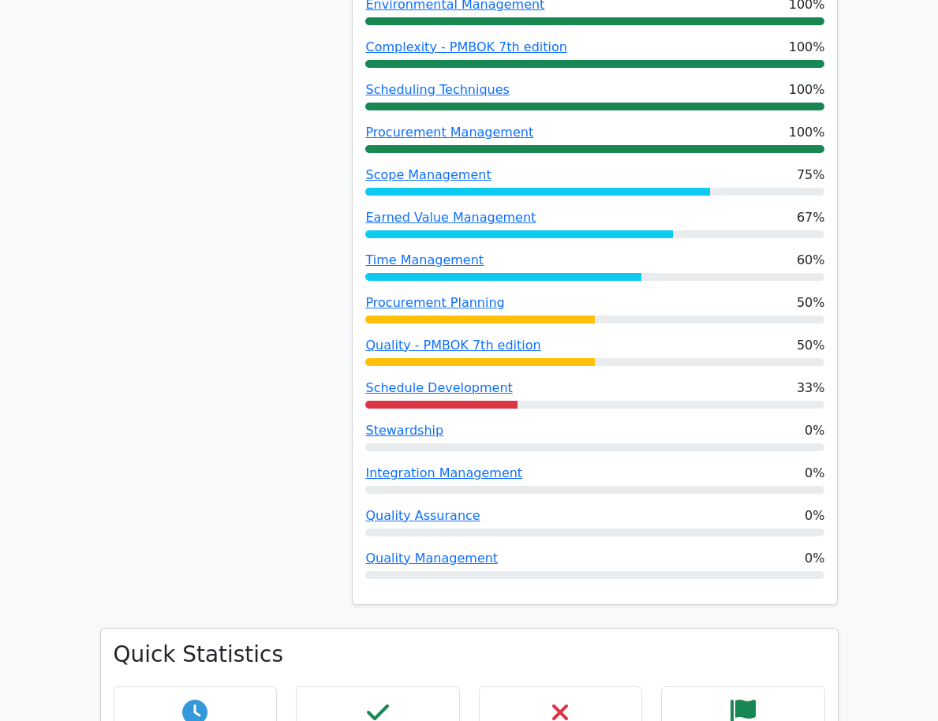
scroll to position [1291, 0]
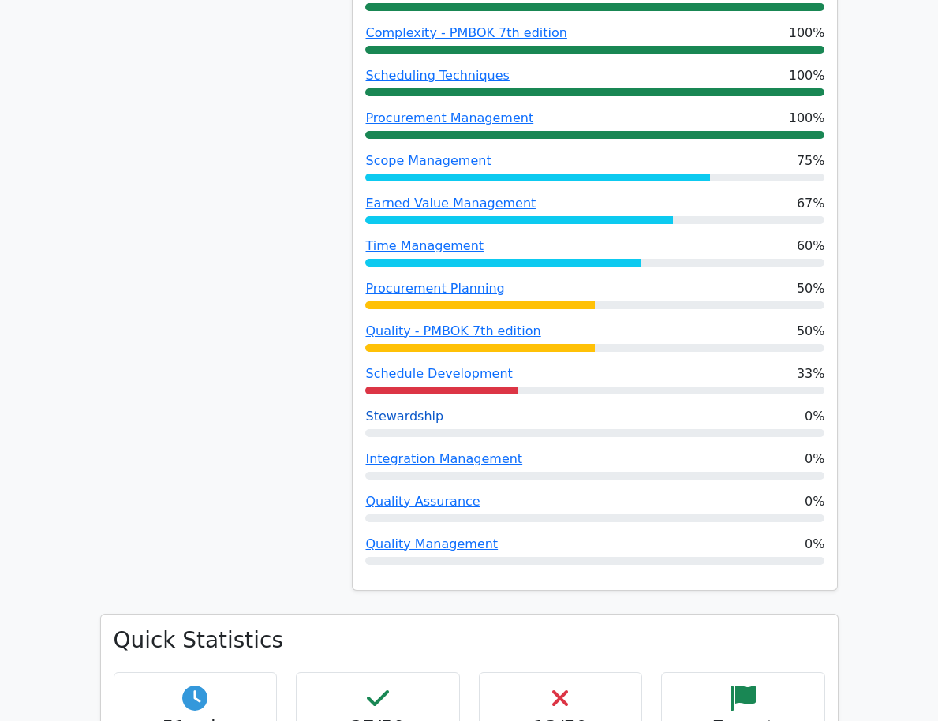
click at [416, 409] on link "Stewardship" at bounding box center [404, 416] width 78 height 15
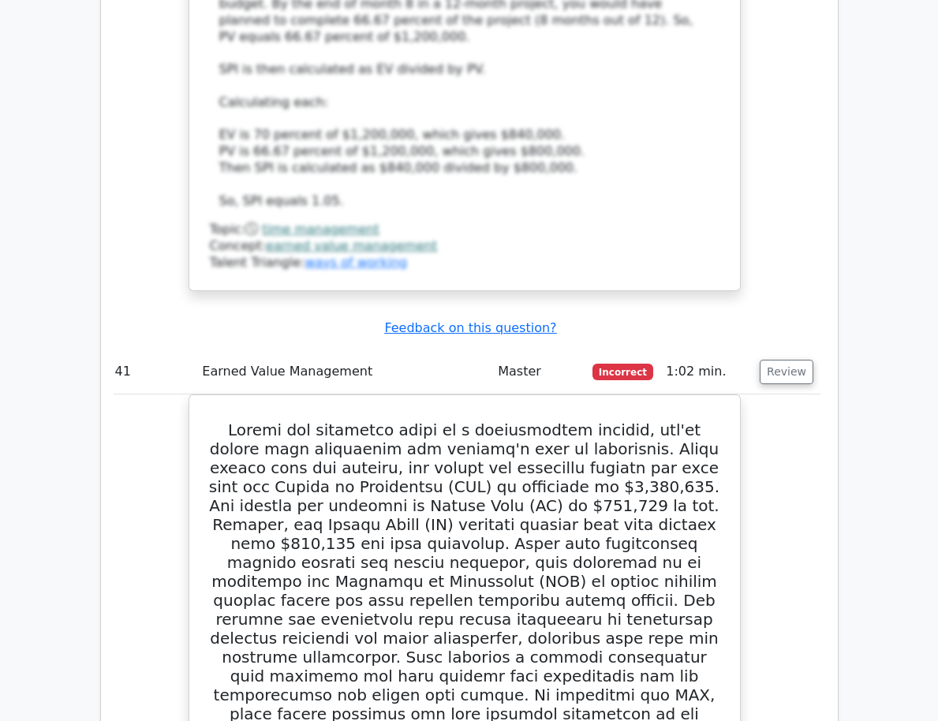
scroll to position [9969, 0]
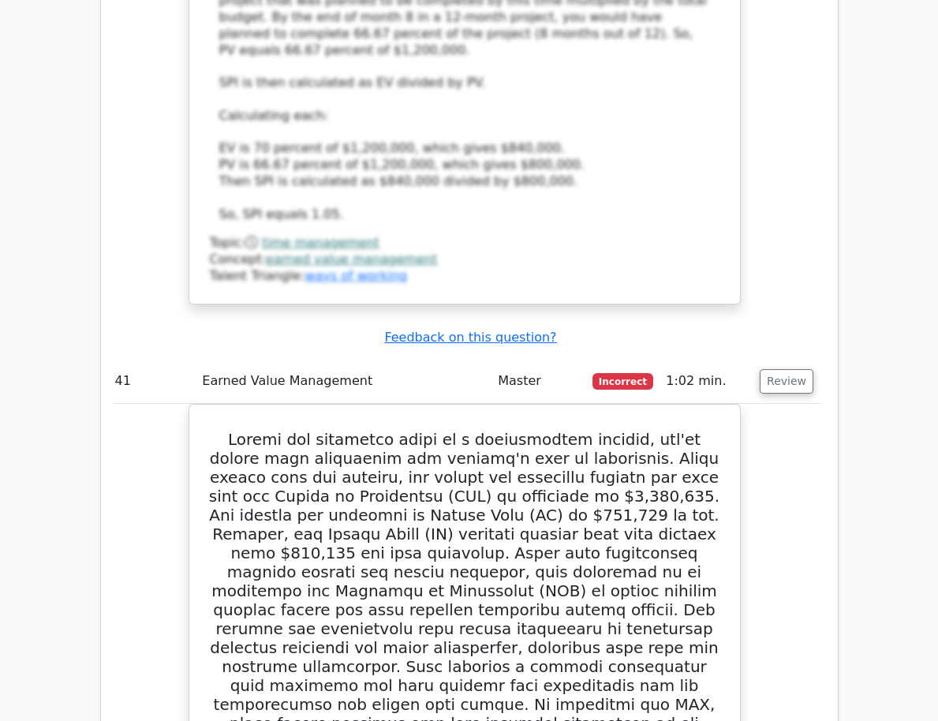
click at [136, 359] on td "41" at bounding box center [153, 381] width 88 height 45
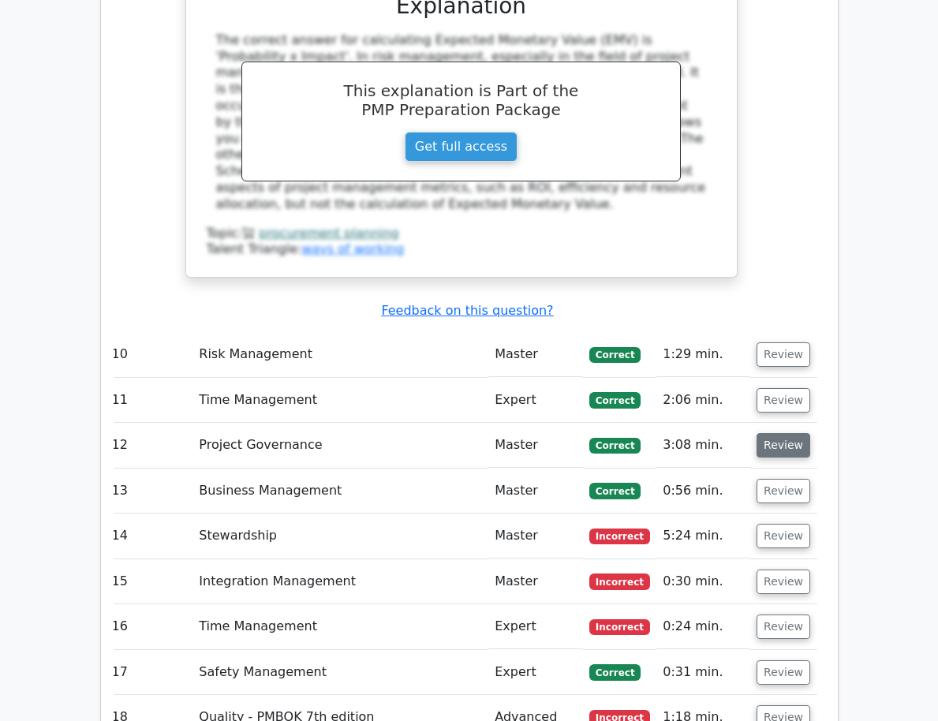
scroll to position [0, 9]
click at [785, 433] on button "Review" at bounding box center [782, 445] width 54 height 24
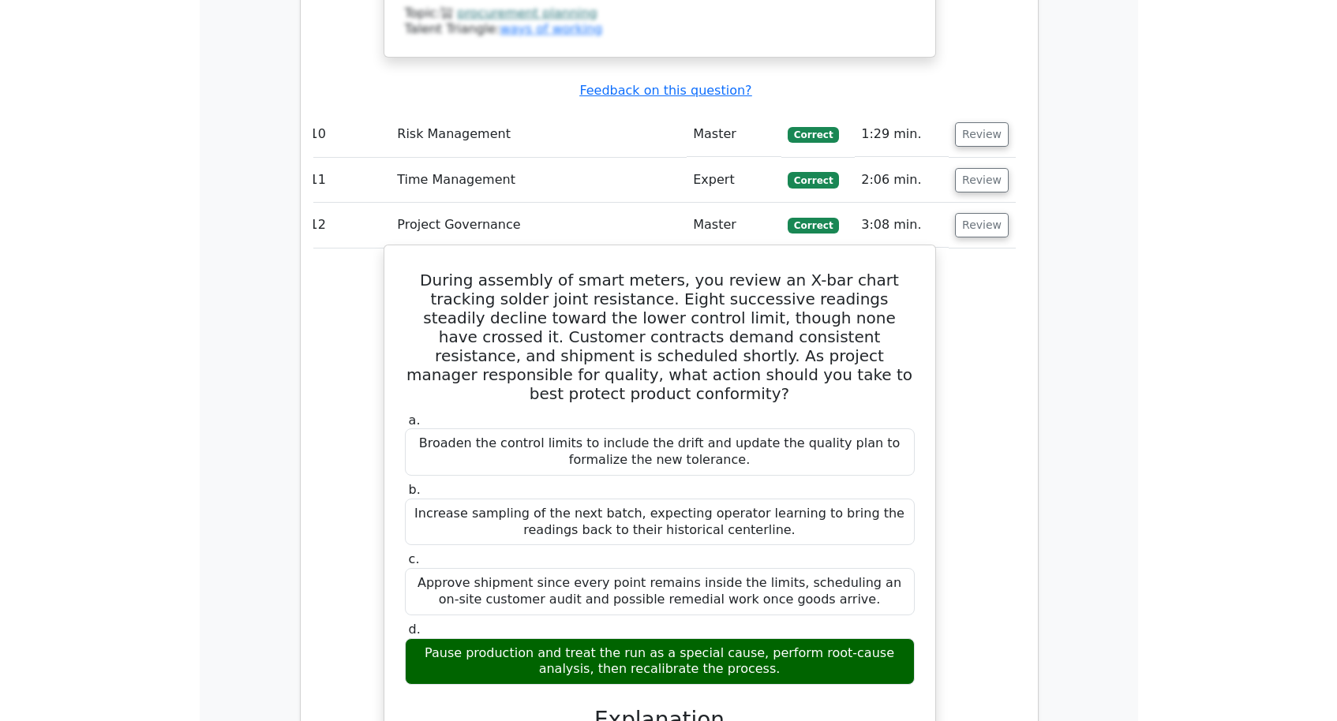
scroll to position [5205, 0]
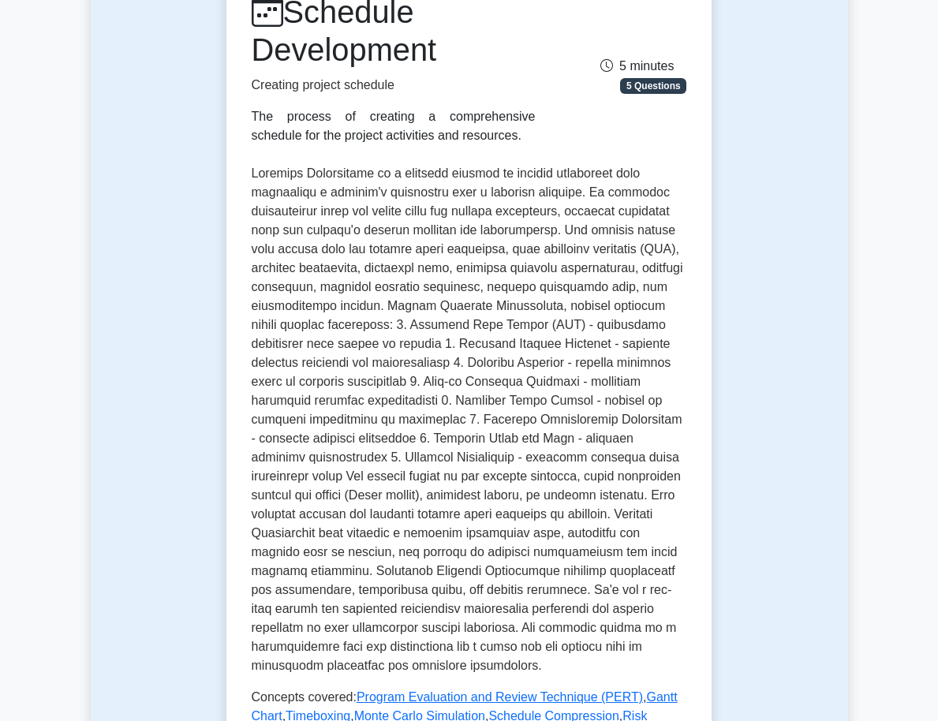
scroll to position [229, 0]
